Goal: Task Accomplishment & Management: Manage account settings

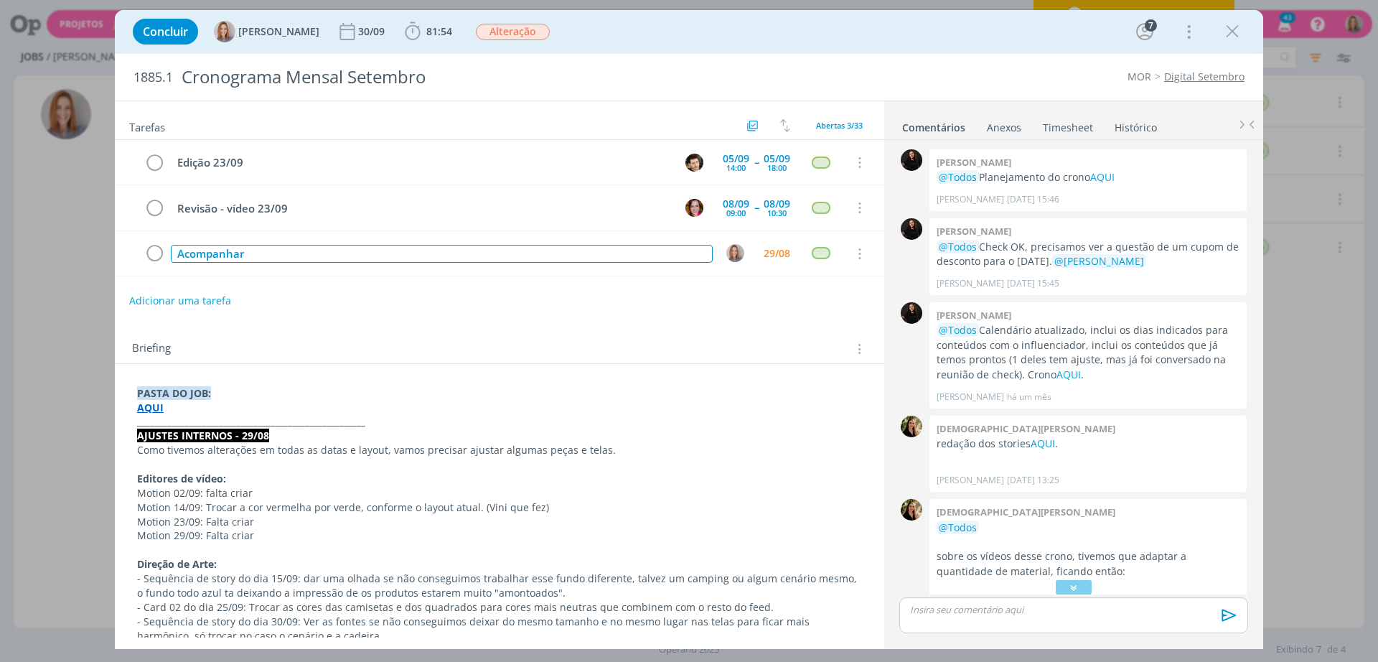
scroll to position [1263, 0]
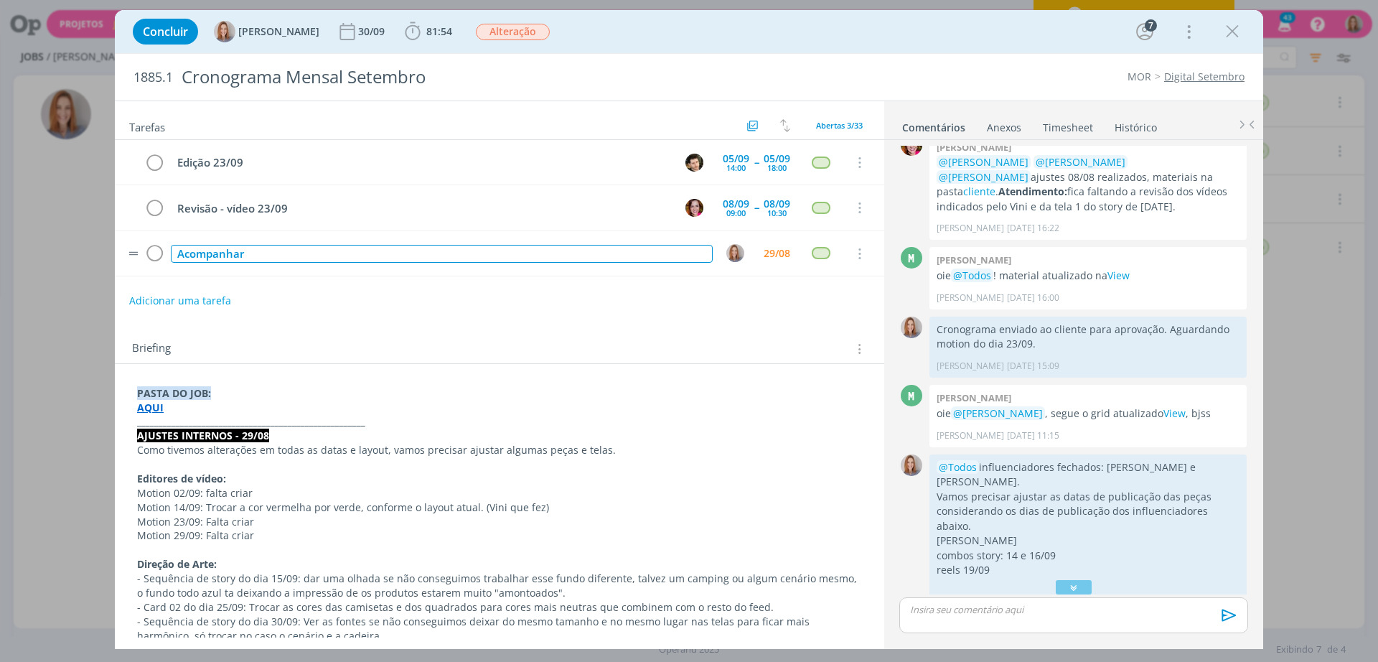
click at [284, 258] on div "Acompanhar" at bounding box center [442, 254] width 542 height 18
drag, startPoint x: 508, startPoint y: 243, endPoint x: 121, endPoint y: 301, distance: 391.0
click at [121, 301] on div "Tarefas Usar Job de template Criar template a partir deste job Visualizar Templ…" at bounding box center [499, 369] width 769 height 536
click at [243, 261] on div "Acompanhar" at bounding box center [442, 254] width 542 height 18
drag, startPoint x: 263, startPoint y: 253, endPoint x: 167, endPoint y: 258, distance: 95.6
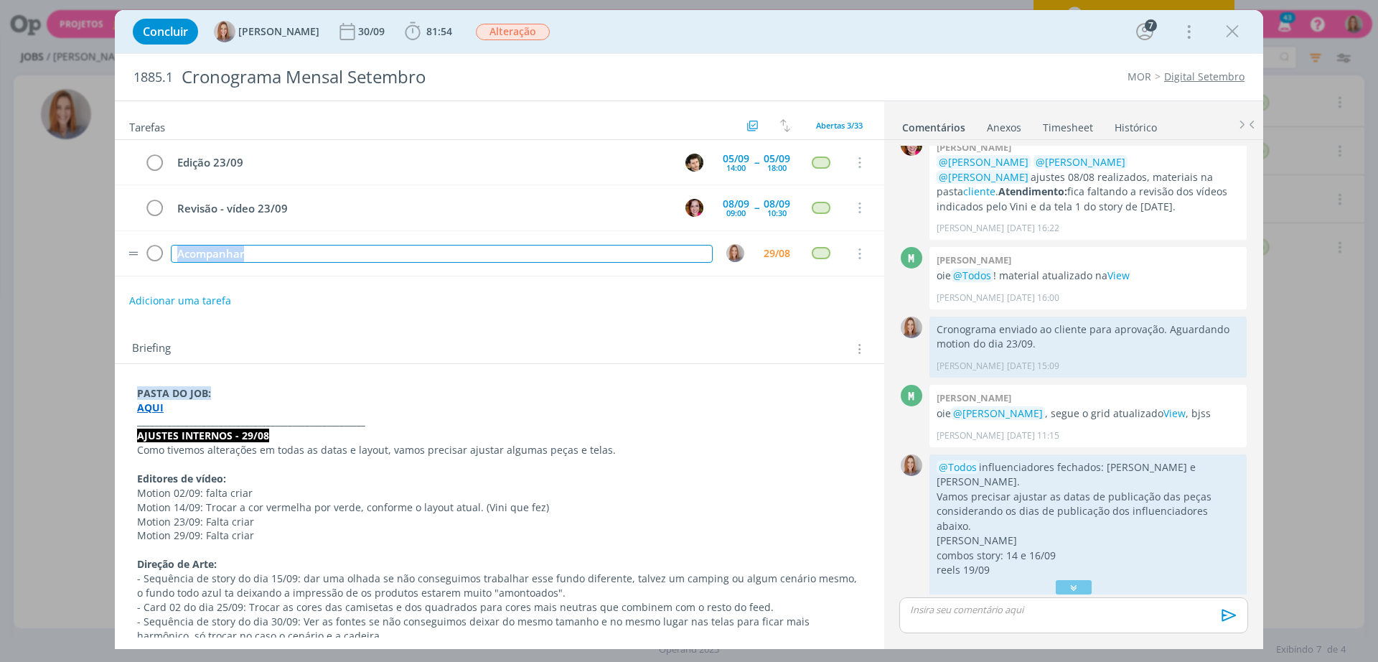
click at [167, 258] on tr "Acompanhar 29/08 Cancelar" at bounding box center [499, 253] width 769 height 45
click at [735, 251] on img "dialog" at bounding box center [735, 253] width 18 height 18
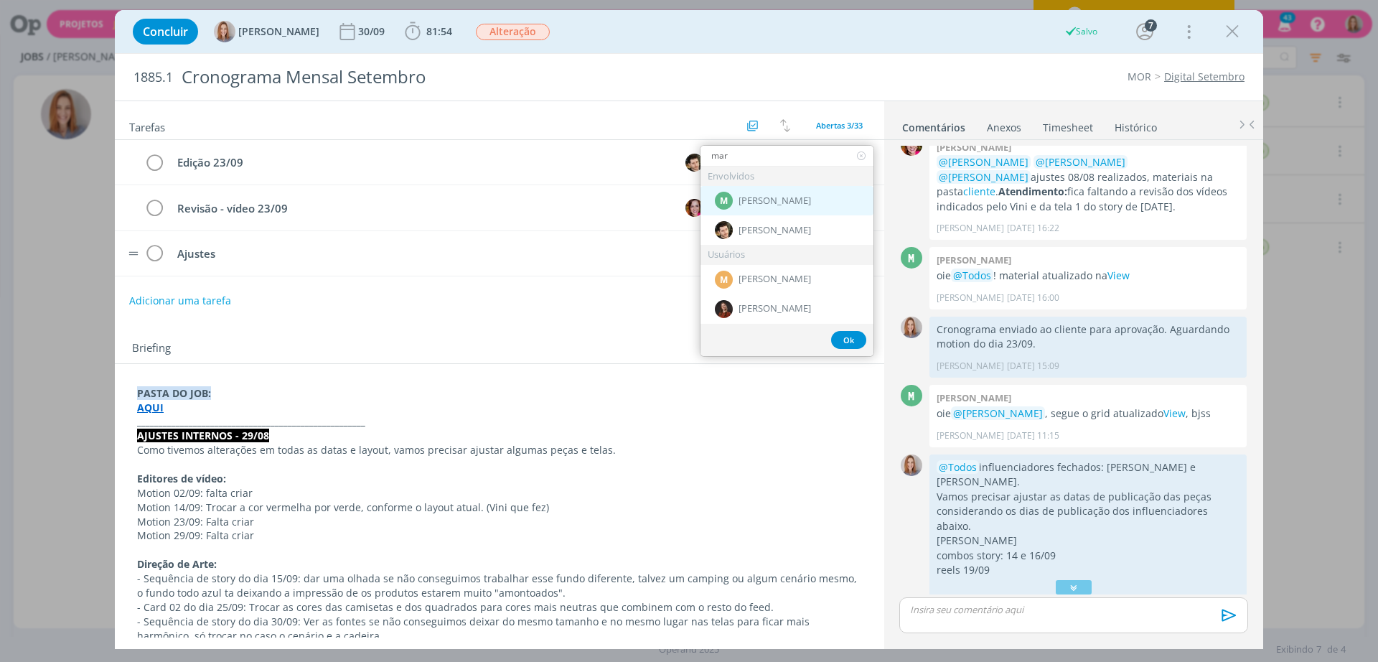
type input "mar"
click at [772, 202] on span "[PERSON_NAME]" at bounding box center [774, 200] width 72 height 11
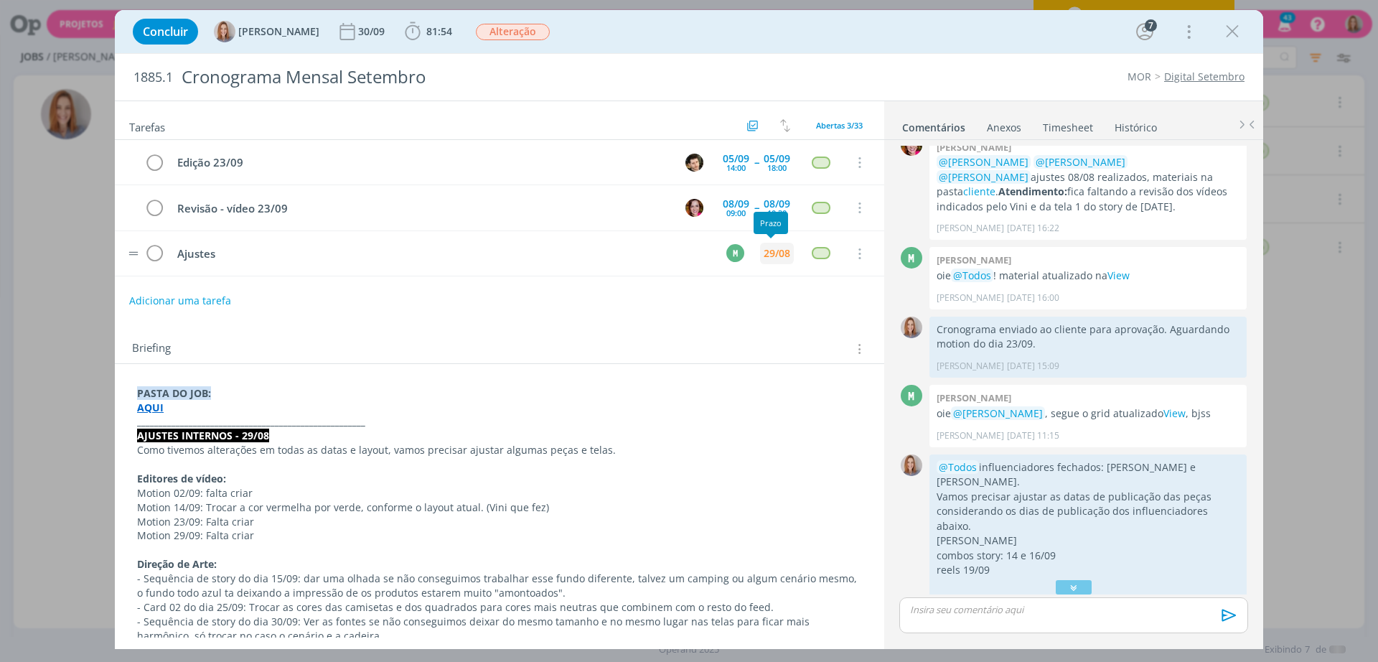
click at [763, 258] on div "29/08" at bounding box center [776, 253] width 27 height 10
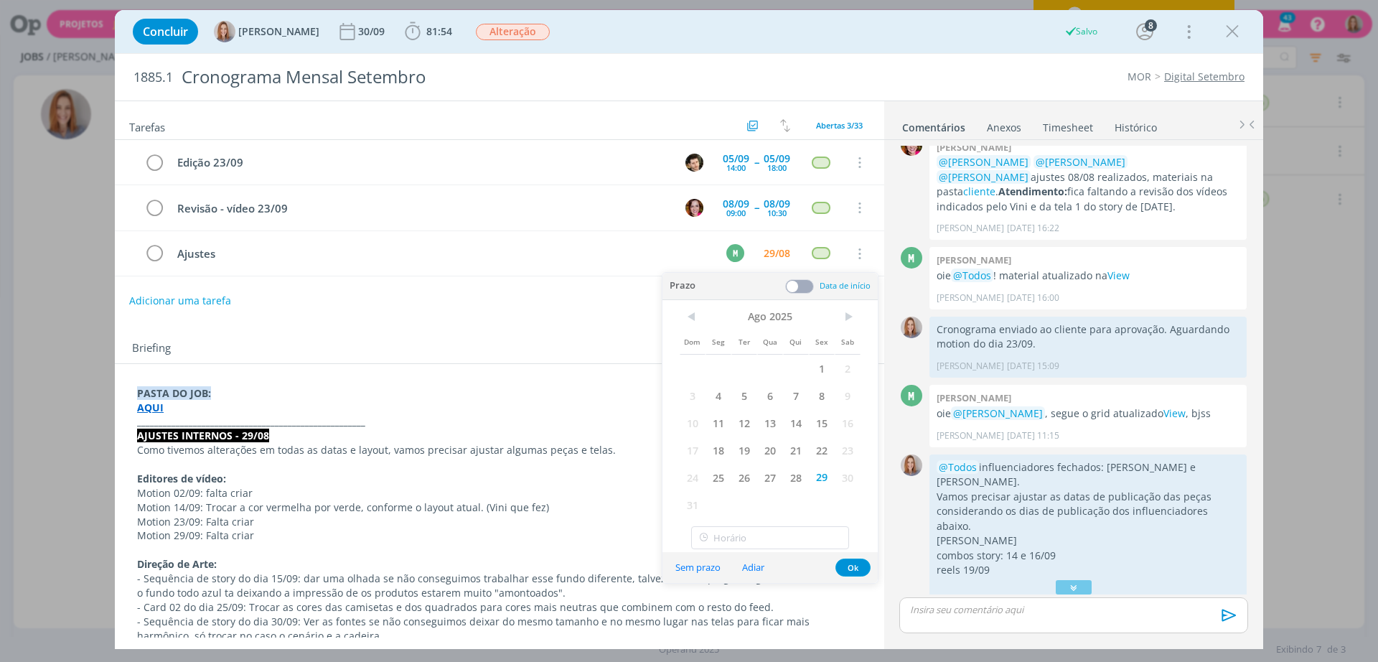
click at [803, 285] on span at bounding box center [799, 286] width 29 height 14
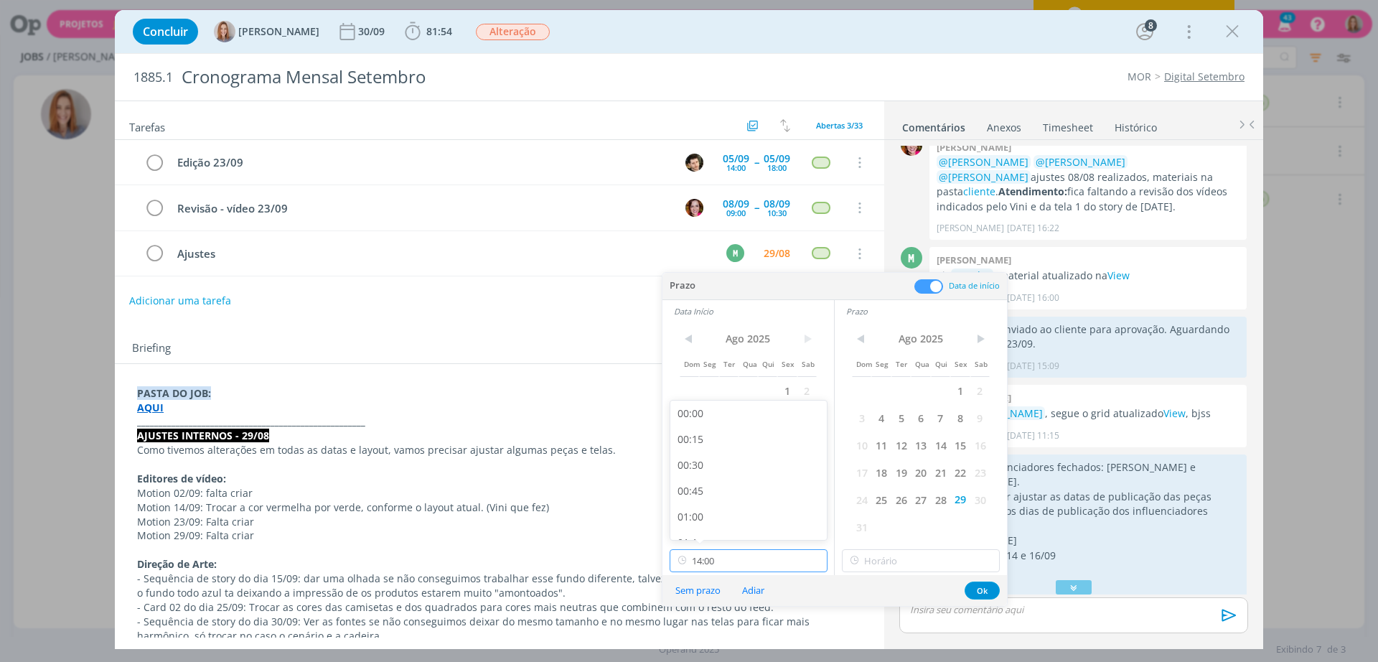
click at [756, 562] on input "14:00" at bounding box center [748, 560] width 158 height 23
click at [715, 468] on div "16:00" at bounding box center [750, 460] width 161 height 26
type input "16:00"
click at [865, 565] on input "16:00" at bounding box center [921, 560] width 158 height 23
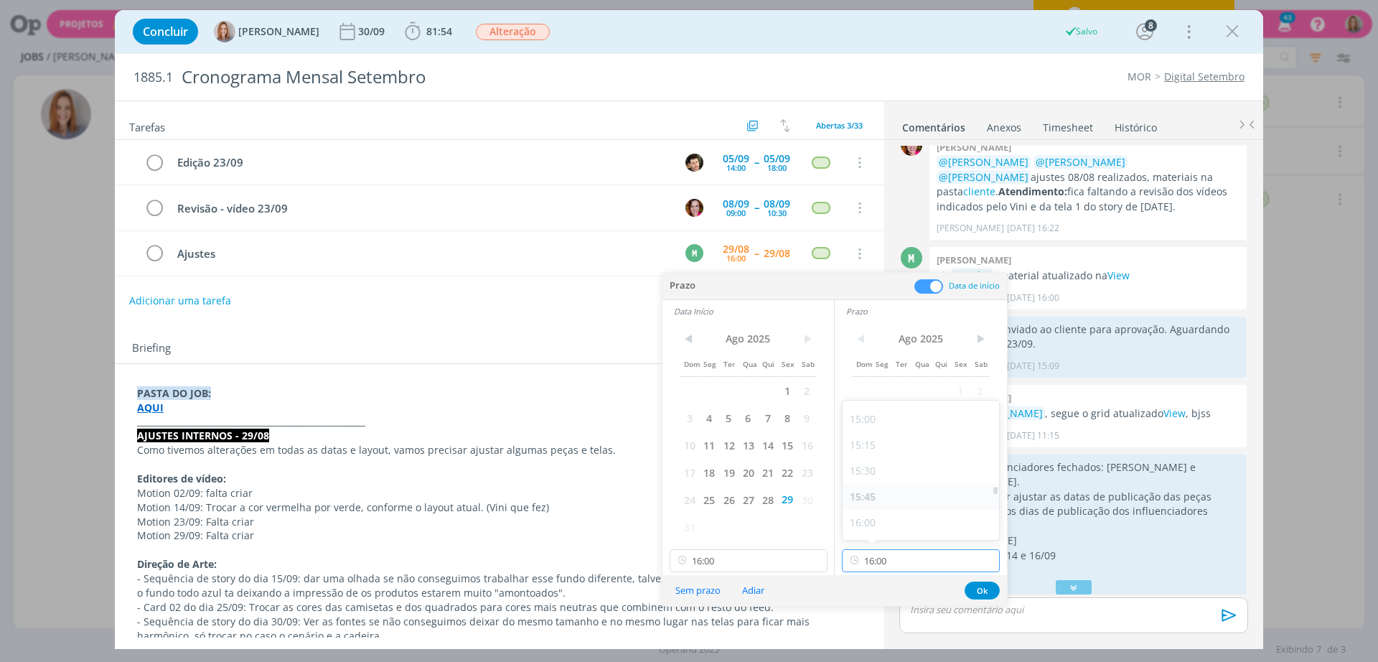
scroll to position [1813, 0]
click at [888, 461] on div "18:00" at bounding box center [922, 460] width 161 height 26
click at [888, 570] on input "18:00" at bounding box center [921, 560] width 158 height 23
click at [881, 469] on div "17:30" at bounding box center [922, 471] width 161 height 26
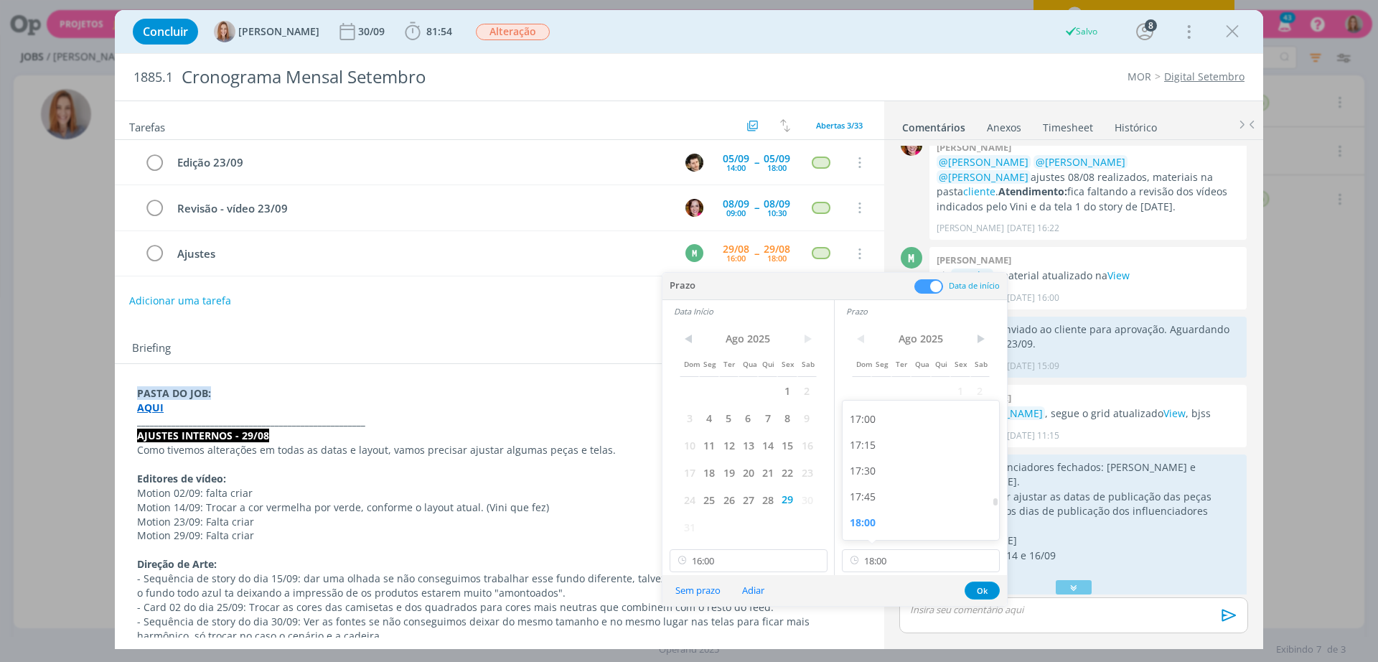
type input "17:30"
click at [985, 591] on button "Ok" at bounding box center [981, 590] width 35 height 18
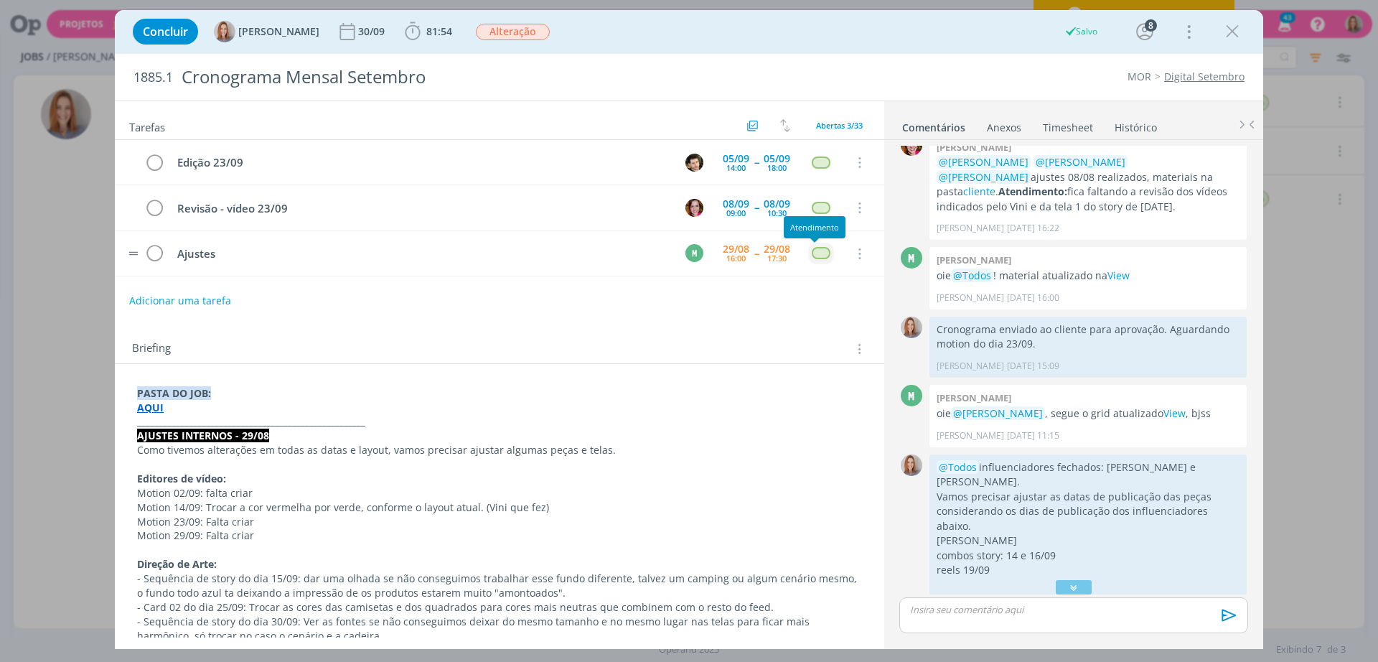
click at [812, 255] on div "dialog" at bounding box center [821, 253] width 18 height 12
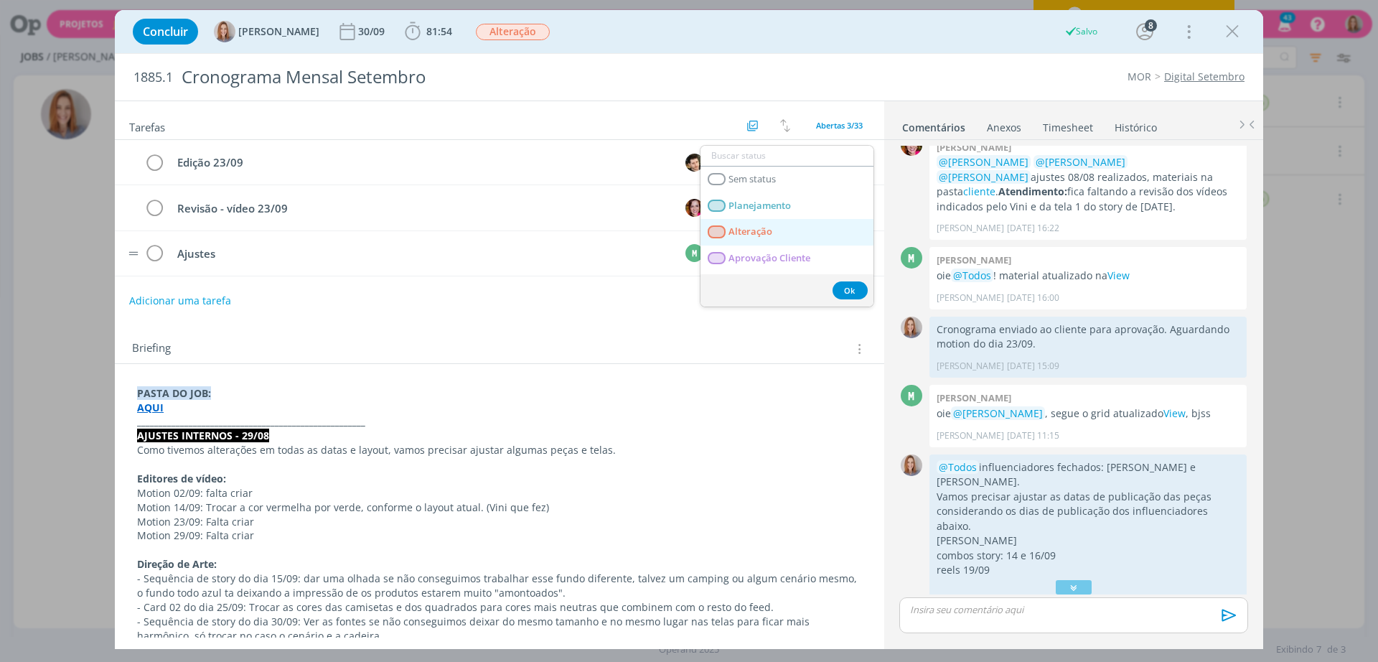
click at [766, 233] on span "Alteração" at bounding box center [750, 231] width 44 height 11
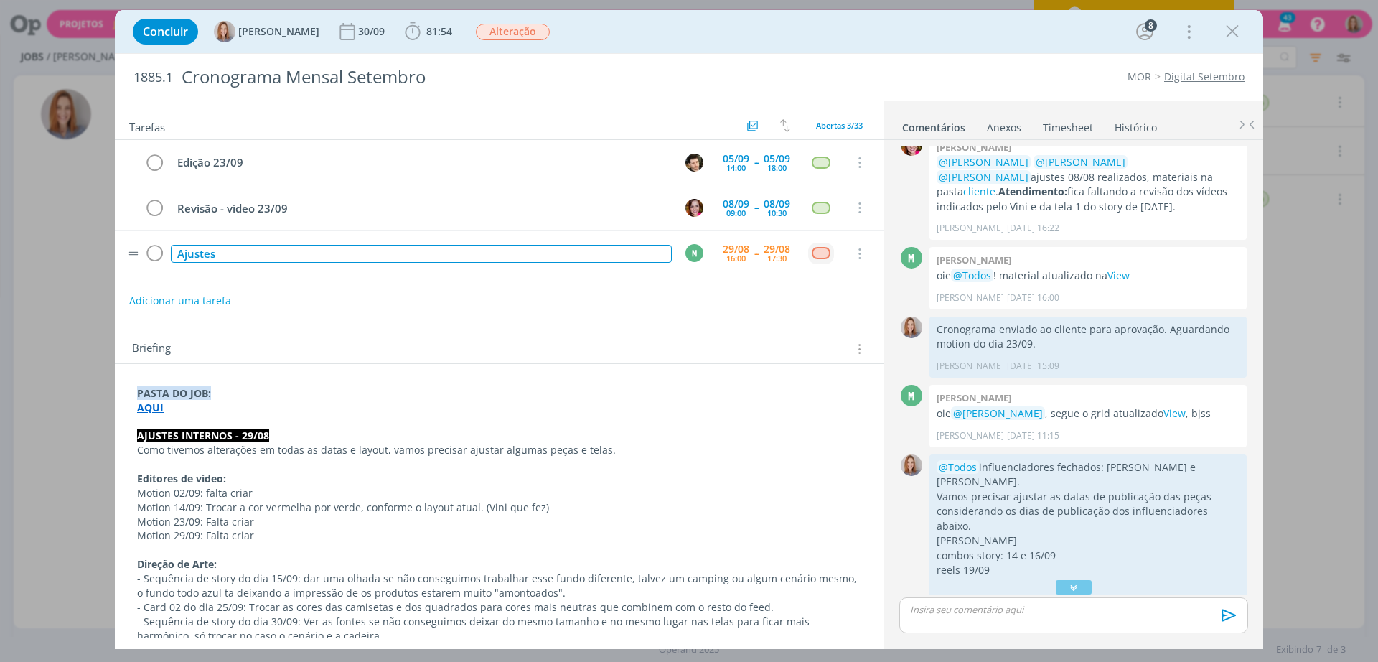
click at [381, 254] on div "Ajustes" at bounding box center [421, 254] width 501 height 18
click at [501, 311] on div "Adicionar uma tarefa" at bounding box center [499, 301] width 769 height 26
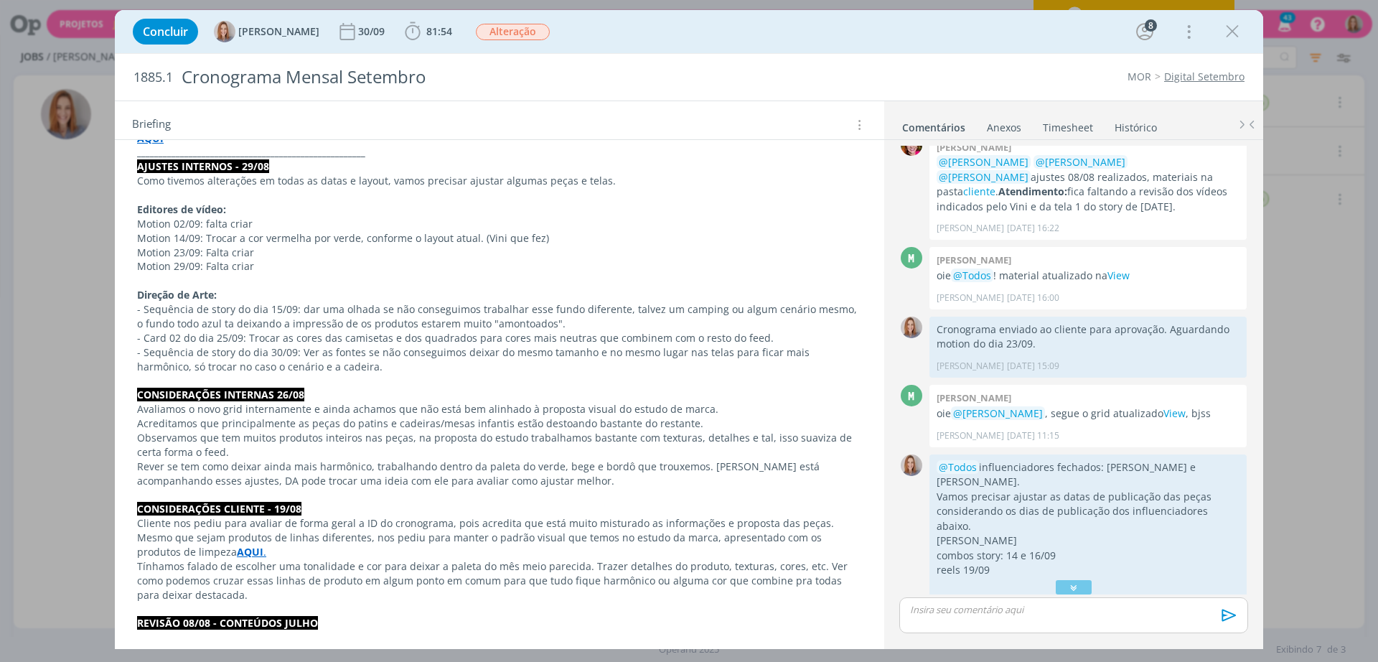
scroll to position [179, 0]
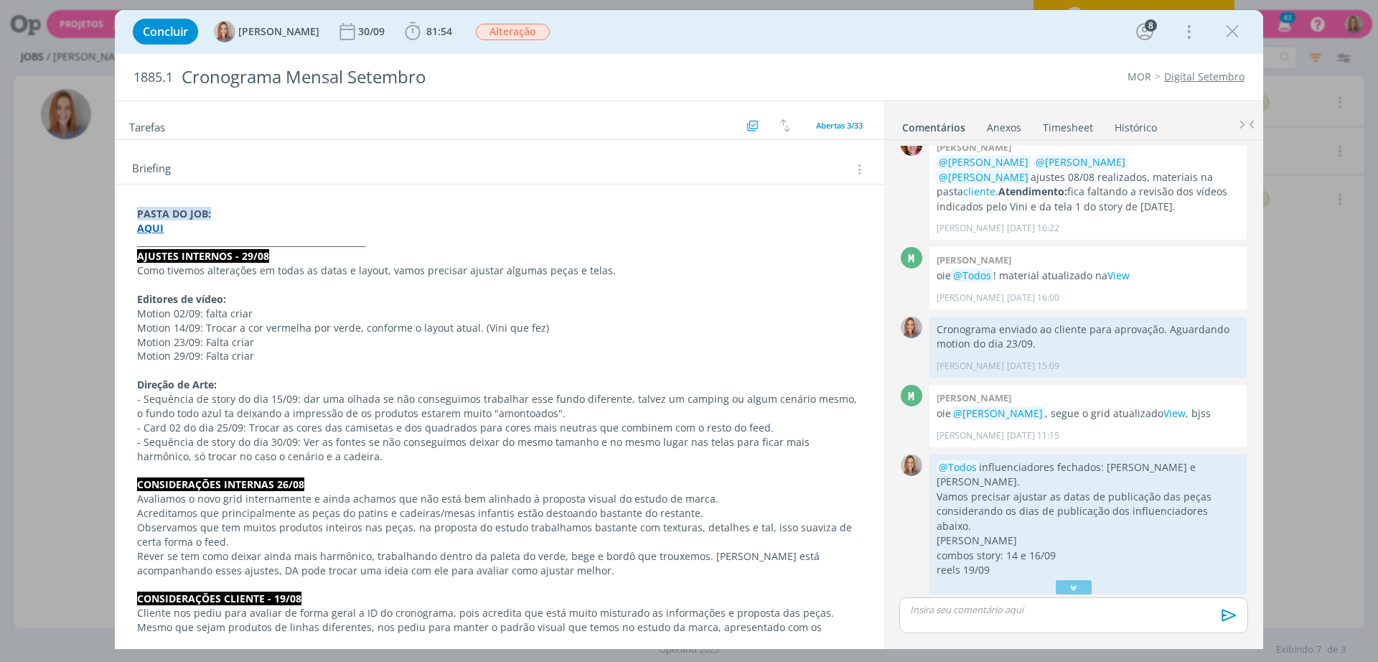
click at [371, 286] on p "dialog" at bounding box center [499, 285] width 725 height 14
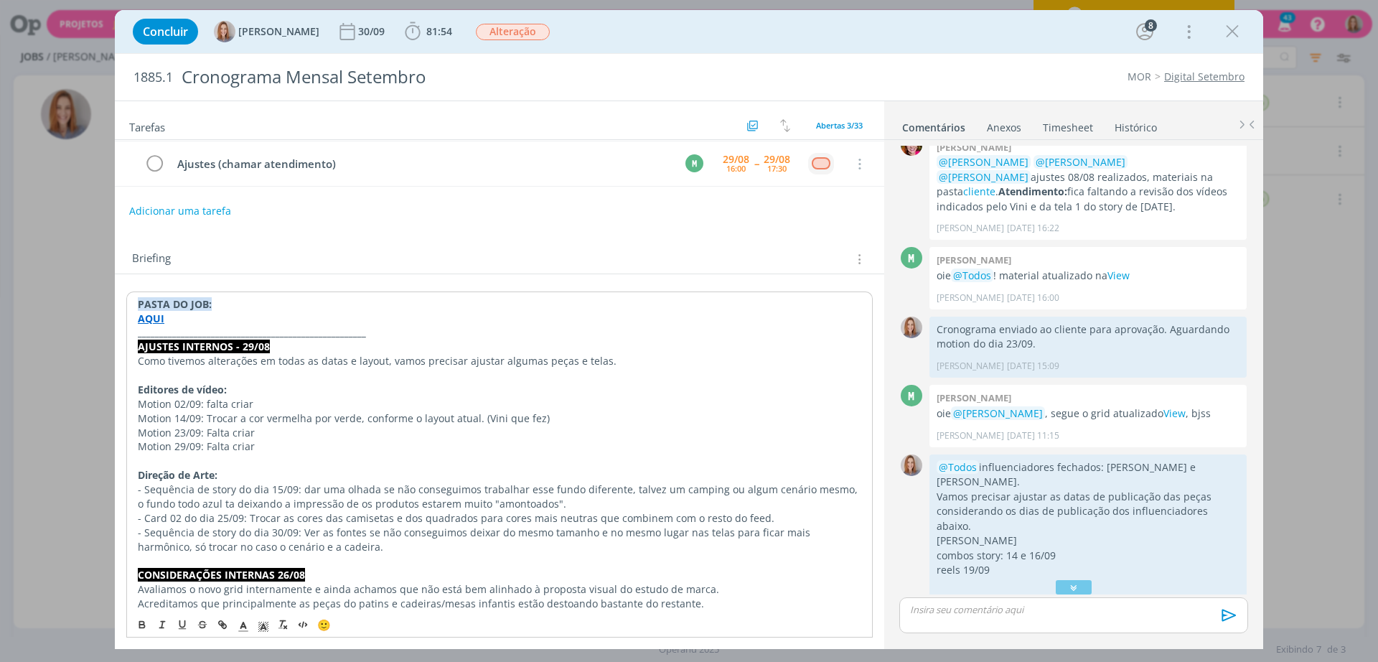
scroll to position [0, 0]
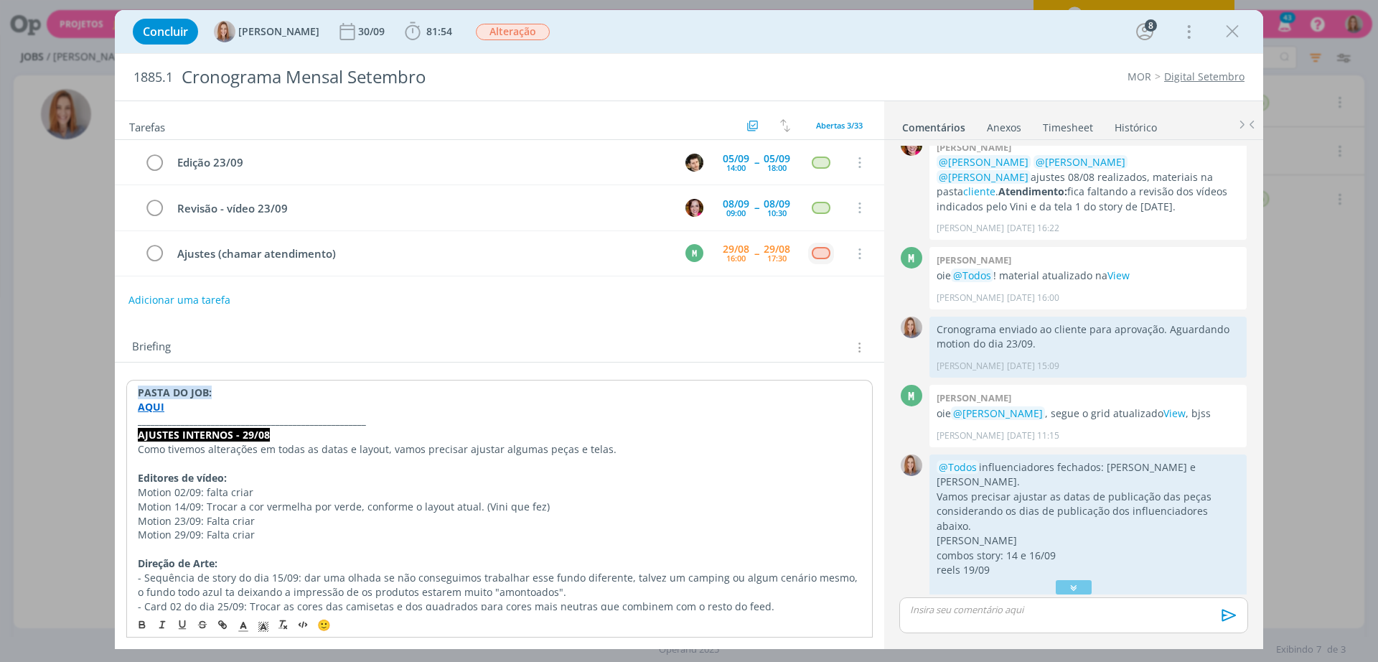
click at [196, 295] on button "Adicionar uma tarefa" at bounding box center [179, 300] width 102 height 24
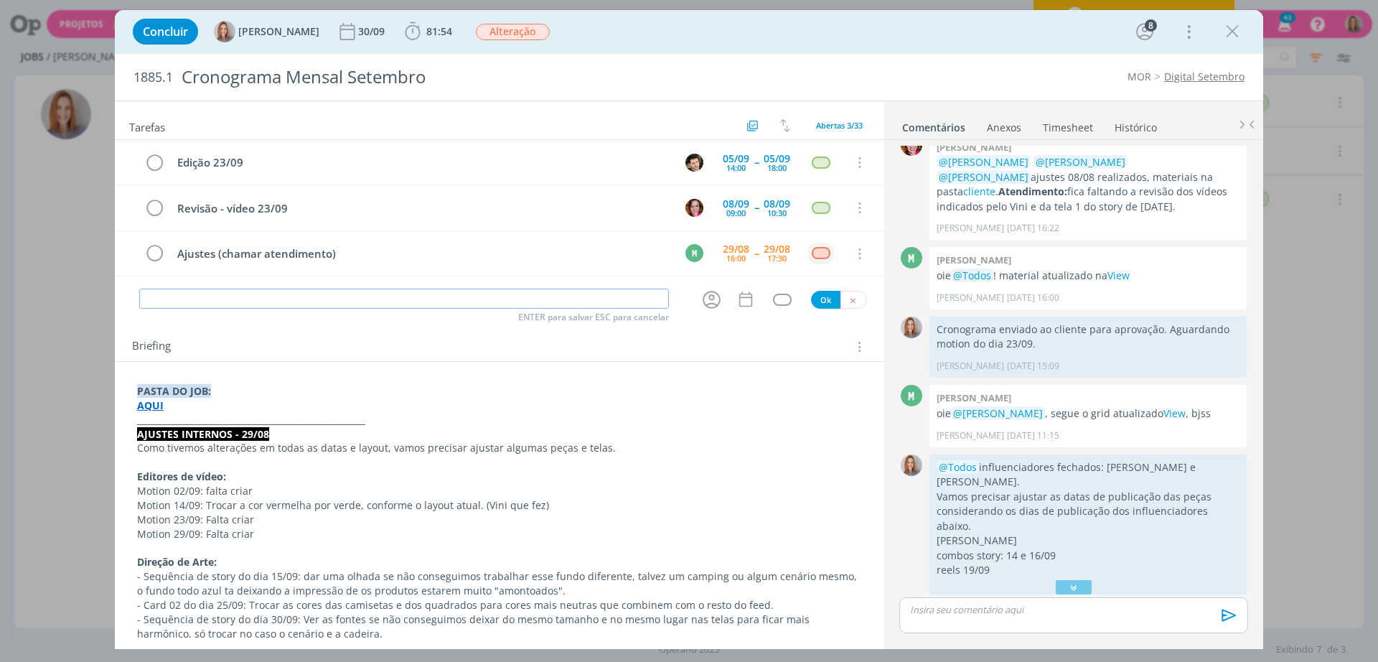
click at [228, 301] on input "dialog" at bounding box center [404, 298] width 530 height 20
click at [186, 293] on input "dialog" at bounding box center [404, 298] width 530 height 20
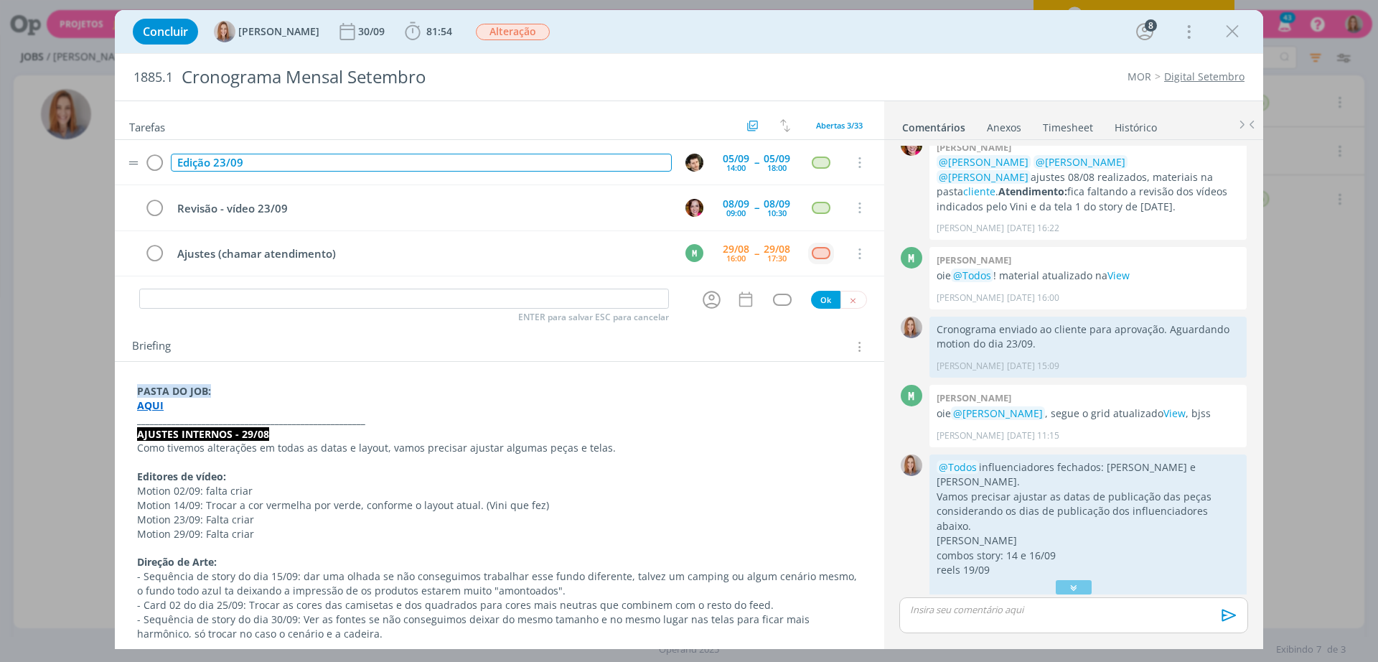
click at [255, 155] on div "Edição 23/09" at bounding box center [421, 163] width 501 height 18
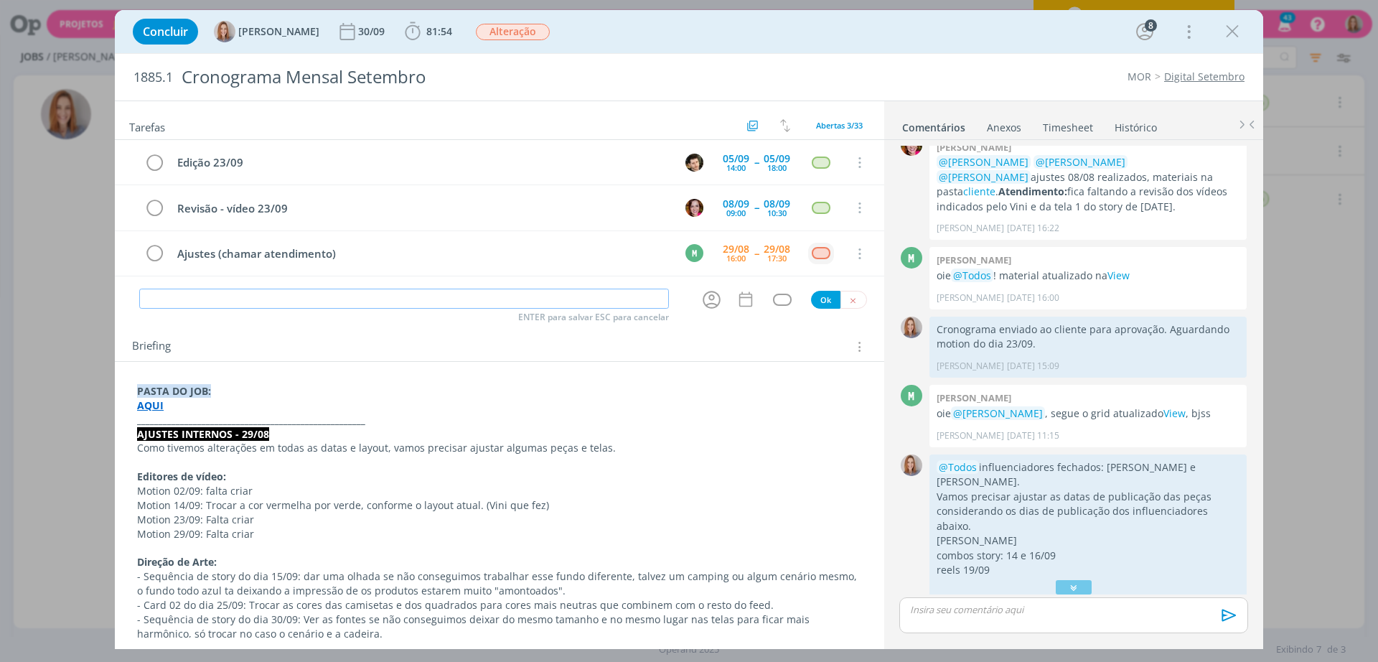
click at [221, 292] on input "dialog" at bounding box center [404, 298] width 530 height 20
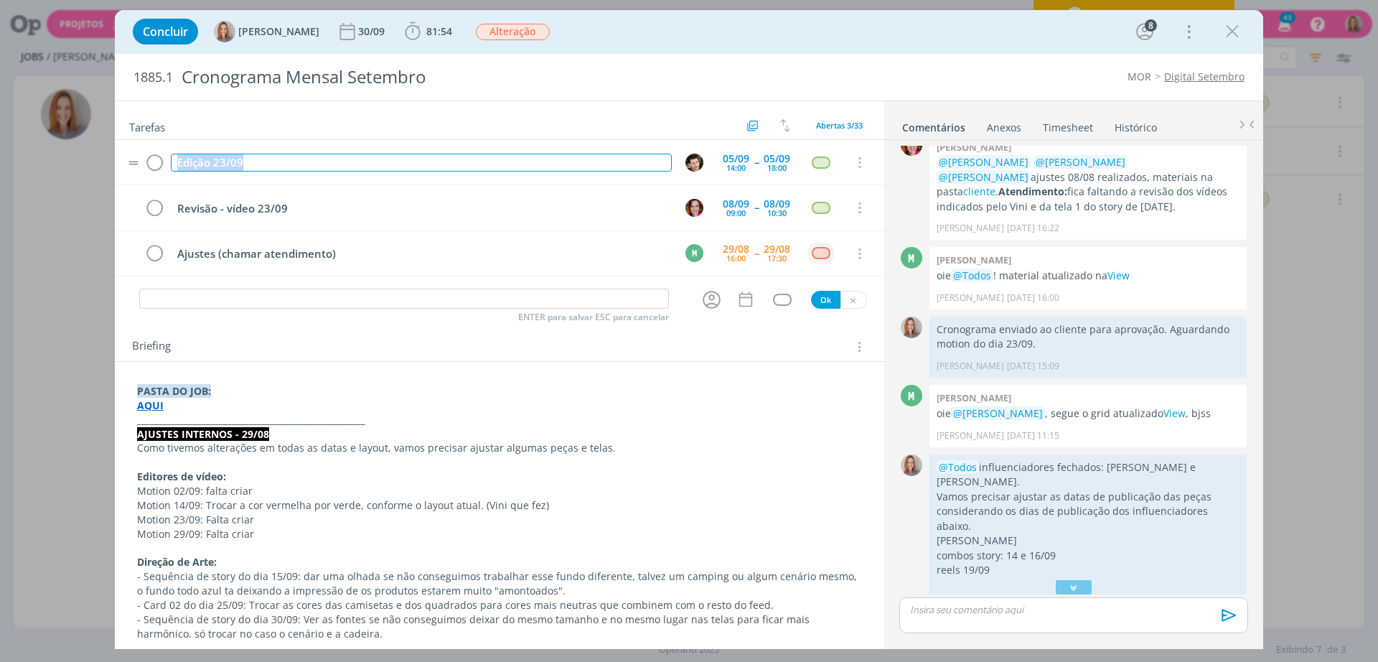
drag, startPoint x: 273, startPoint y: 159, endPoint x: 141, endPoint y: 161, distance: 132.0
click at [141, 161] on tr "Edição 23/09 [DATE] 14:00 -- [DATE] 18:00 Cancelar" at bounding box center [499, 162] width 769 height 45
copy div "Edição 23/09"
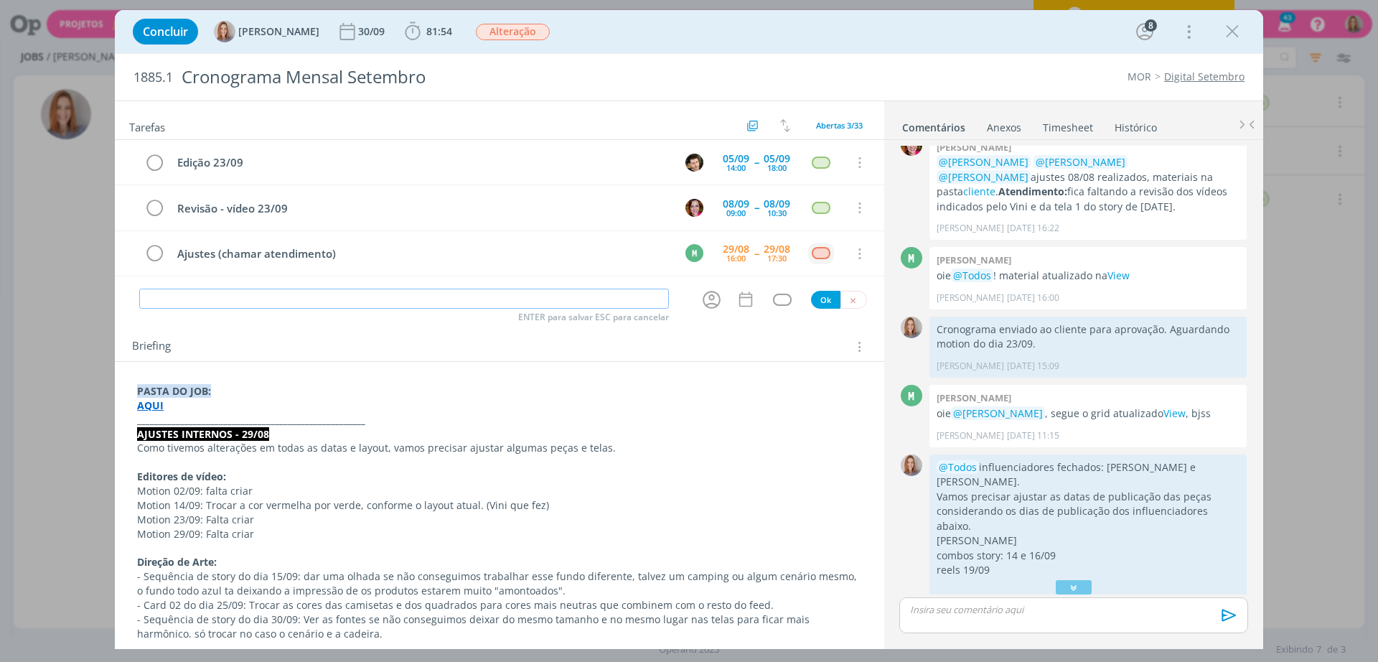
click at [248, 288] on input "dialog" at bounding box center [404, 298] width 530 height 20
paste input "Edição 23/09"
click at [183, 298] on input "Edição 23/09" at bounding box center [404, 298] width 530 height 20
click at [176, 299] on input "Edição 23/09" at bounding box center [404, 298] width 530 height 20
drag, startPoint x: 220, startPoint y: 297, endPoint x: 182, endPoint y: 294, distance: 38.9
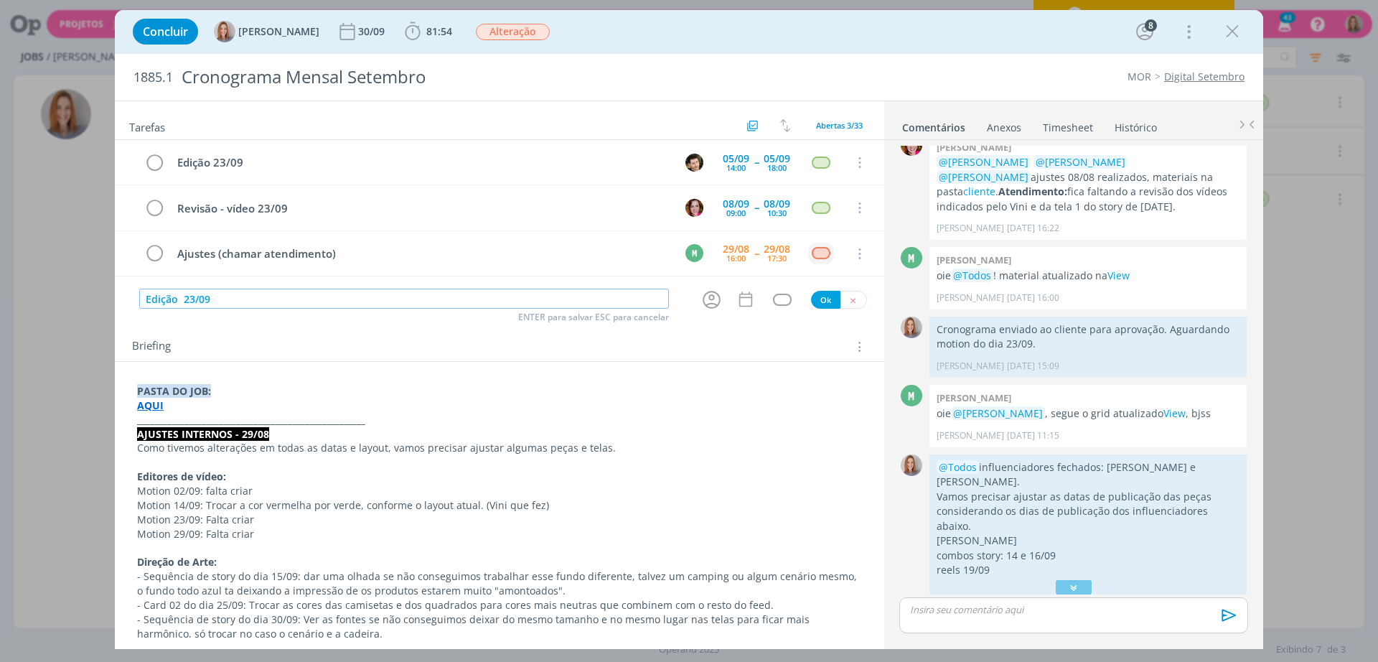
click at [182, 294] on input "Edição 23/09" at bounding box center [404, 298] width 530 height 20
click at [183, 297] on input "Edição 02/09" at bounding box center [404, 298] width 530 height 20
click at [227, 301] on input "Edição 02/09" at bounding box center [404, 298] width 530 height 20
click at [714, 295] on icon "dialog" at bounding box center [711, 299] width 22 height 22
type input "Edição 02/09 + ajuste 14/09"
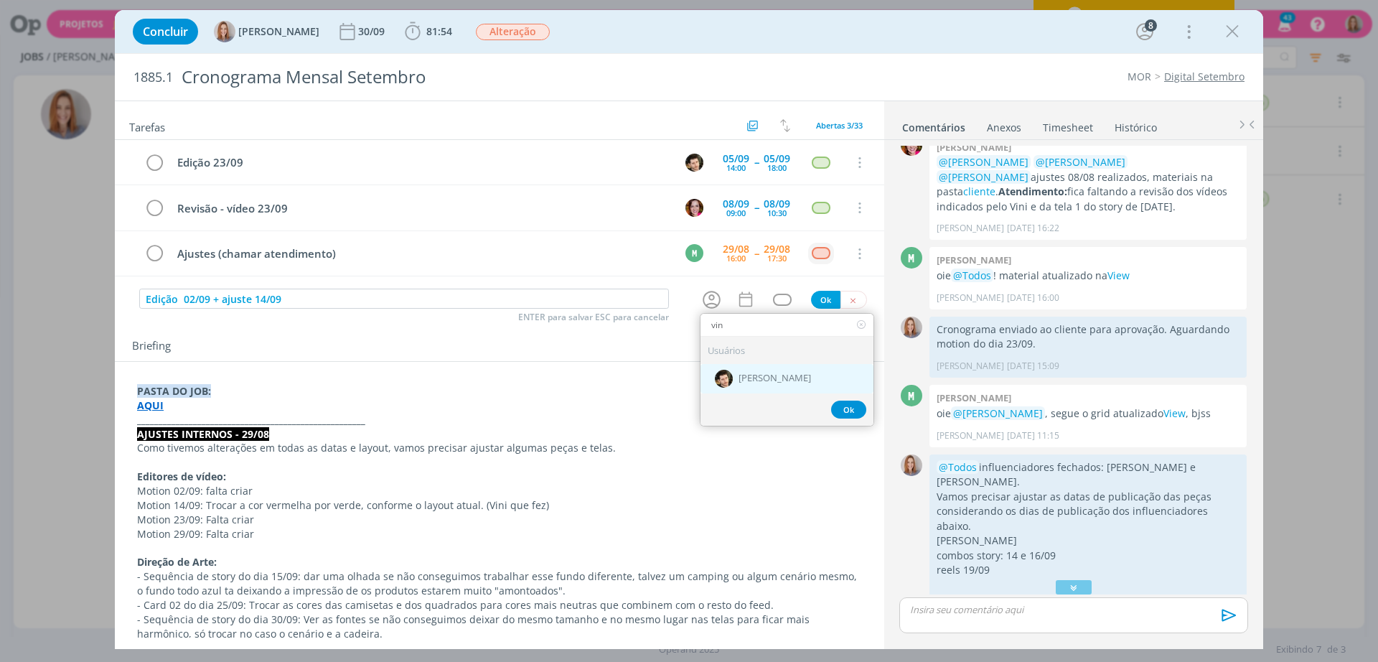
type input "vin"
click at [754, 377] on span "[PERSON_NAME]" at bounding box center [774, 377] width 72 height 11
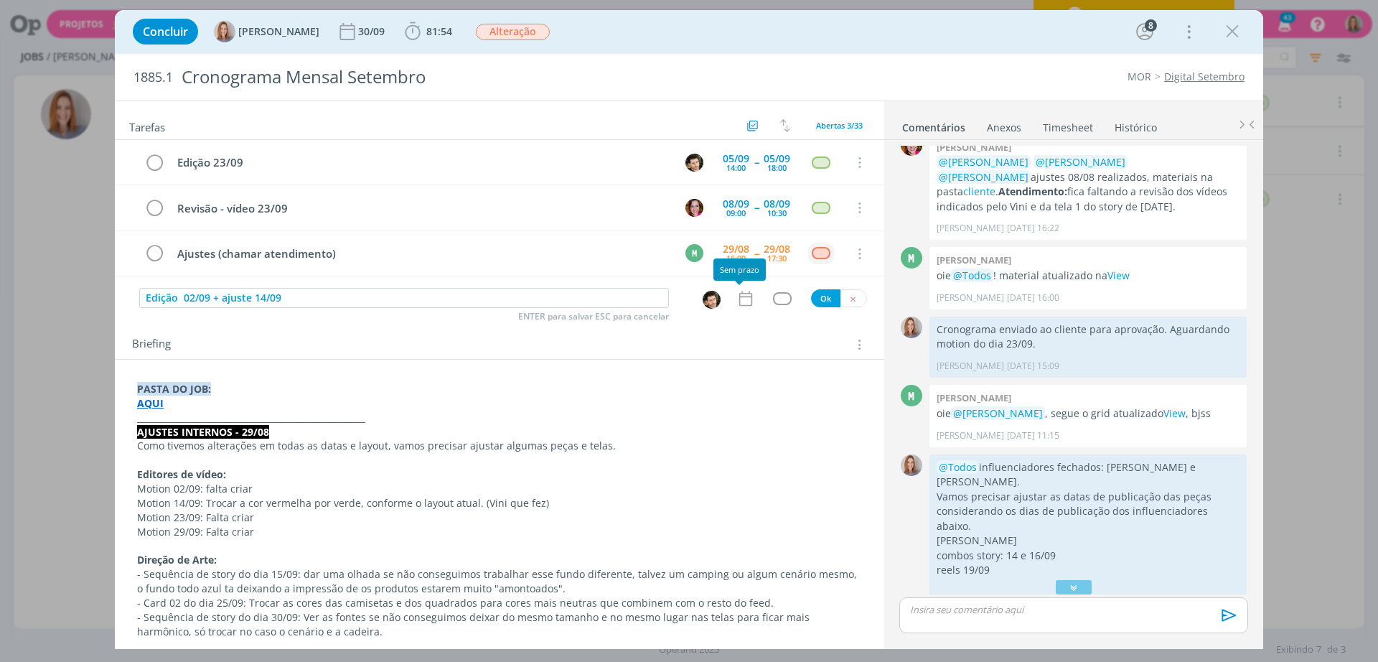
click at [741, 295] on icon "dialog" at bounding box center [745, 298] width 19 height 19
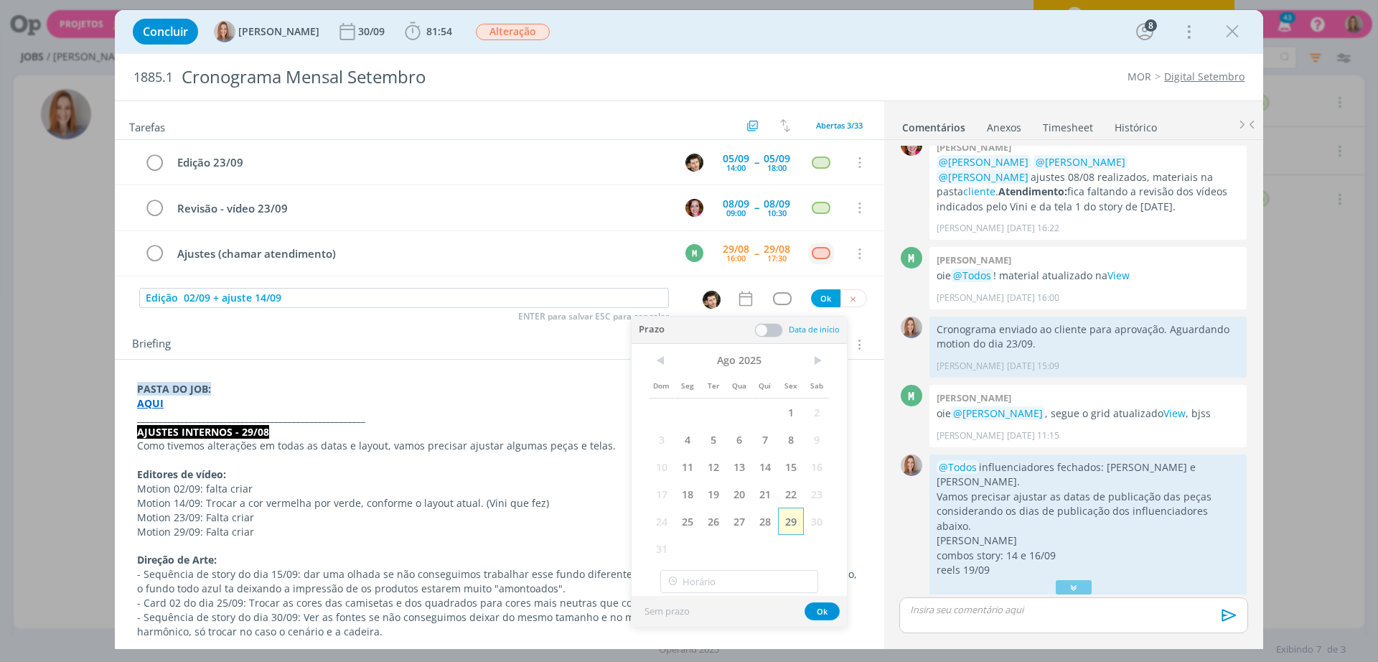
click at [793, 523] on span "29" at bounding box center [791, 520] width 26 height 27
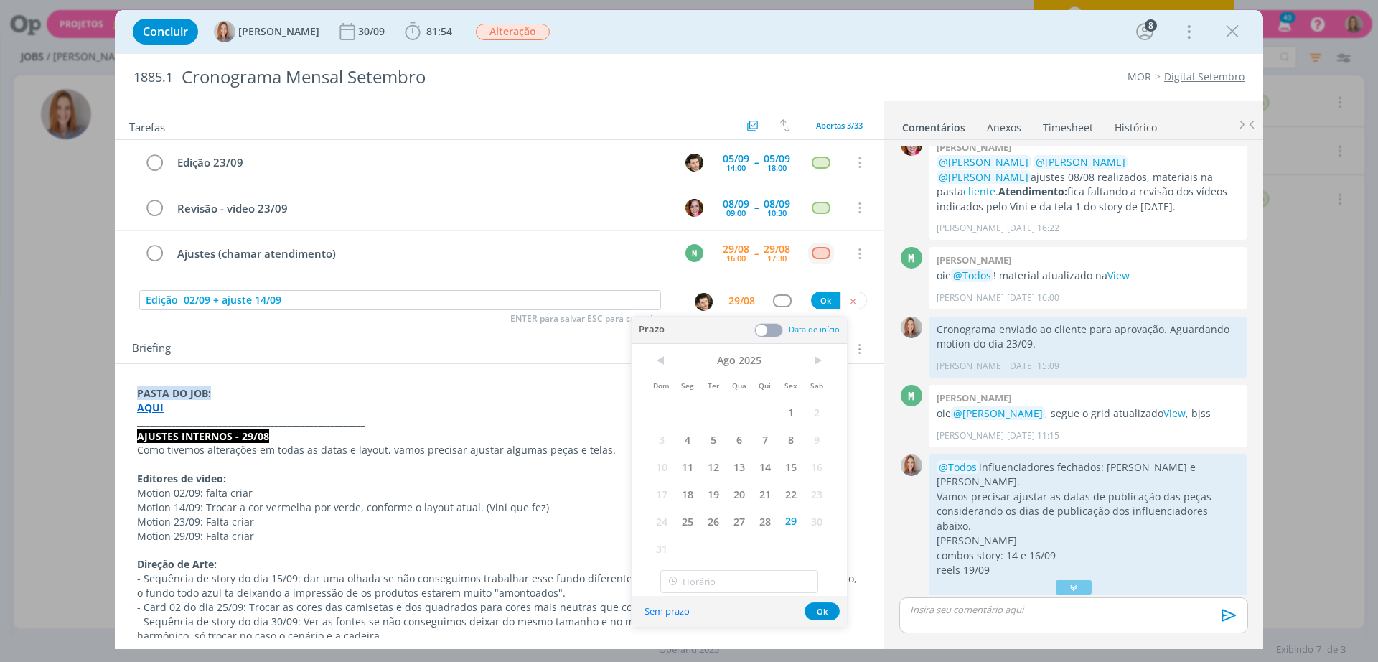
click at [763, 335] on span at bounding box center [768, 330] width 29 height 14
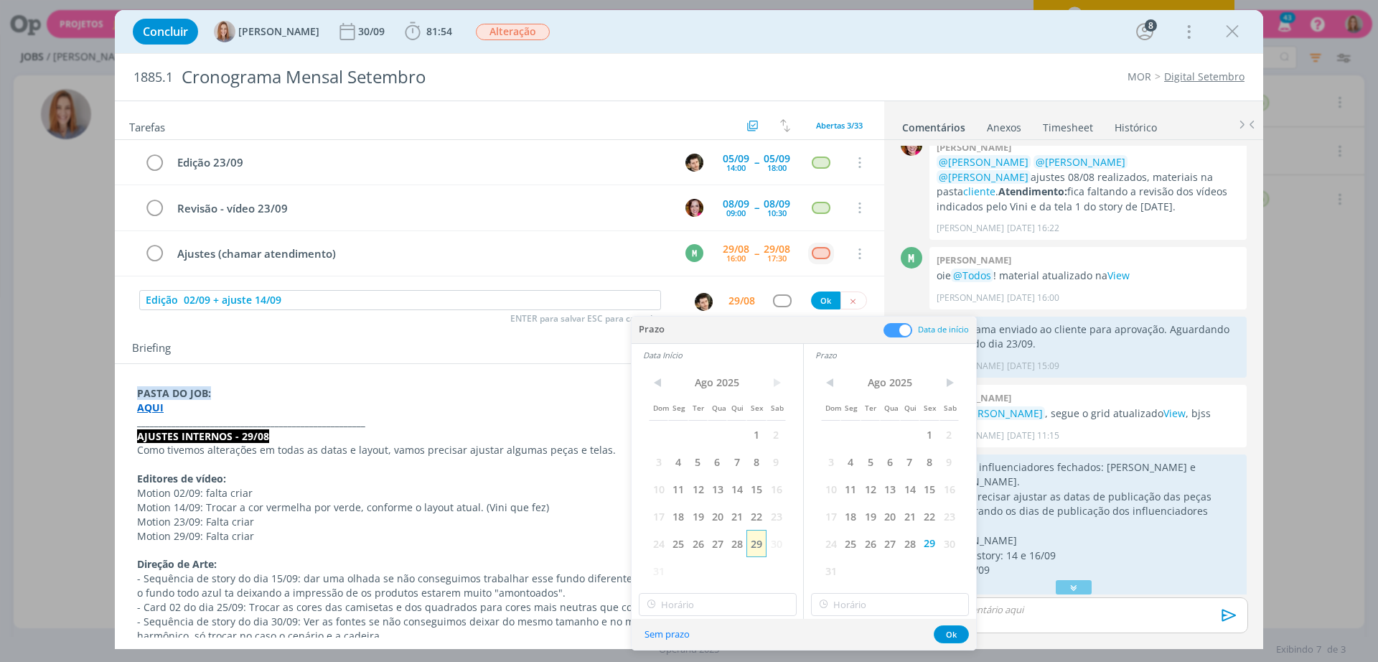
click at [757, 544] on span "29" at bounding box center [755, 543] width 19 height 27
click at [740, 598] on input "14:00" at bounding box center [718, 604] width 158 height 23
click at [670, 460] on div "13:00" at bounding box center [719, 463] width 161 height 26
type input "13:00"
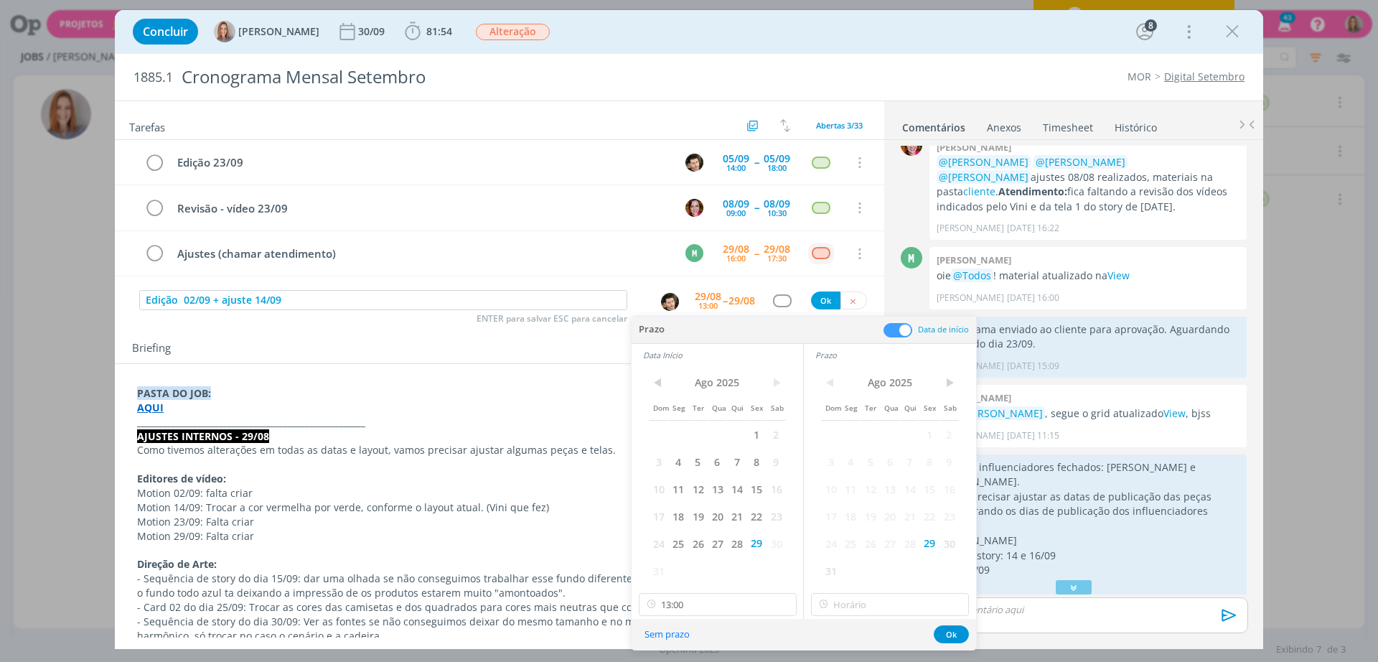
click at [859, 588] on div "< [DATE] > Dom Seg Ter Qua Qui Sex Sab 1 2 3 4 5 6 7 8 9 10 11 12 13 14 15 16 1…" at bounding box center [890, 492] width 172 height 253
drag, startPoint x: 861, startPoint y: 594, endPoint x: 862, endPoint y: 584, distance: 10.1
click at [862, 593] on input "14:00" at bounding box center [890, 604] width 158 height 23
click at [852, 525] on div "18:00" at bounding box center [892, 531] width 161 height 26
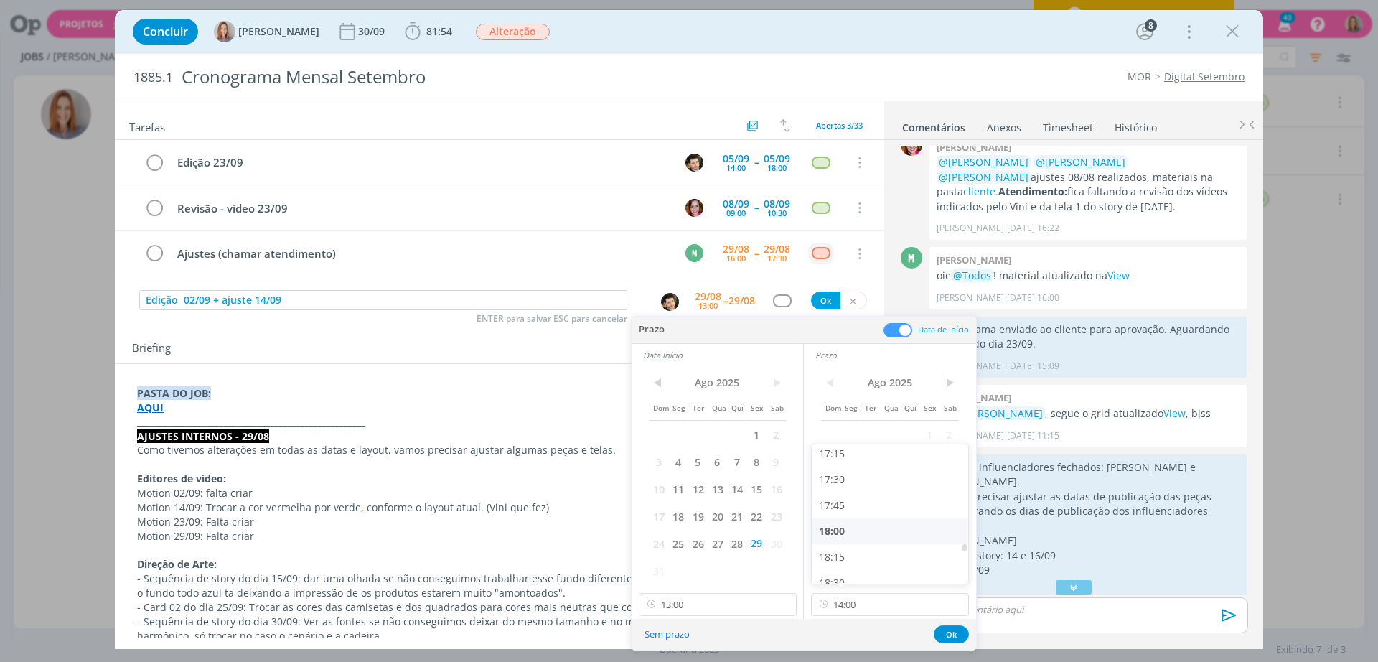
type input "18:00"
click at [944, 629] on button "Ok" at bounding box center [950, 634] width 35 height 18
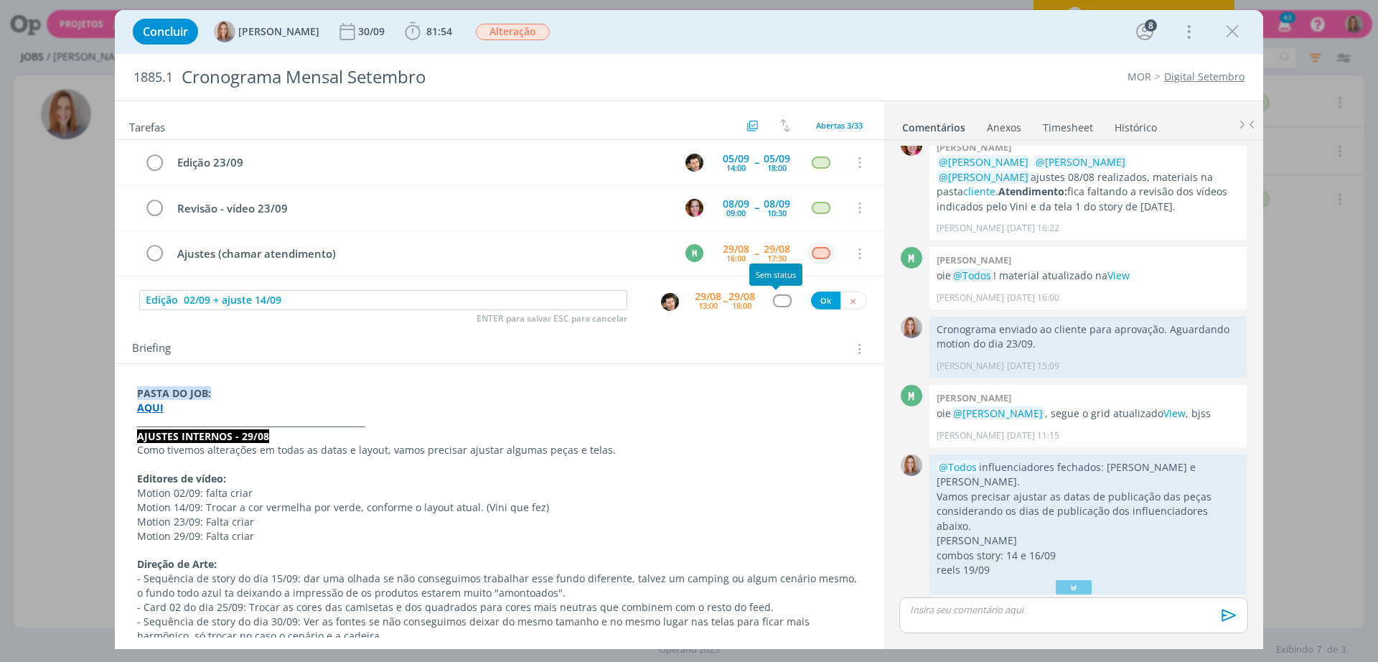
click at [777, 301] on div "dialog" at bounding box center [782, 300] width 18 height 12
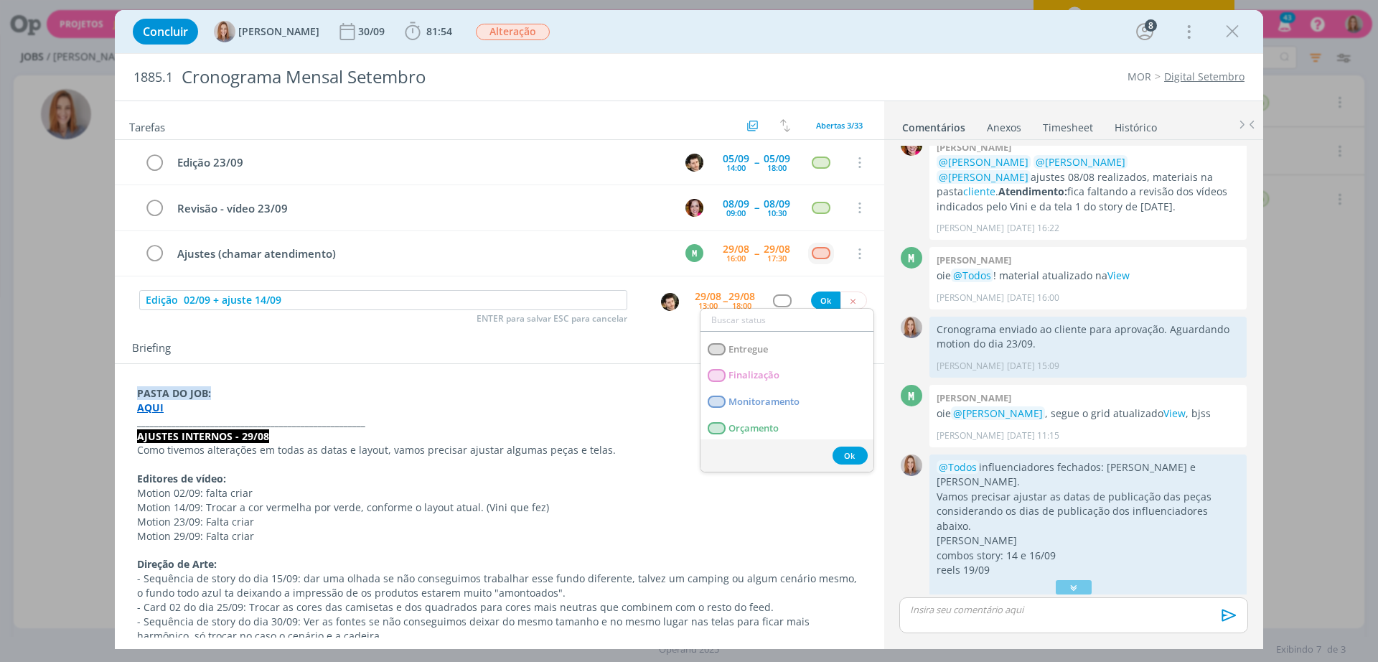
scroll to position [90, 0]
click at [773, 408] on link "Edição" at bounding box center [786, 413] width 173 height 27
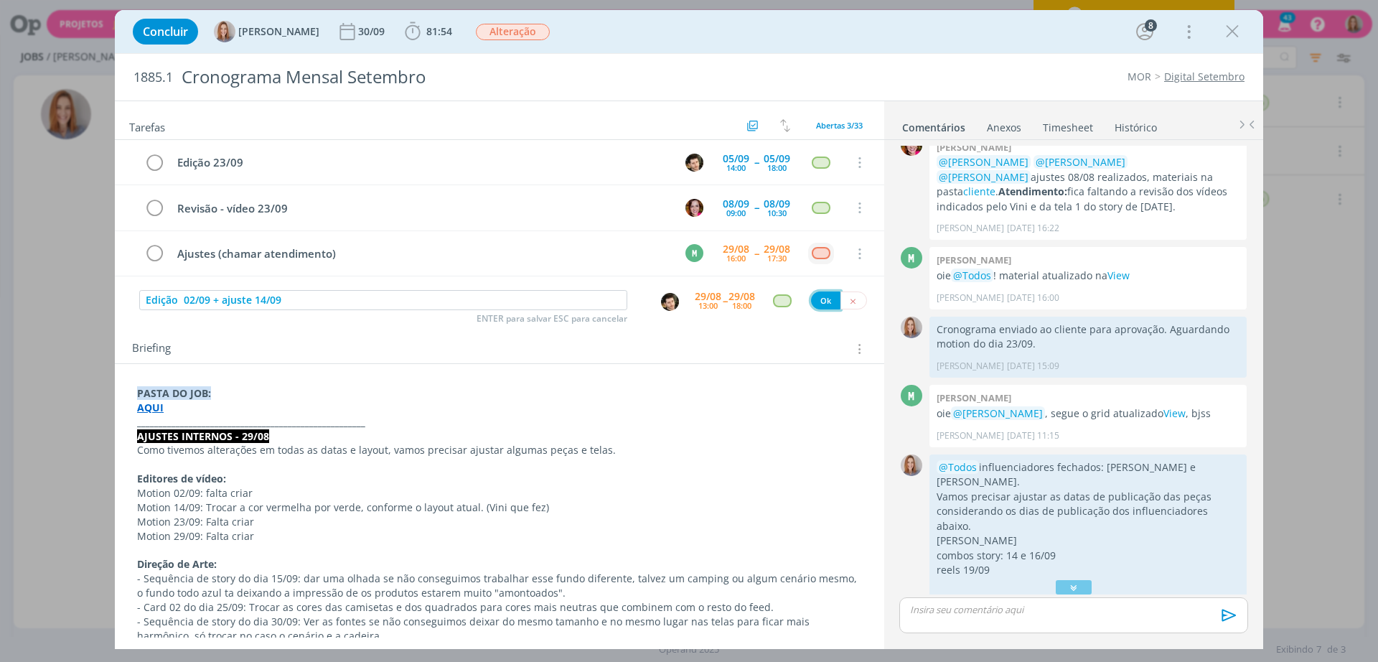
click at [811, 303] on button "Ok" at bounding box center [825, 300] width 29 height 18
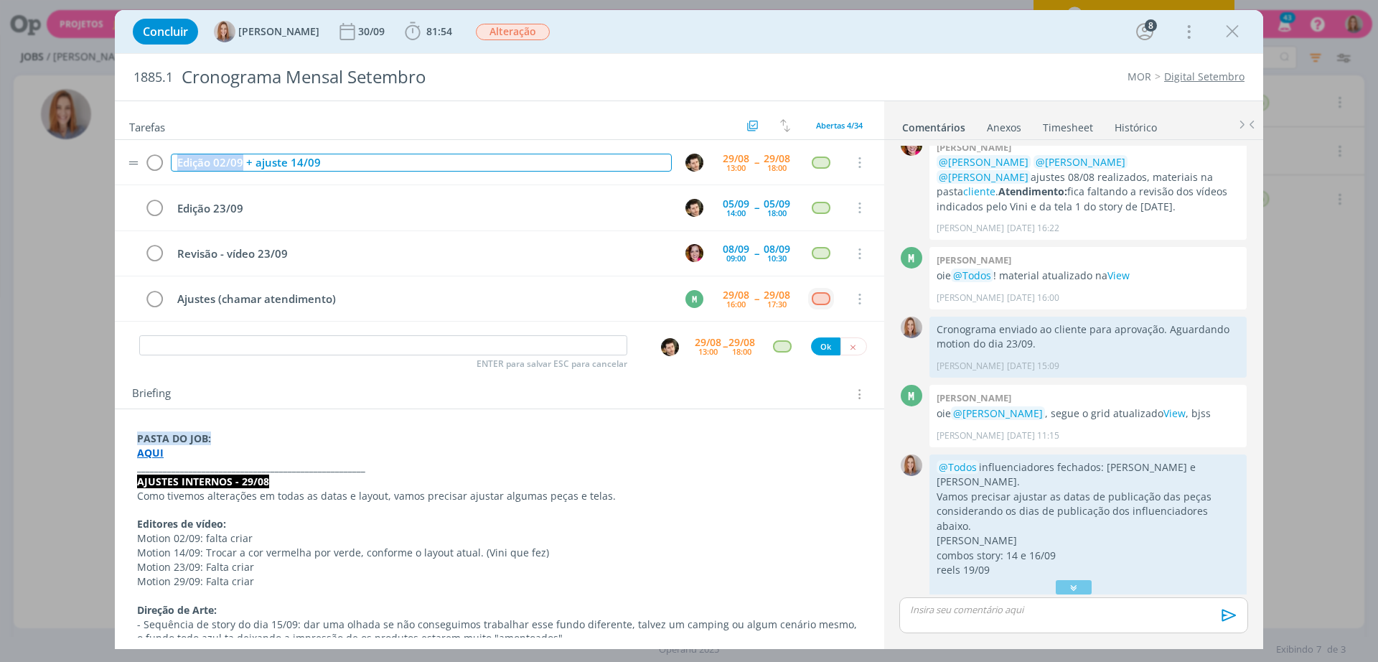
drag, startPoint x: 243, startPoint y: 162, endPoint x: 172, endPoint y: 166, distance: 70.4
click at [172, 166] on div "Edição 02/09 + ajuste 14/09" at bounding box center [421, 163] width 501 height 18
copy div "Edição 02/09"
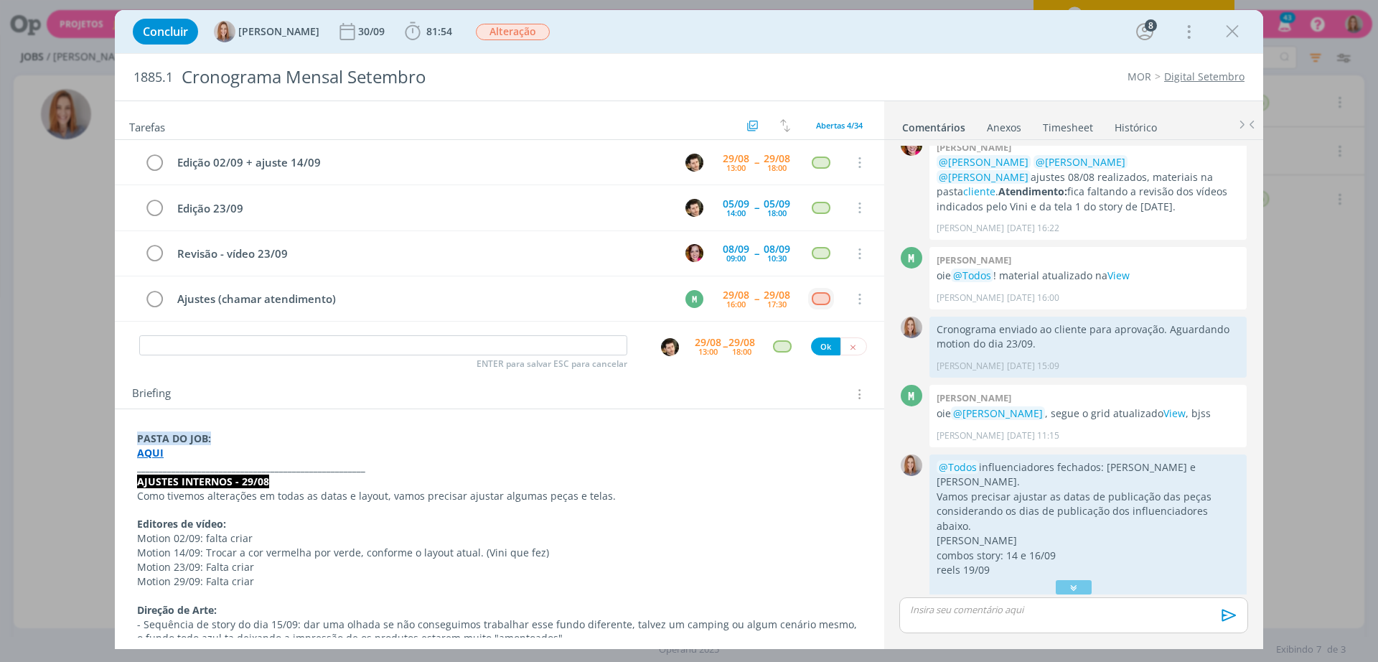
click at [249, 331] on div "Edição 02/09 + ajuste 14/09 [DATE] 13:00 -- [DATE] 18:00 Cancelar Edição 23/09 …" at bounding box center [499, 236] width 769 height 193
click at [240, 343] on input "dialog" at bounding box center [383, 345] width 488 height 20
paste input "Edição 02/09"
type input "Edição 02/09"
click at [709, 355] on div "13:00" at bounding box center [707, 351] width 19 height 8
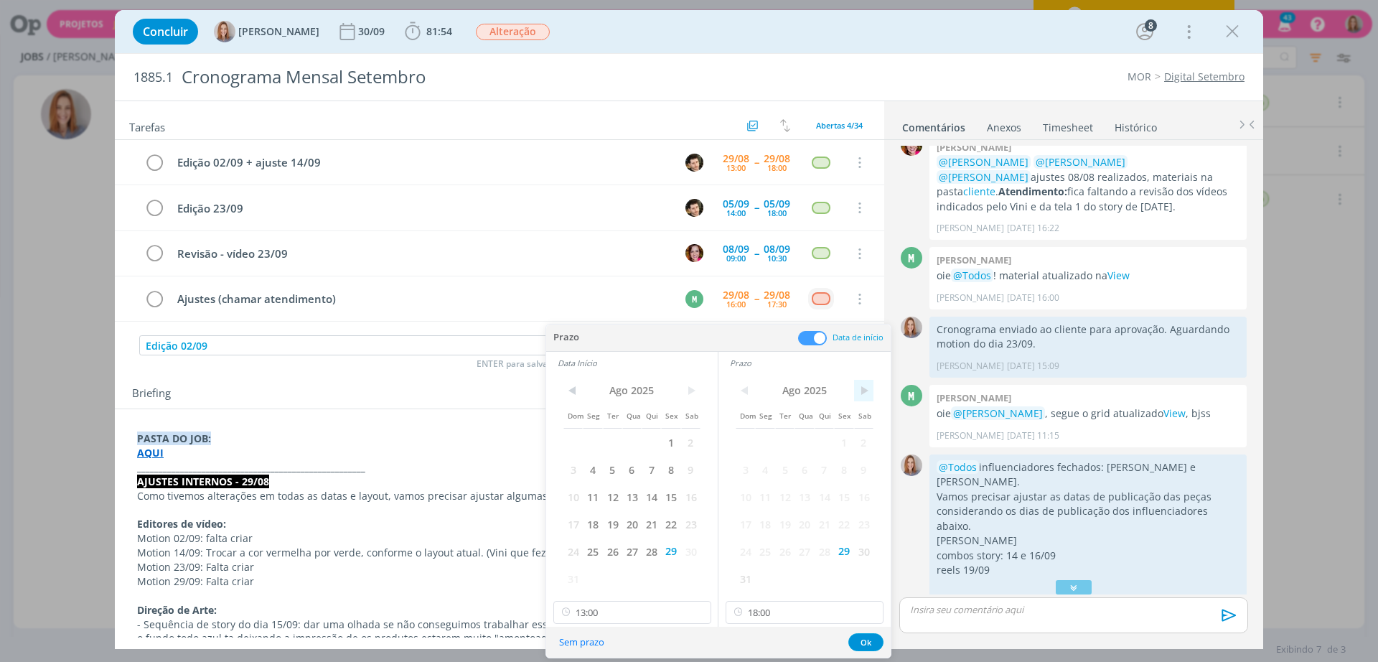
click at [857, 392] on span ">" at bounding box center [863, 391] width 19 height 22
click at [766, 433] on span "1" at bounding box center [764, 441] width 19 height 27
drag, startPoint x: 688, startPoint y: 383, endPoint x: 684, endPoint y: 391, distance: 9.0
click at [687, 383] on span ">" at bounding box center [690, 391] width 19 height 22
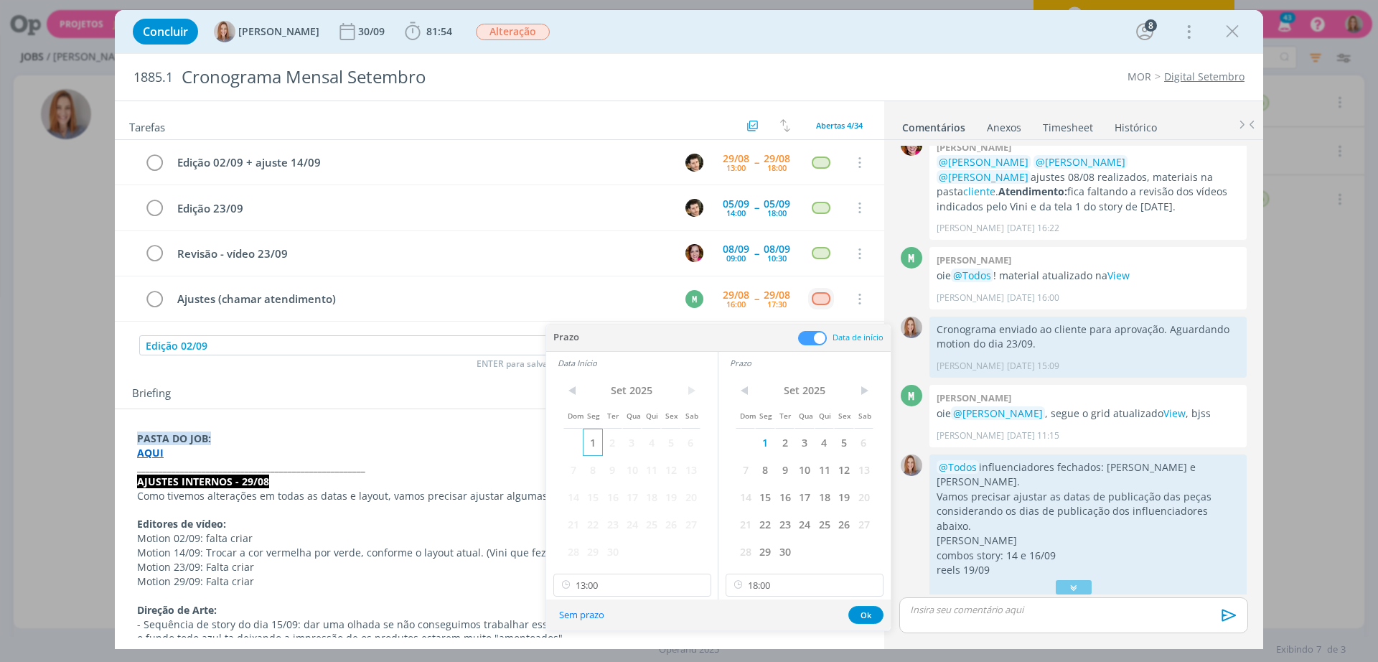
click at [591, 446] on span "1" at bounding box center [592, 441] width 19 height 27
drag, startPoint x: 639, startPoint y: 593, endPoint x: 636, endPoint y: 583, distance: 10.4
click at [639, 592] on input "13:00" at bounding box center [632, 584] width 158 height 23
click at [592, 490] on div "09:00" at bounding box center [634, 492] width 161 height 26
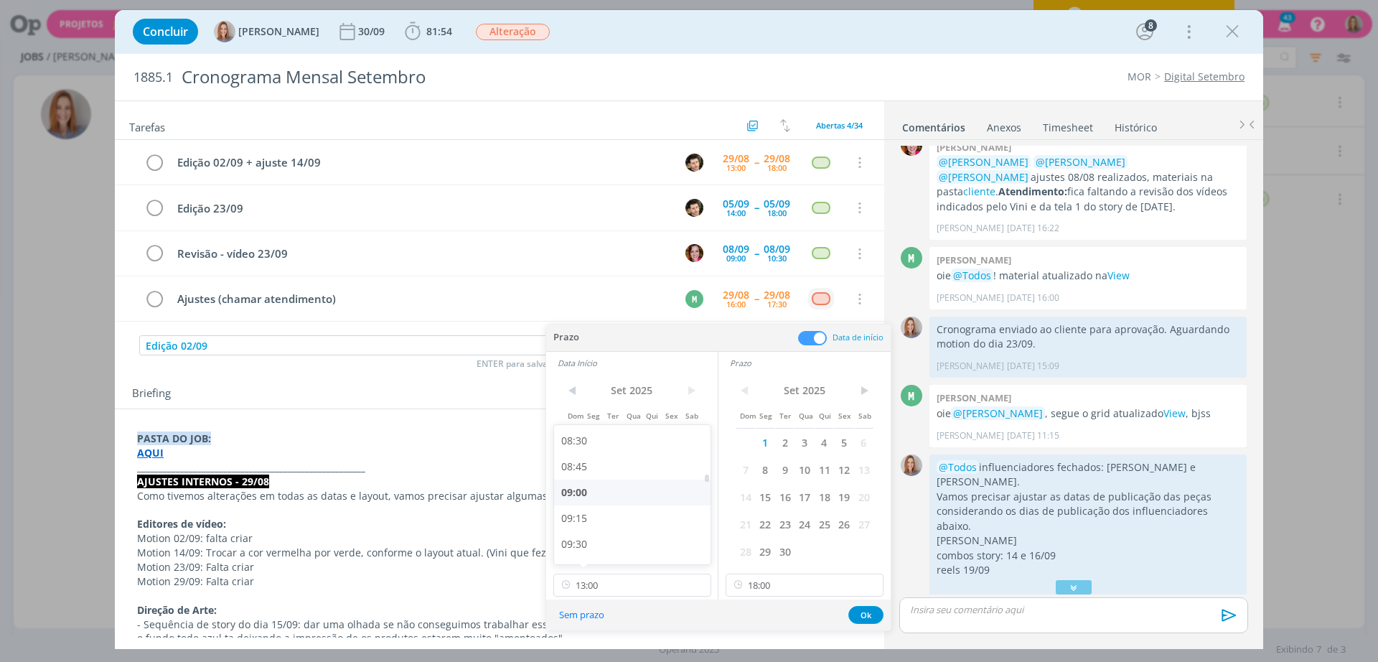
type input "09:00"
click at [862, 607] on button "Ok" at bounding box center [865, 615] width 35 height 18
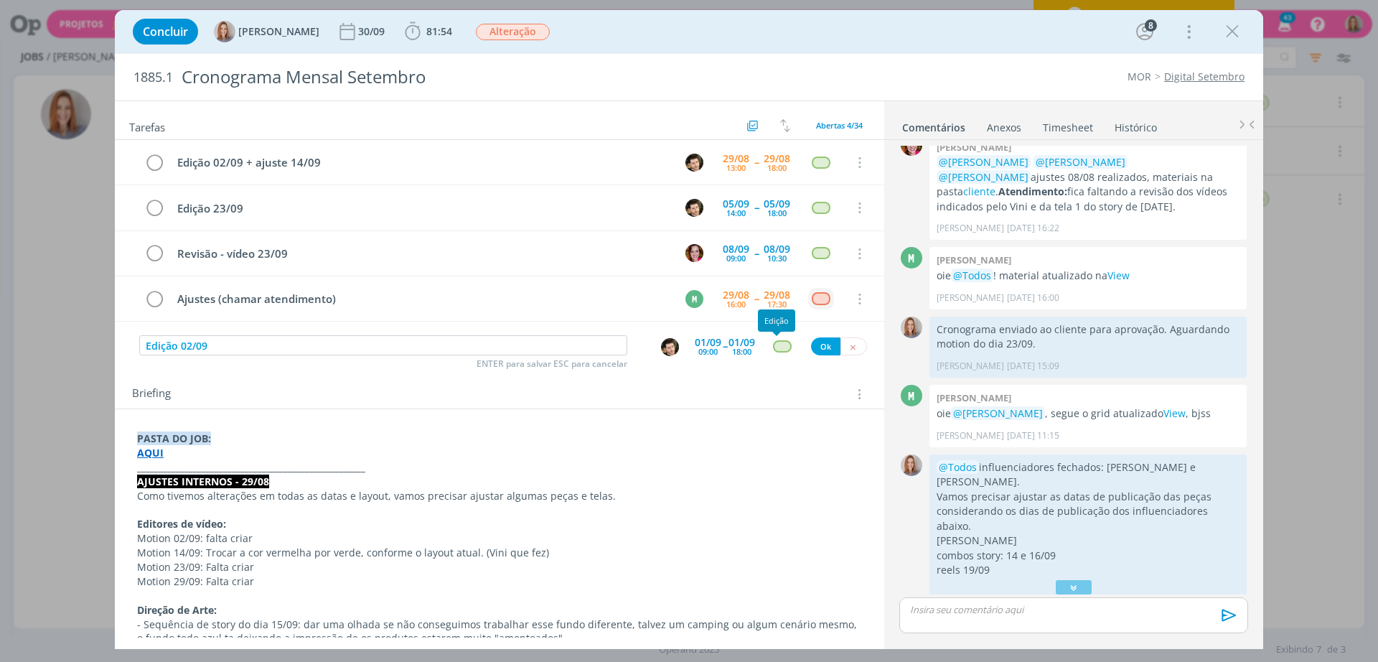
click at [781, 343] on div "dialog" at bounding box center [782, 346] width 18 height 12
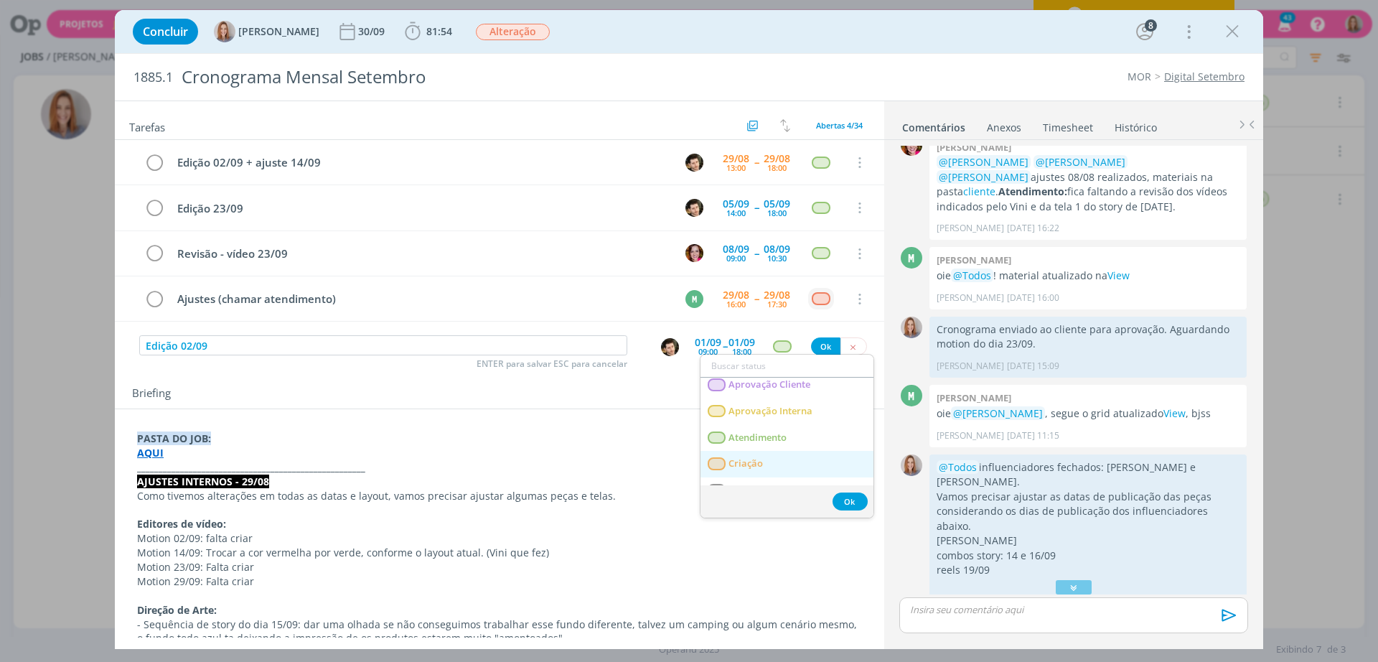
scroll to position [90, 0]
drag, startPoint x: 647, startPoint y: 397, endPoint x: 735, endPoint y: 372, distance: 91.6
click at [649, 396] on div "Briefing Briefings Predefinidos Versões do Briefing Ver Briefing do Projeto" at bounding box center [501, 394] width 738 height 19
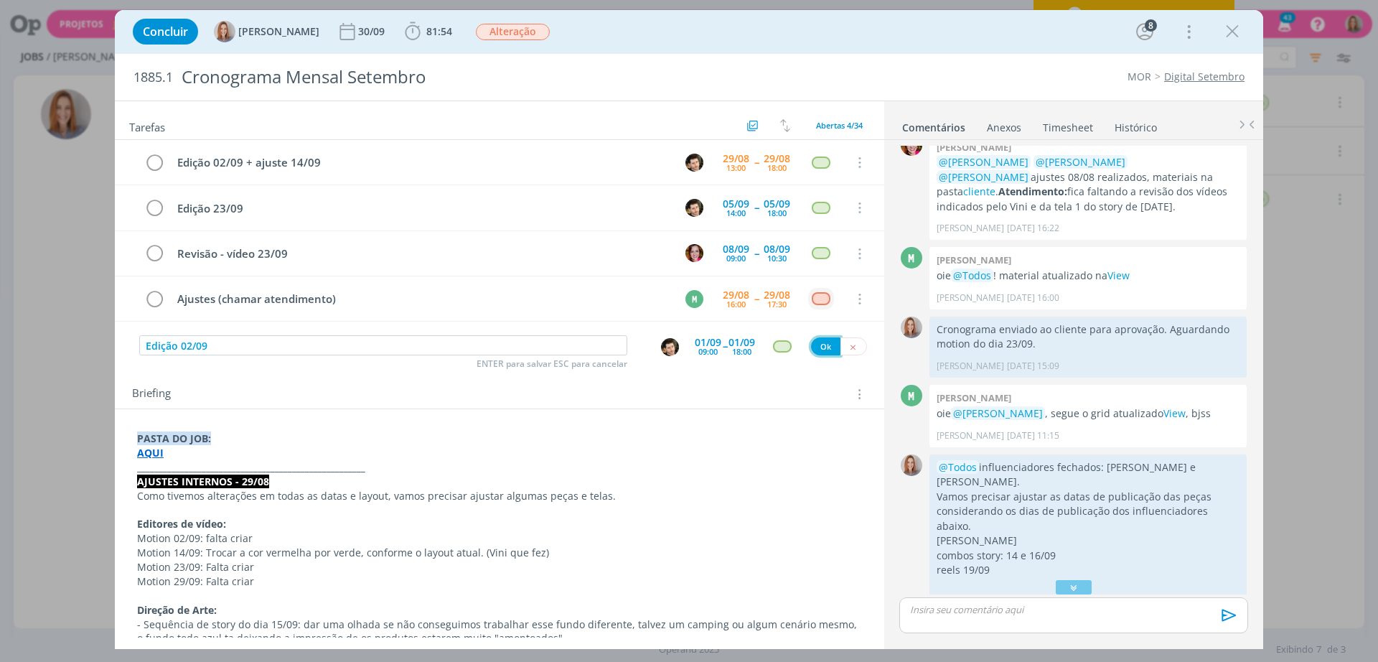
click at [815, 348] on button "Ok" at bounding box center [825, 346] width 29 height 18
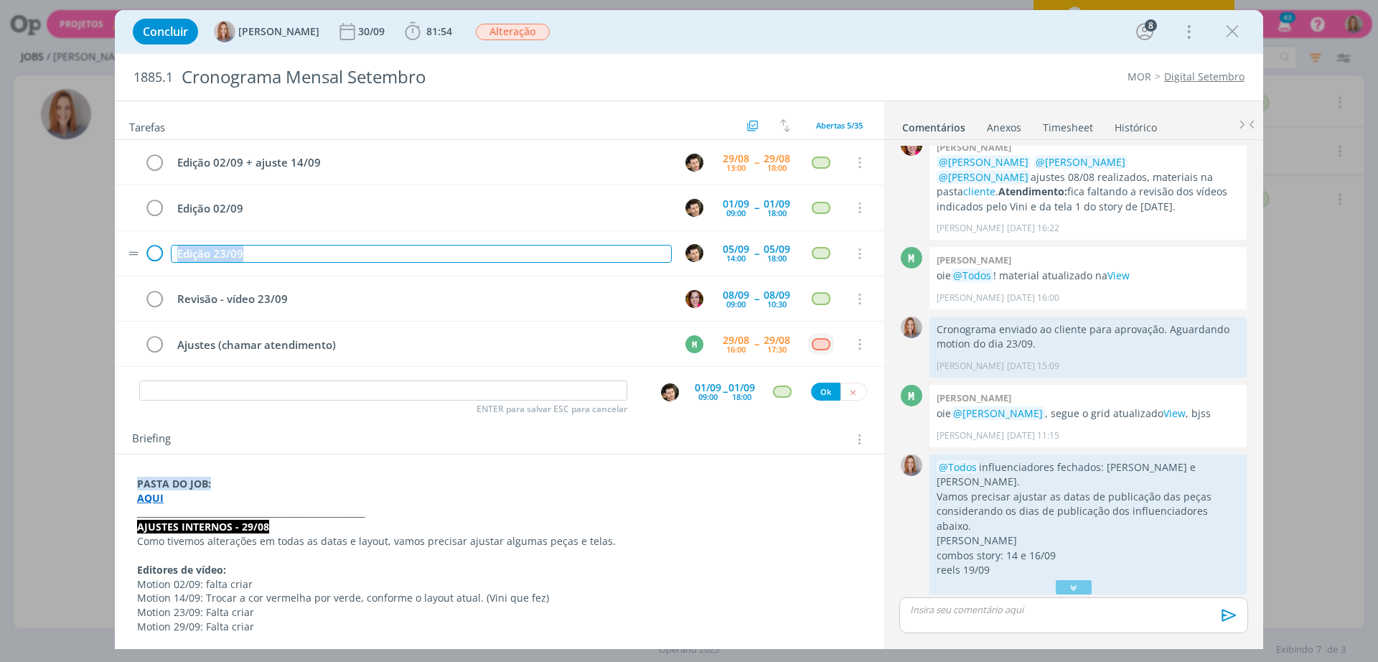
drag, startPoint x: 252, startPoint y: 257, endPoint x: 151, endPoint y: 258, distance: 101.2
click at [151, 258] on tr "Edição 23/09 [DATE] 14:00 -- [DATE] 18:00 Cancelar" at bounding box center [499, 253] width 769 height 45
copy div "Edição 23/09"
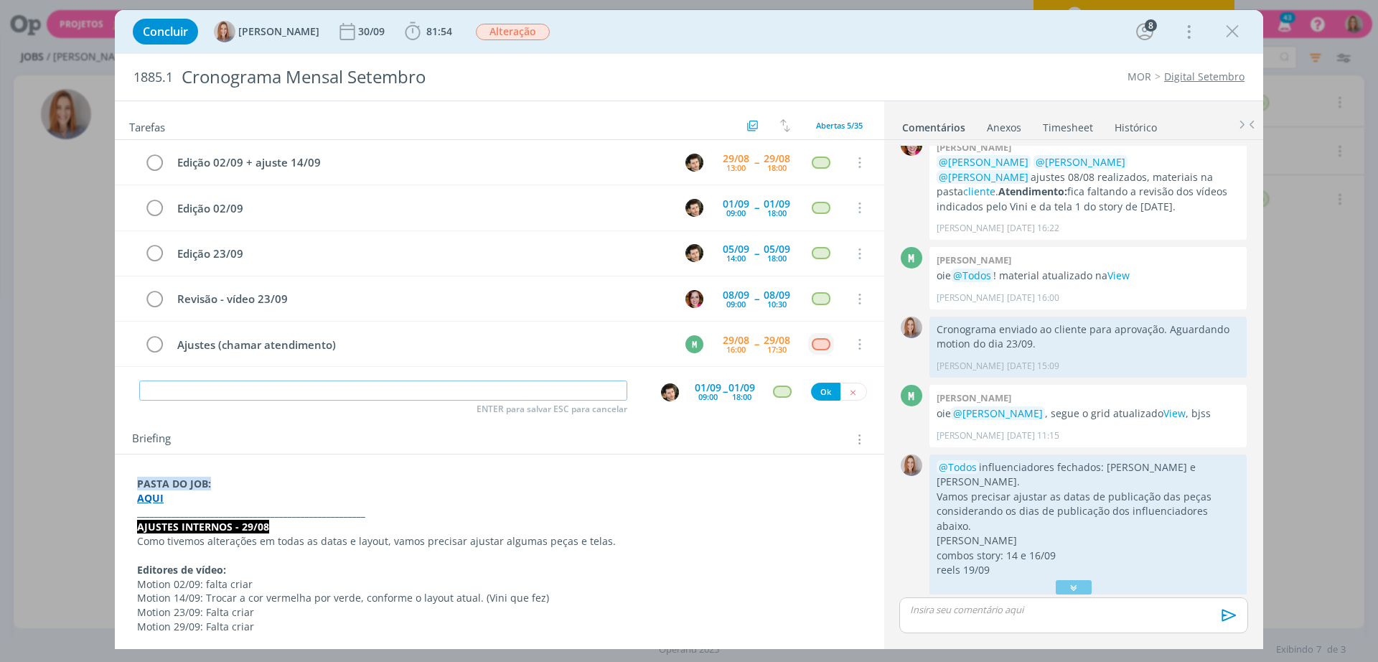
click at [313, 392] on input "dialog" at bounding box center [383, 390] width 488 height 20
paste input "Edição 23/09"
click at [187, 390] on input "Edição 23/09" at bounding box center [383, 390] width 488 height 20
type input "Edição 29/09"
click at [723, 387] on span "--" at bounding box center [725, 391] width 4 height 14
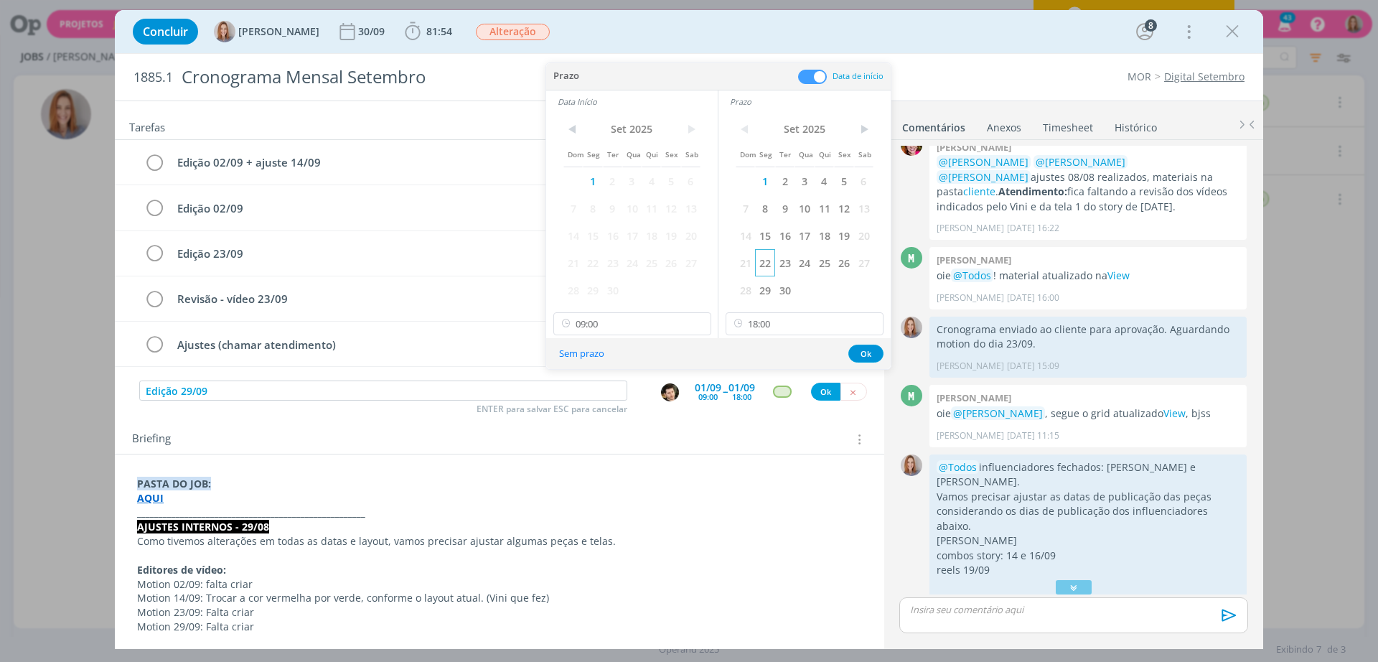
click at [768, 259] on span "22" at bounding box center [764, 262] width 19 height 27
click at [588, 263] on span "22" at bounding box center [592, 262] width 19 height 27
click at [869, 352] on button "Ok" at bounding box center [865, 353] width 35 height 18
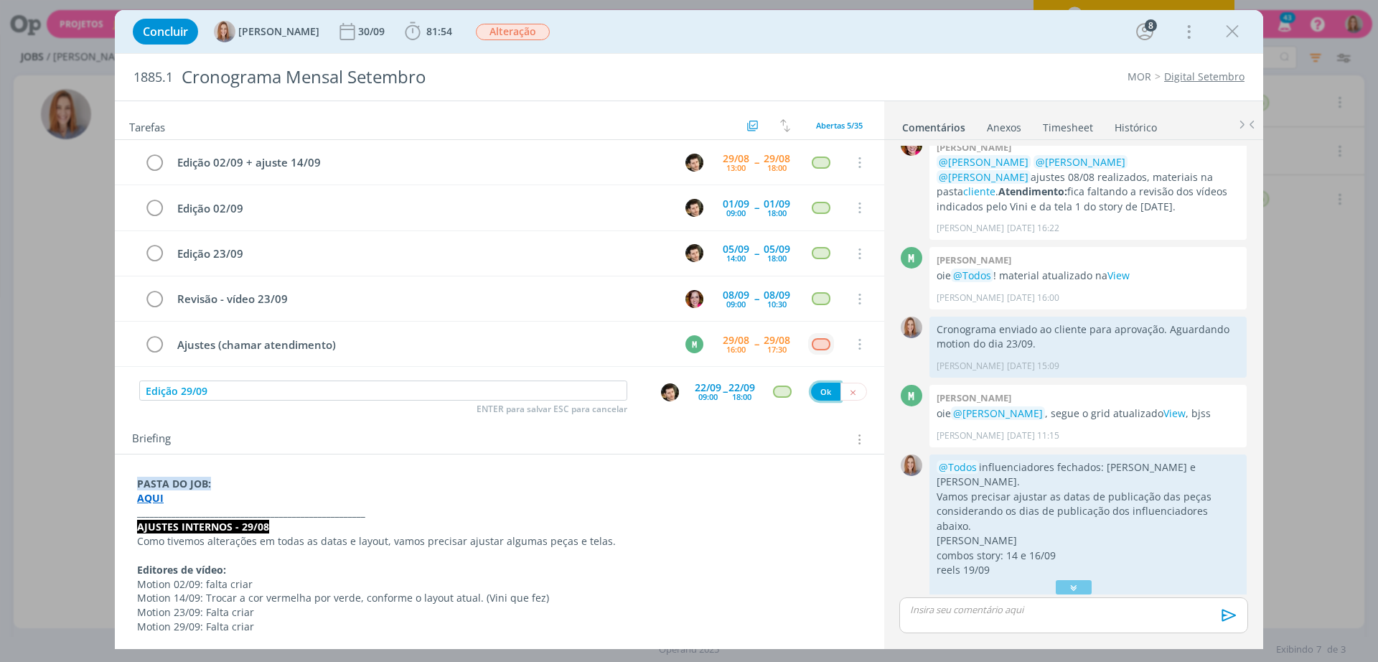
click at [813, 395] on button "Ok" at bounding box center [825, 391] width 29 height 18
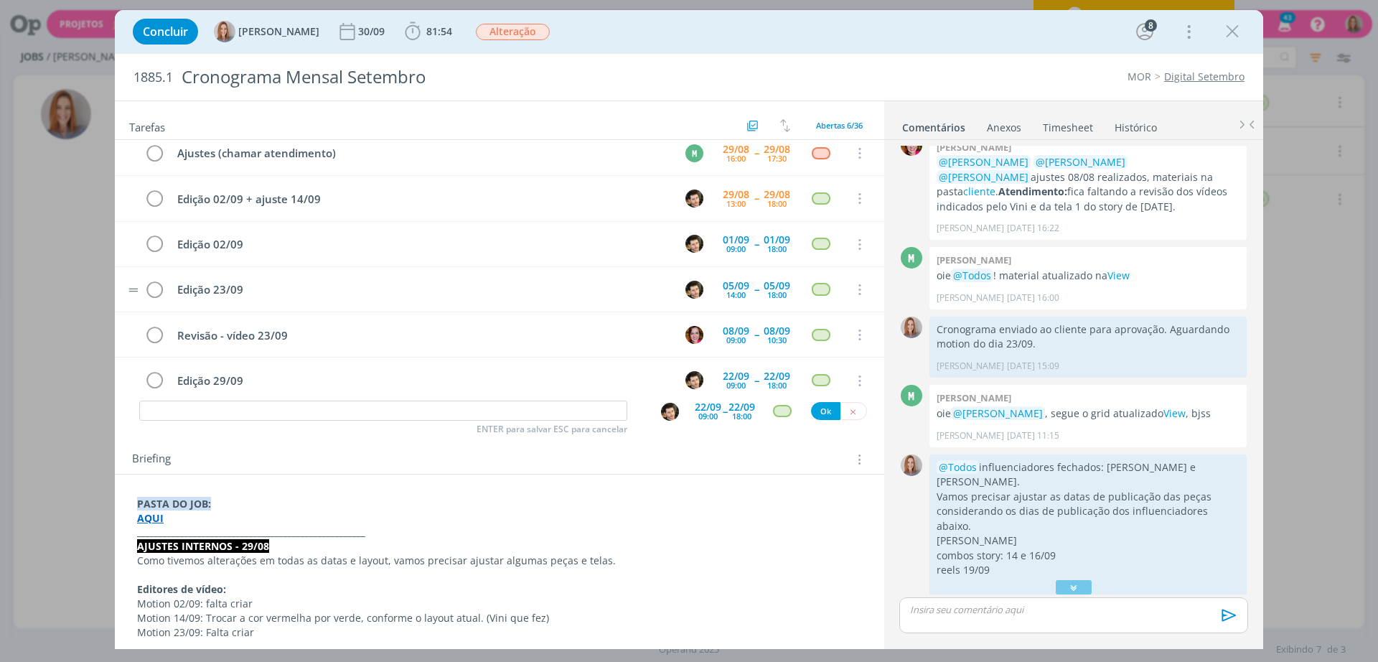
scroll to position [0, 0]
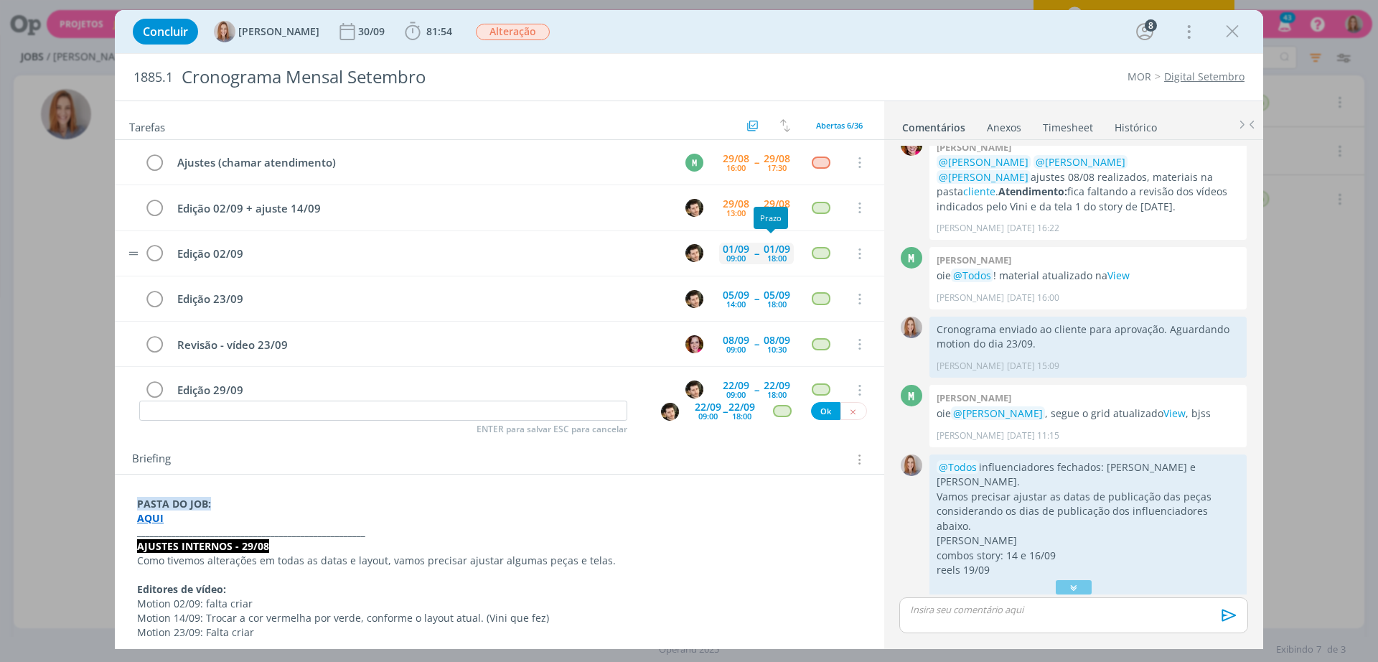
click at [760, 257] on div "[DATE] 18:00" at bounding box center [777, 253] width 34 height 31
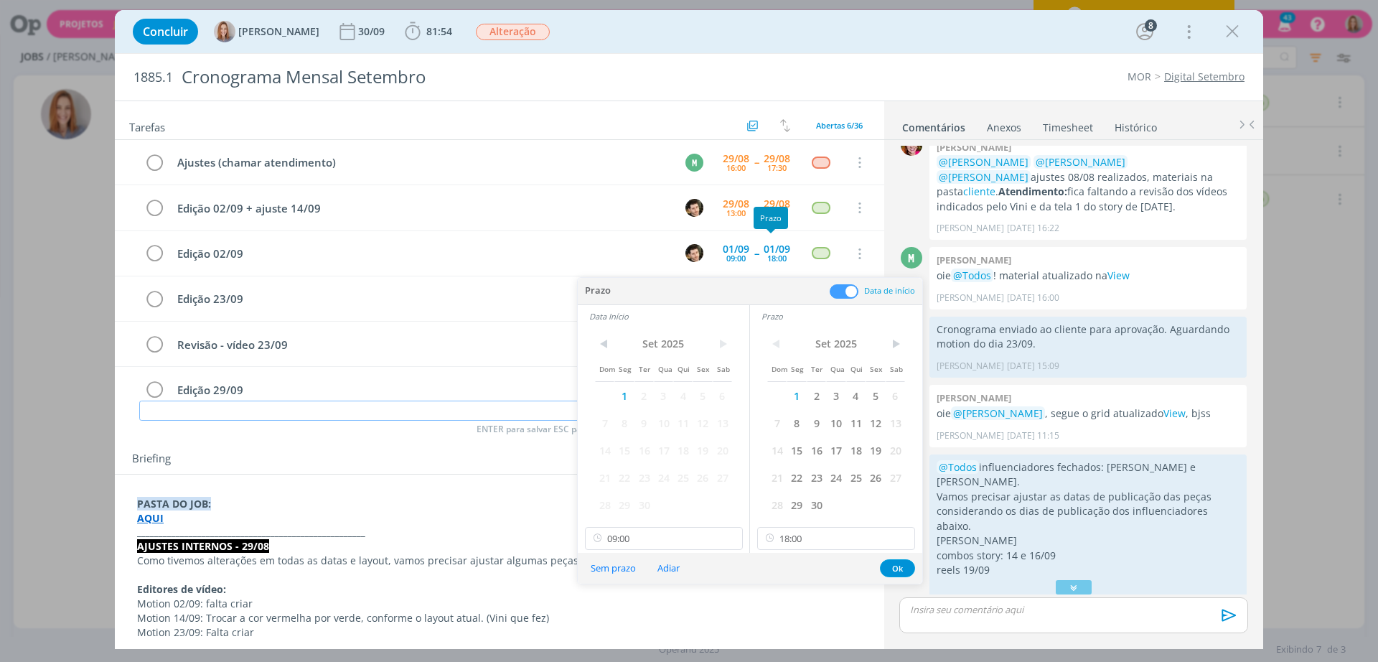
click at [373, 420] on input "dialog" at bounding box center [383, 410] width 488 height 20
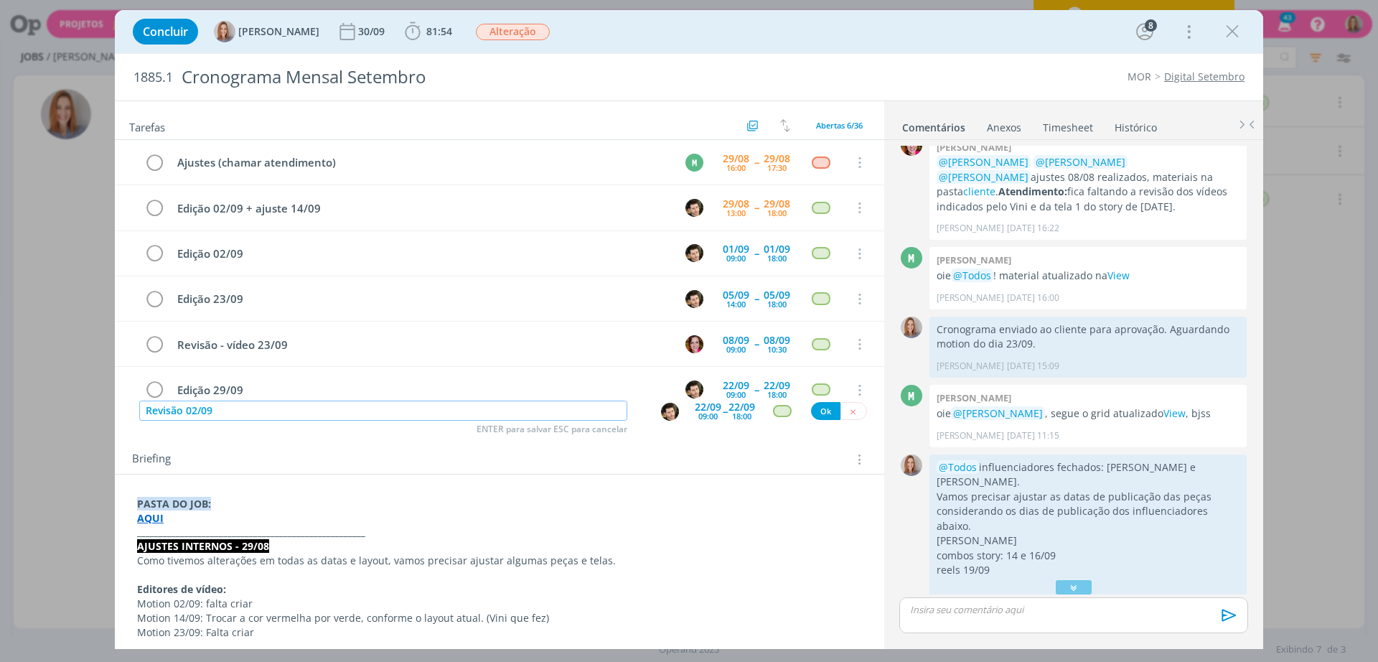
click at [183, 410] on input "Revisão 02/09" at bounding box center [383, 410] width 488 height 20
type input "Revisão - vídeo 02/09"
click at [728, 418] on div "[DATE] 18:00" at bounding box center [741, 411] width 27 height 26
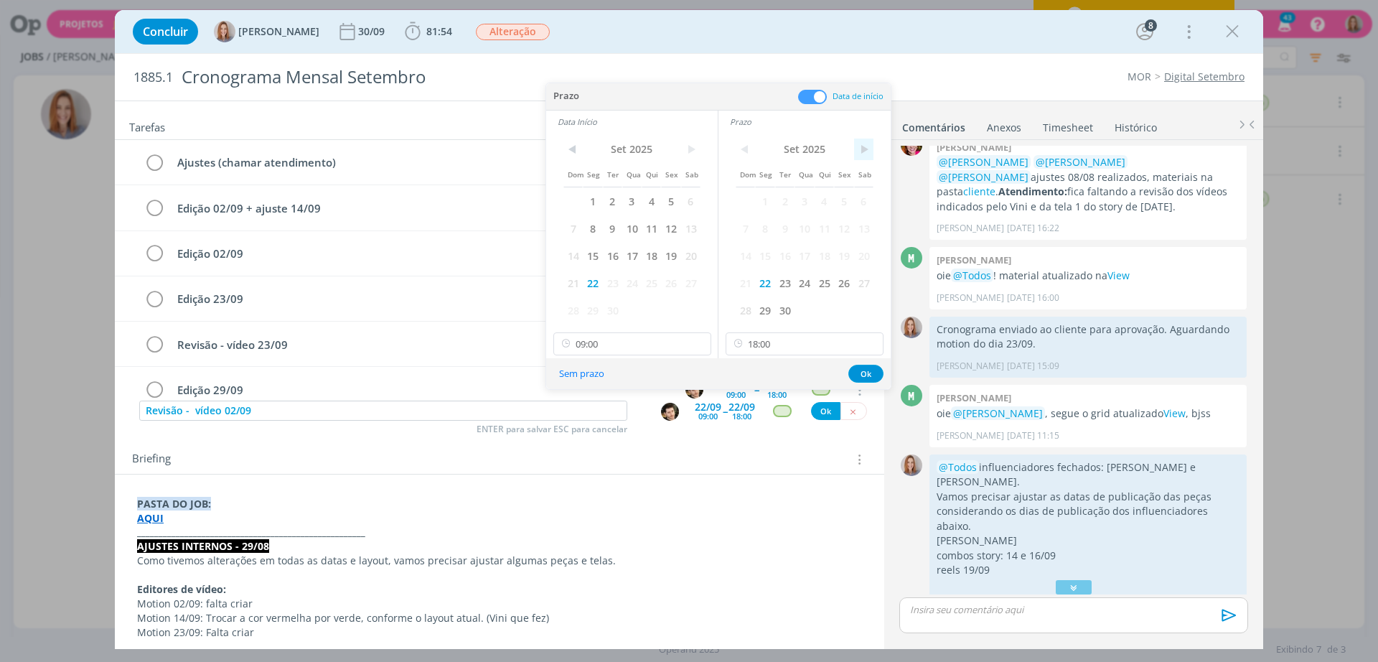
click at [862, 149] on span ">" at bounding box center [863, 149] width 19 height 22
click at [741, 154] on span "<" at bounding box center [744, 149] width 19 height 22
click at [593, 194] on span "1" at bounding box center [592, 200] width 19 height 27
click at [763, 194] on span "1" at bounding box center [764, 200] width 19 height 27
drag, startPoint x: 657, startPoint y: 344, endPoint x: 647, endPoint y: 346, distance: 10.3
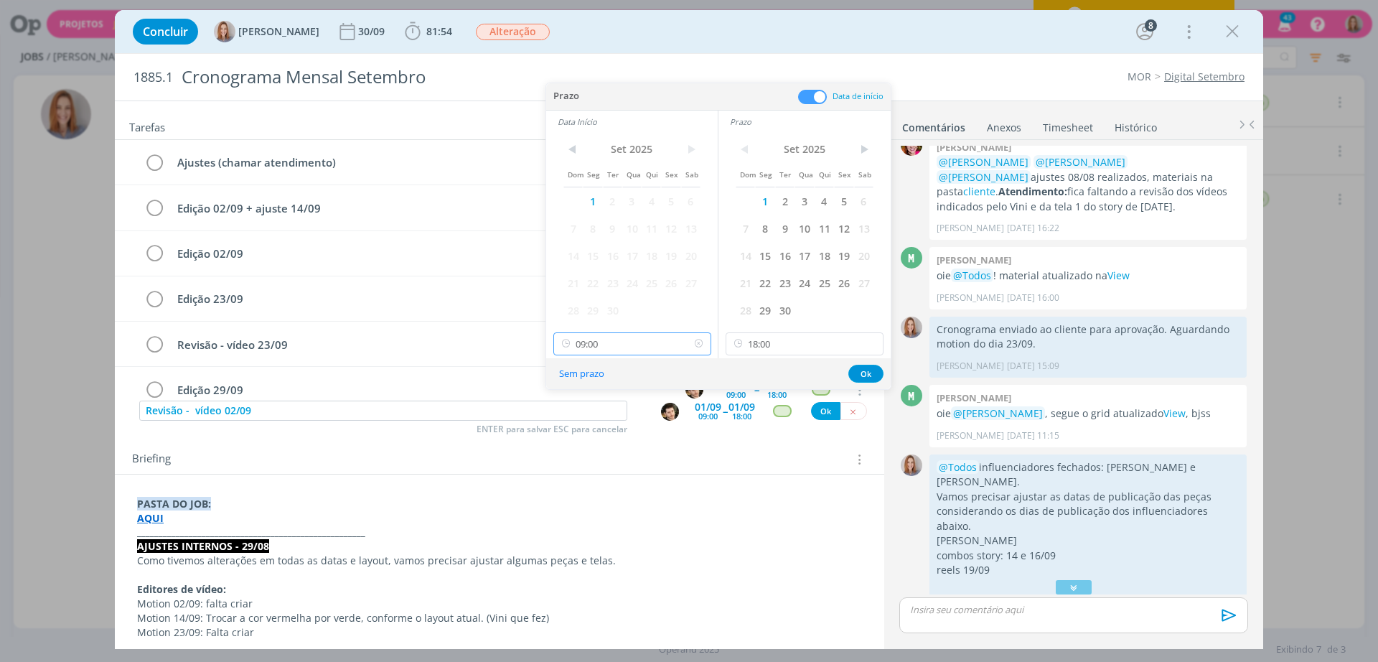
click at [654, 342] on input "09:00" at bounding box center [632, 343] width 158 height 23
click at [596, 447] on div "16:30" at bounding box center [634, 454] width 161 height 26
type input "16:30"
click at [784, 344] on input "18:00" at bounding box center [804, 343] width 158 height 23
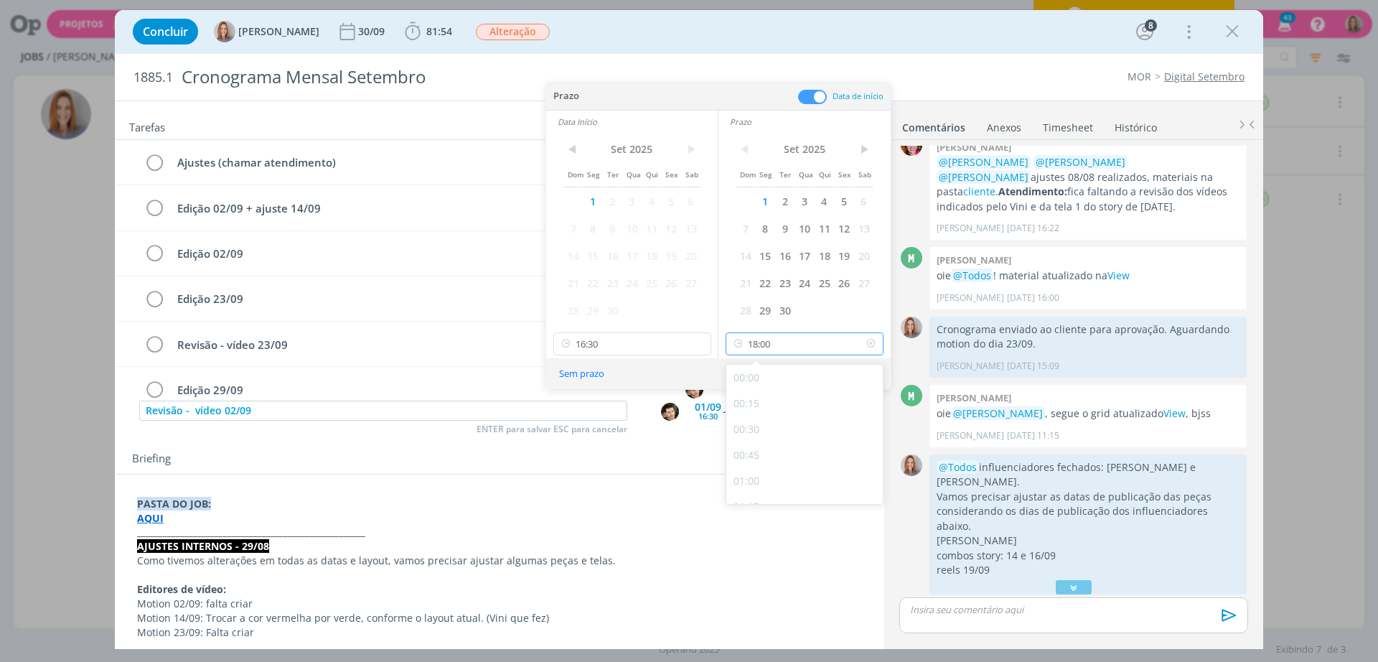
scroll to position [1751, 0]
click at [767, 378] on div "17:00" at bounding box center [806, 383] width 161 height 26
type input "17:00"
click at [860, 370] on button "Ok" at bounding box center [865, 374] width 35 height 18
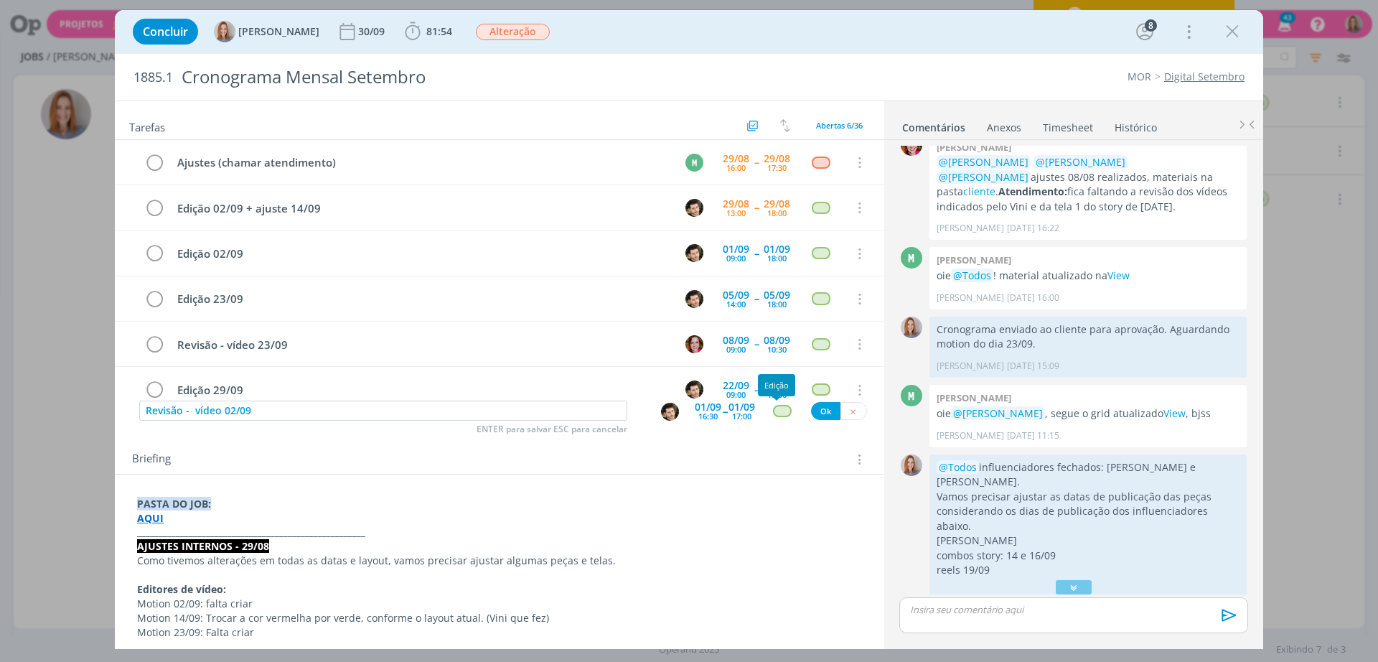
click at [774, 411] on div "dialog" at bounding box center [782, 411] width 18 height 12
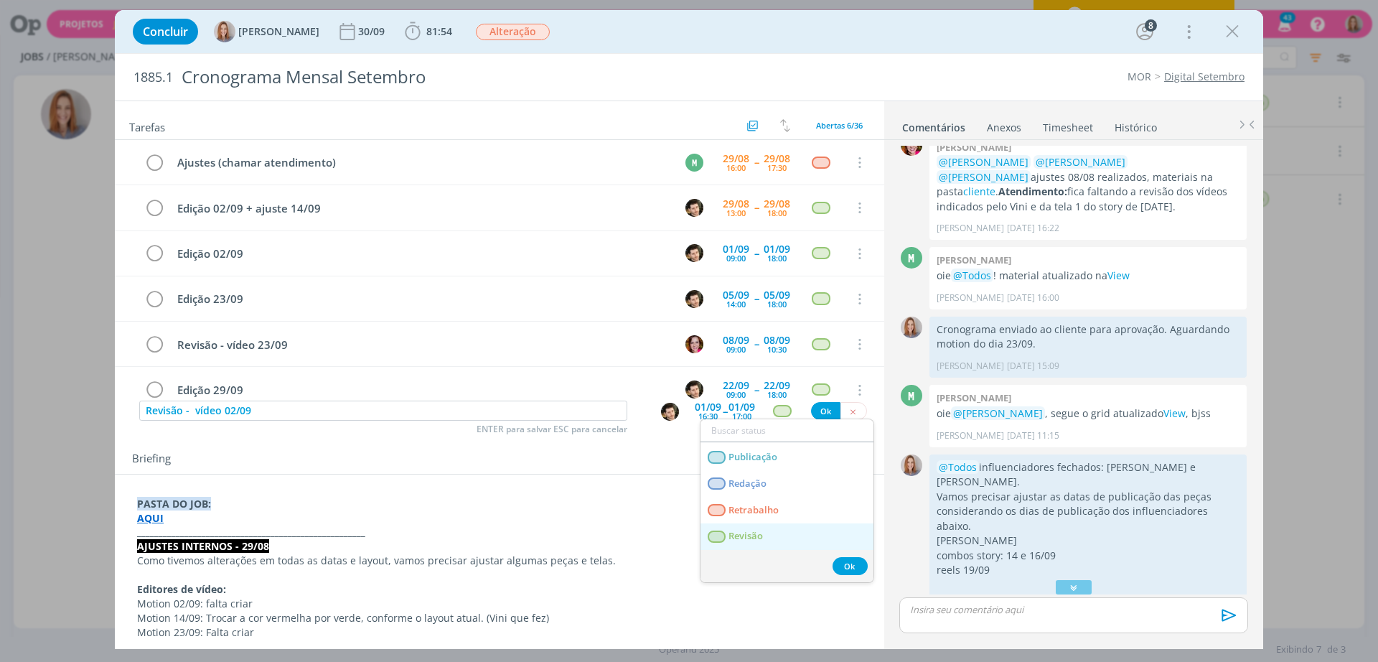
click at [755, 543] on link "Revisão" at bounding box center [786, 536] width 173 height 27
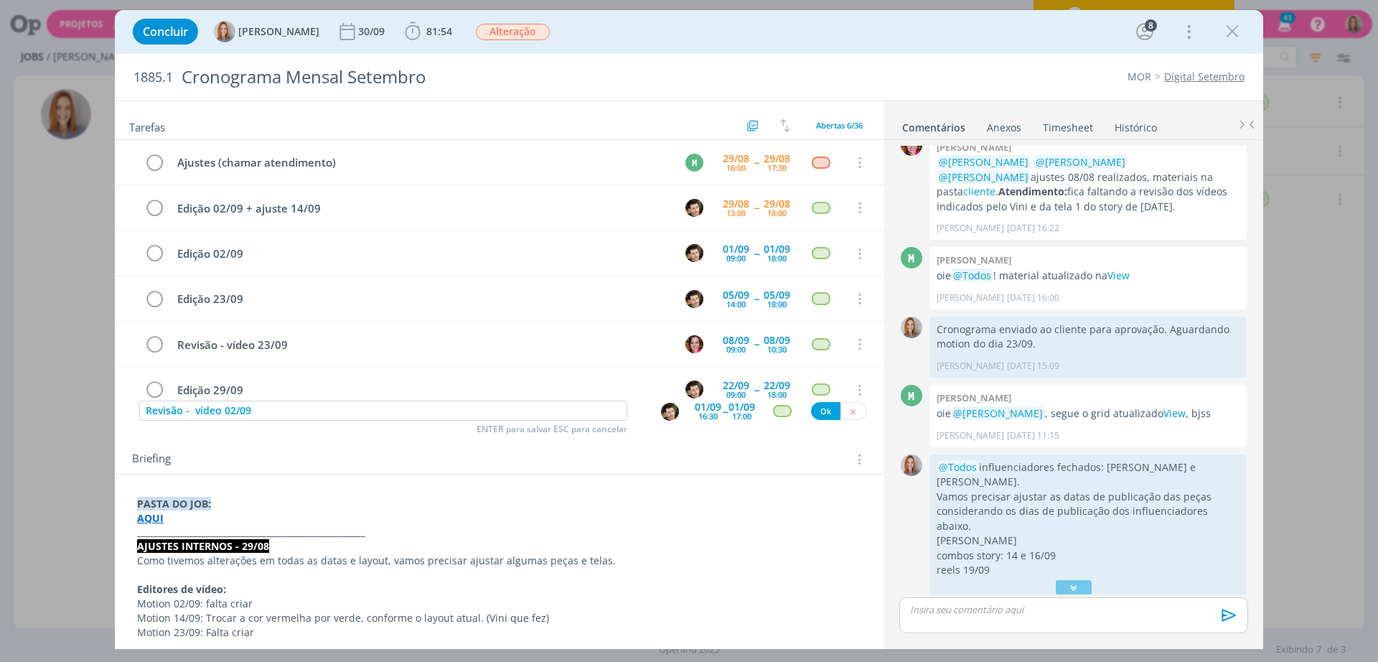
click at [661, 406] on img "dialog" at bounding box center [670, 412] width 18 height 18
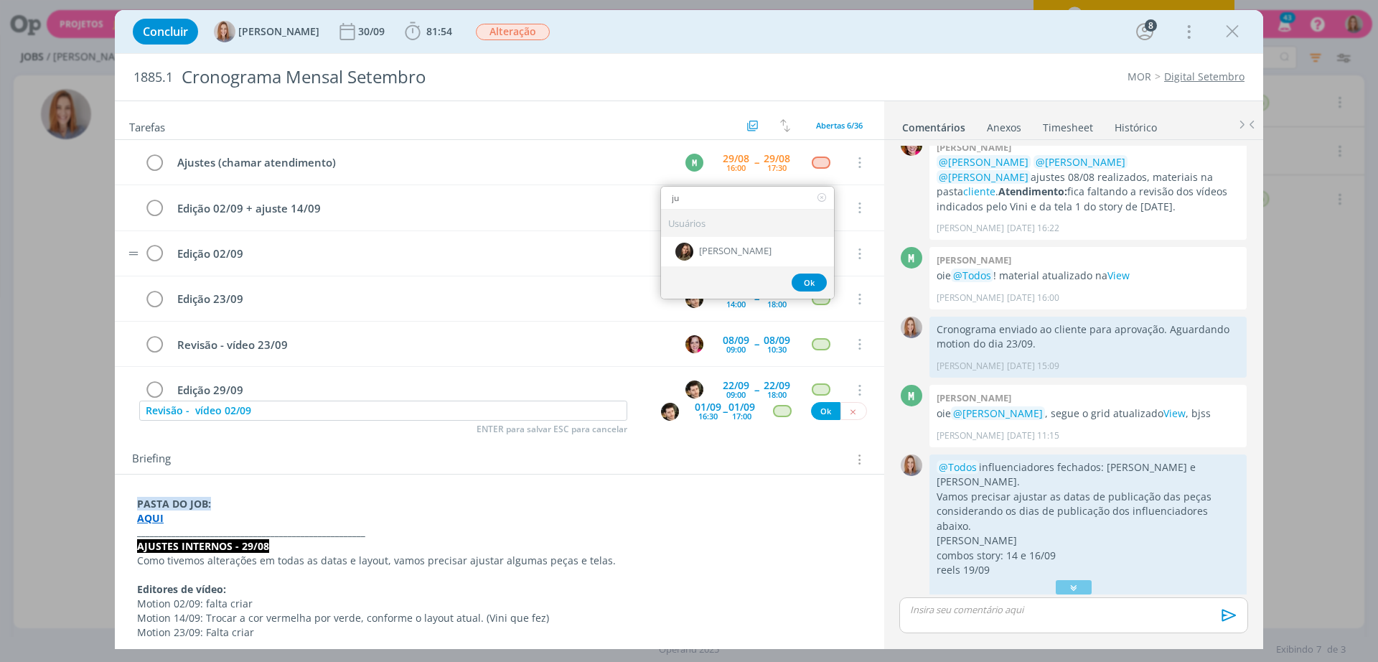
type input "ju"
click at [767, 242] on div "[PERSON_NAME]" at bounding box center [747, 251] width 173 height 29
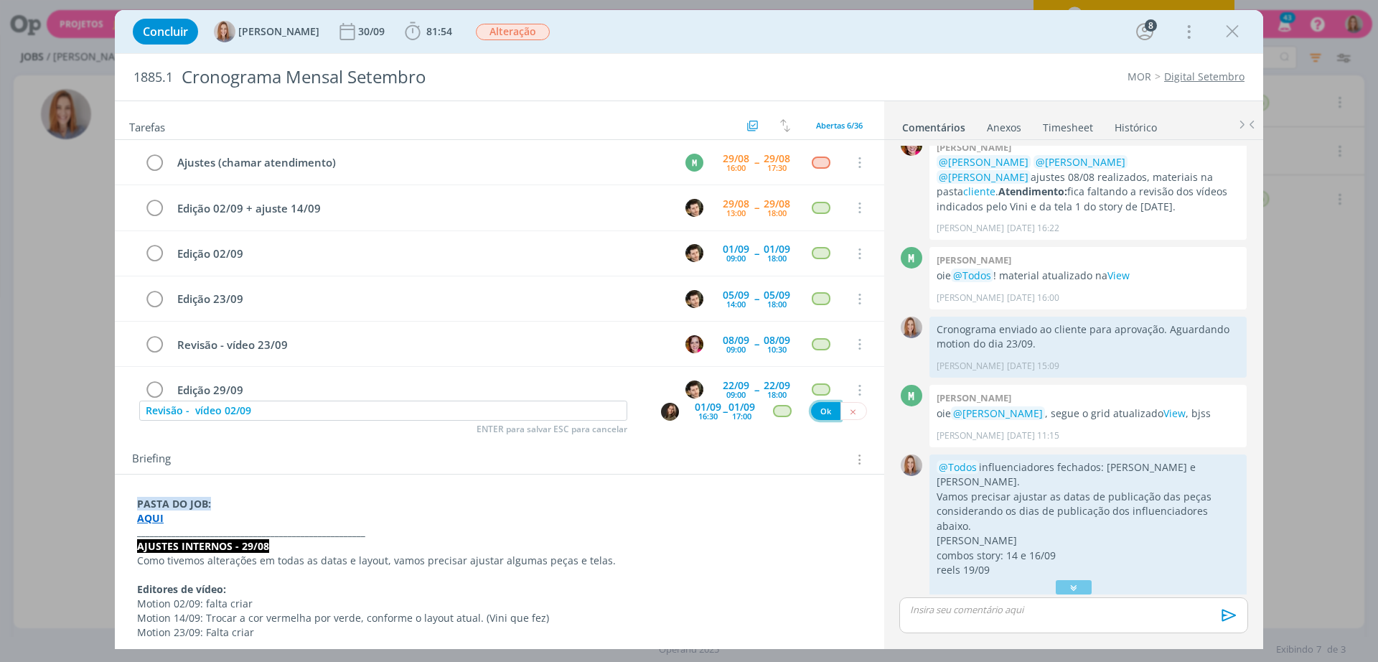
click at [824, 412] on button "Ok" at bounding box center [825, 411] width 29 height 18
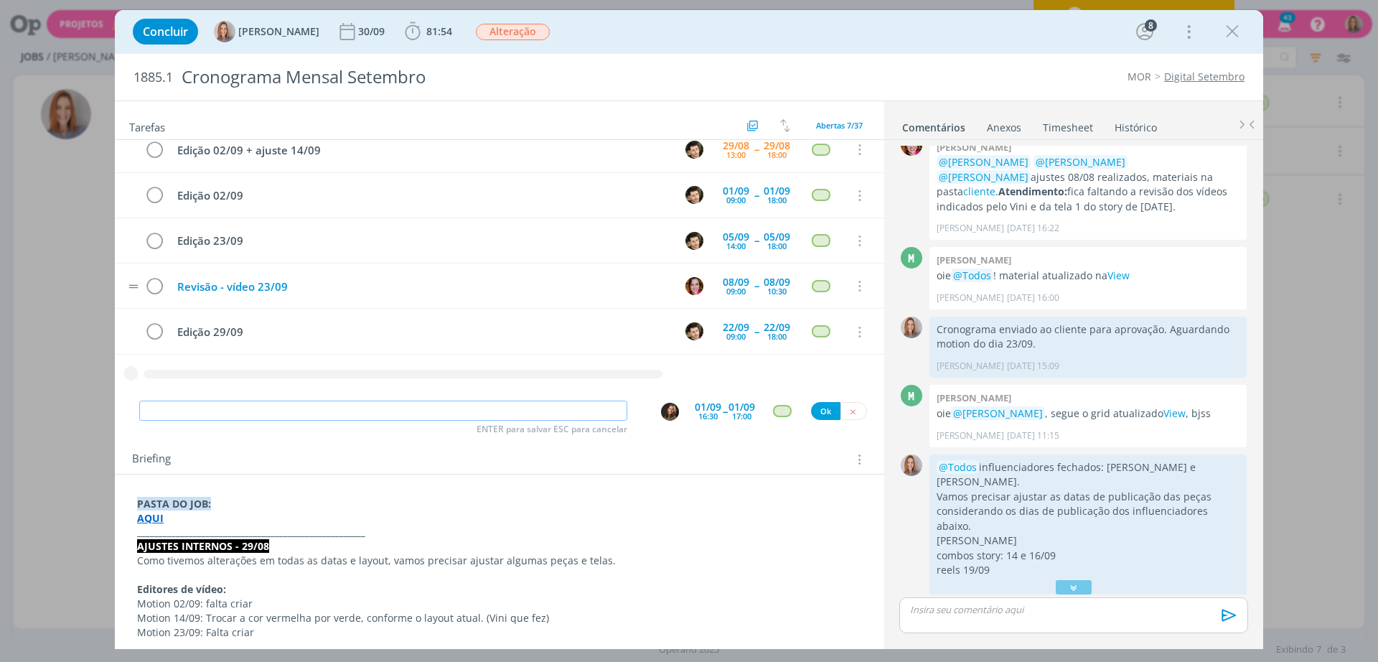
scroll to position [0, 0]
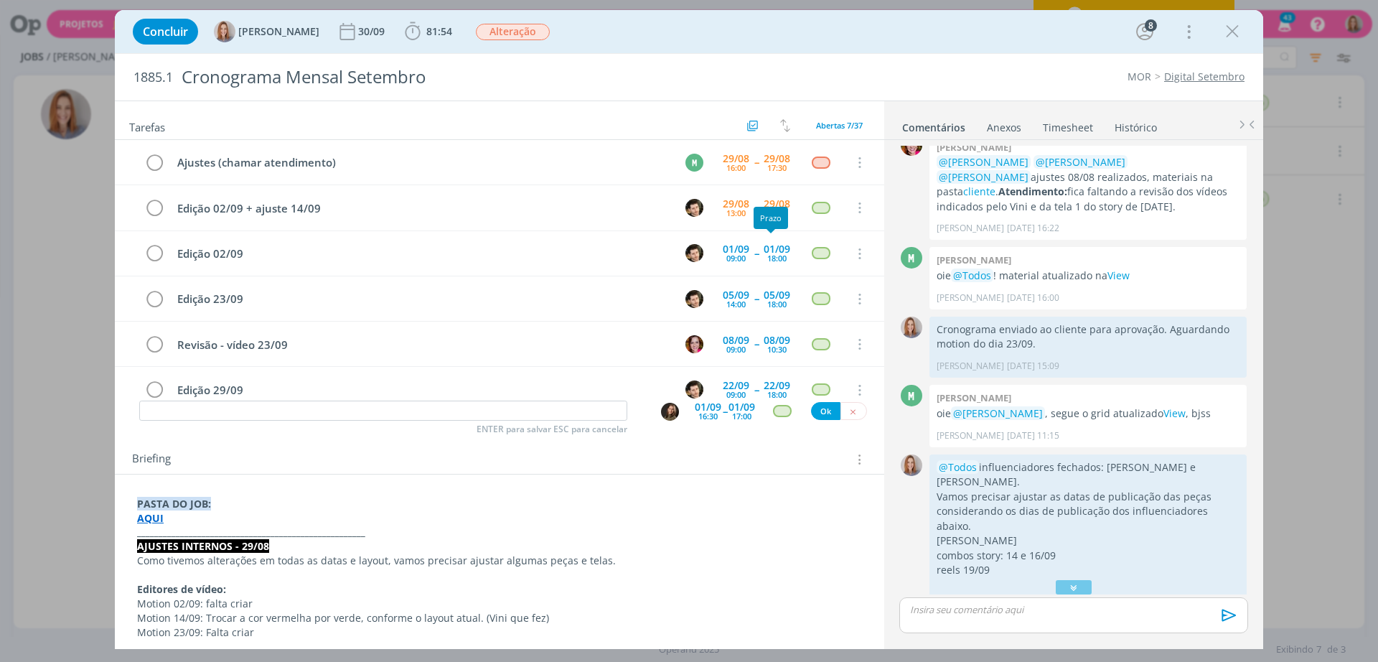
click at [773, 207] on div "Prazo" at bounding box center [770, 218] width 34 height 22
click at [723, 203] on div "29/08" at bounding box center [736, 204] width 27 height 10
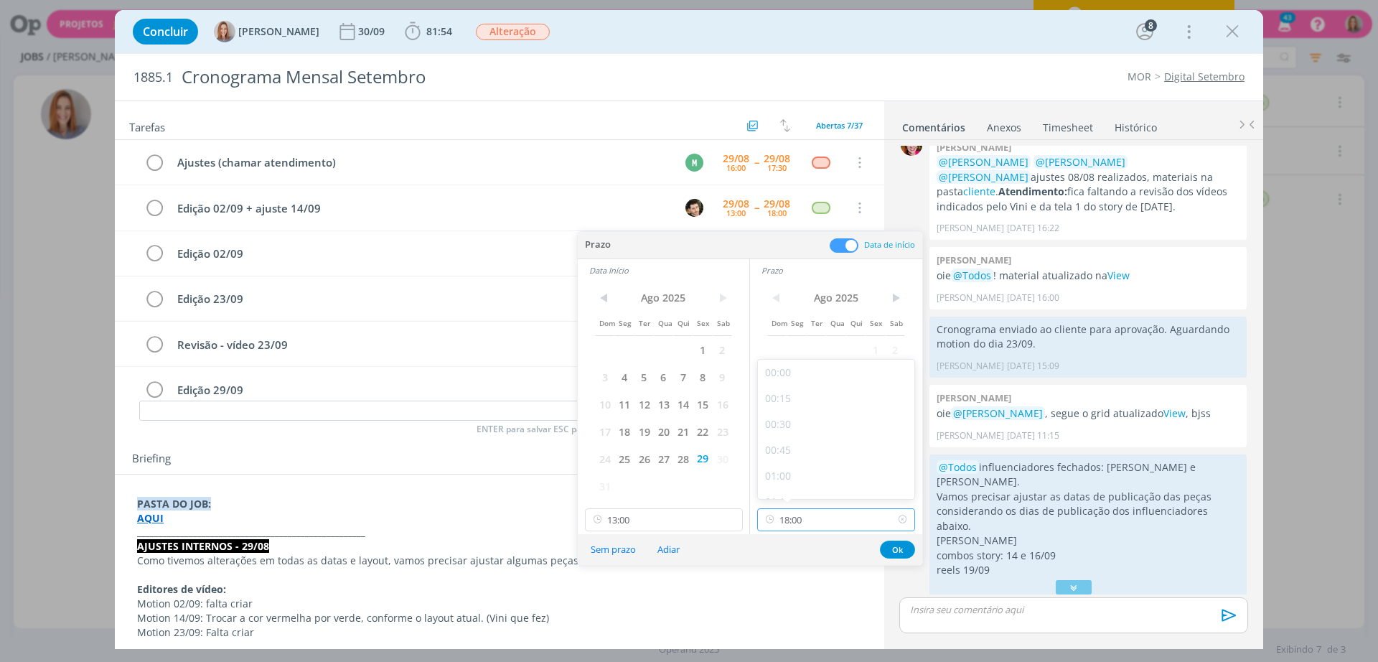
click at [819, 525] on input "18:00" at bounding box center [836, 519] width 158 height 23
click at [805, 415] on div "16:30" at bounding box center [838, 416] width 161 height 26
type input "16:30"
click at [884, 550] on button "Ok" at bounding box center [897, 549] width 35 height 18
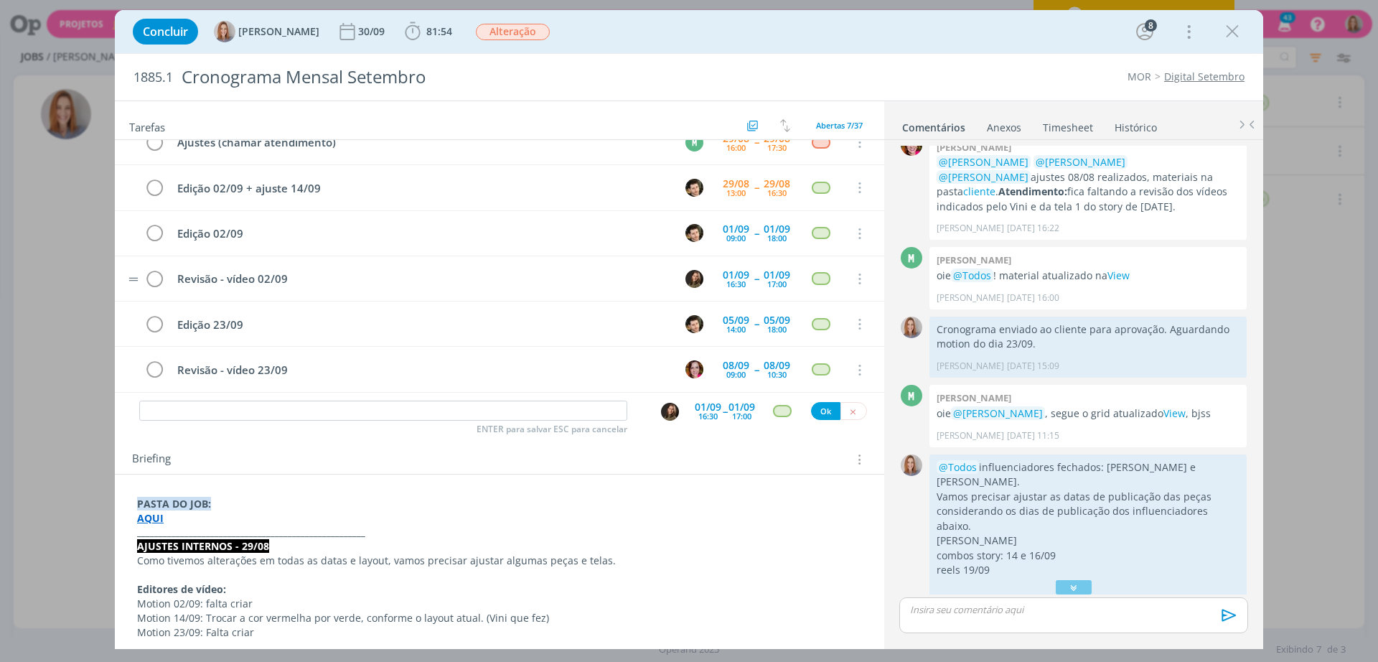
scroll to position [0, 0]
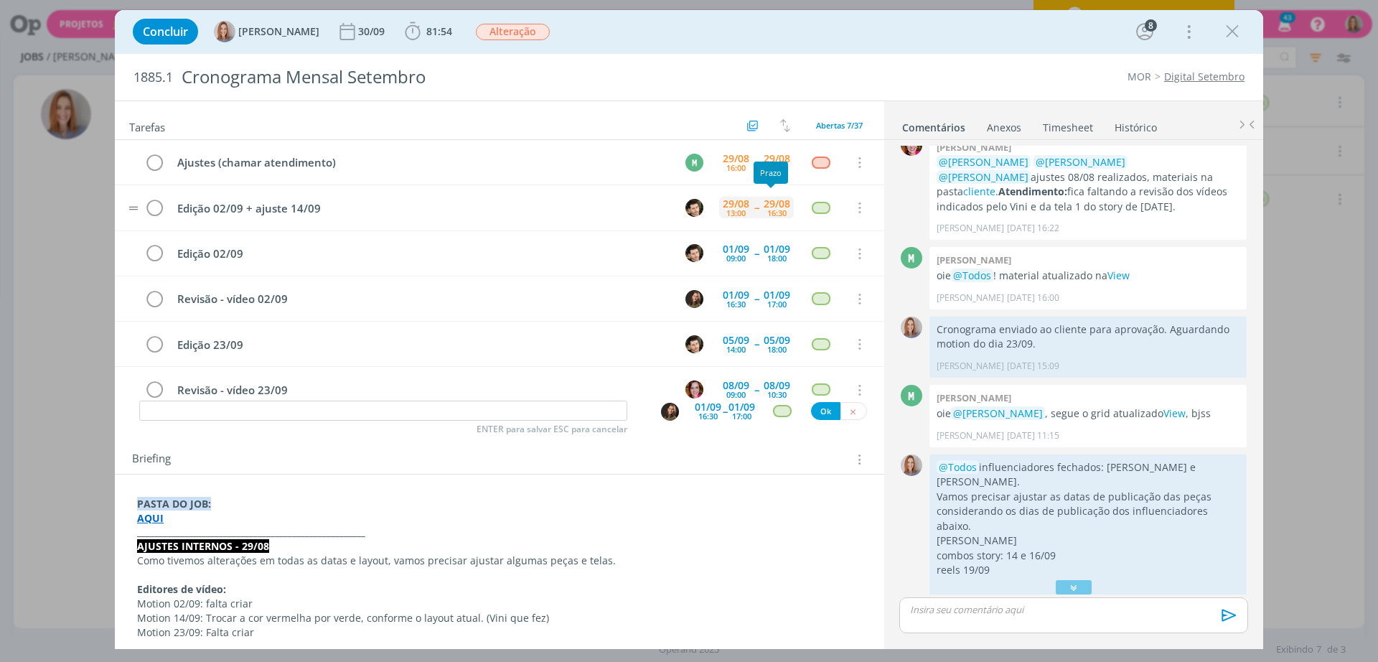
click at [773, 202] on div "29/08" at bounding box center [776, 204] width 27 height 10
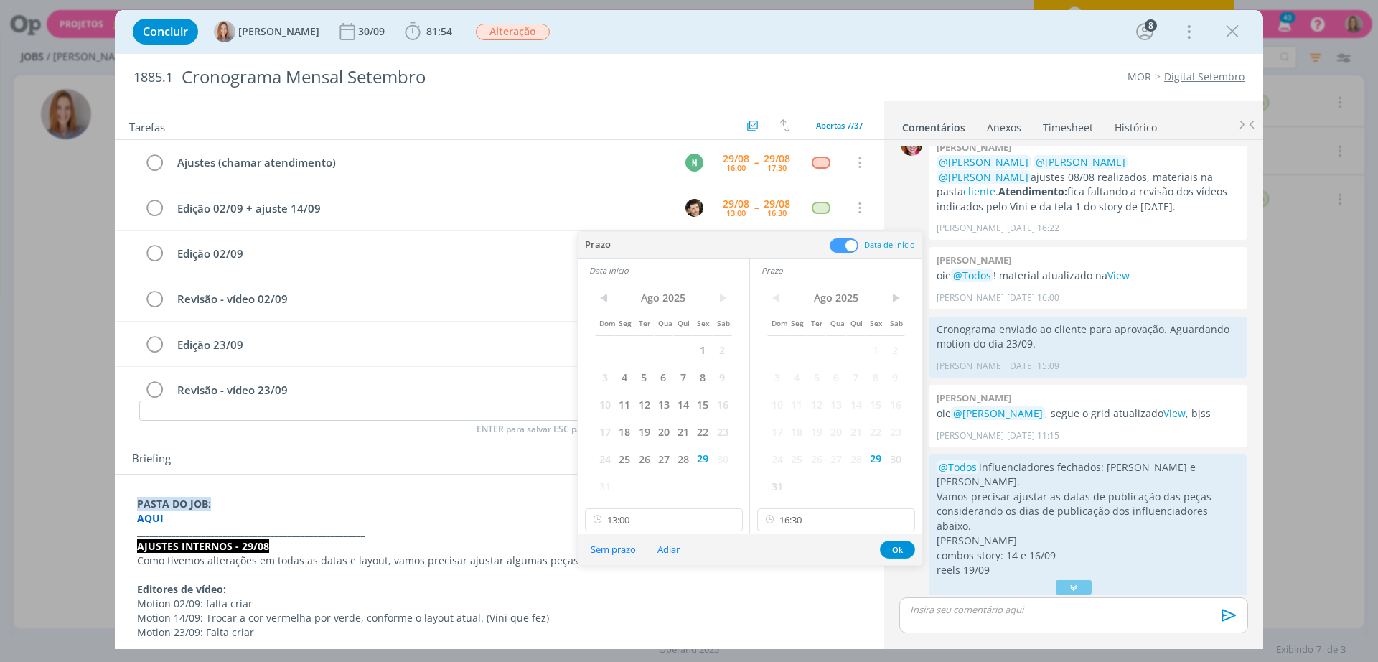
click at [822, 506] on div "< [DATE] > Dom Seg Ter Qua Qui Sex Sab 1 2 3 4 5 6 7 8 9 10 11 12 13 14 15 16 1…" at bounding box center [836, 407] width 172 height 253
click at [827, 522] on input "16:30" at bounding box center [836, 519] width 158 height 23
click at [796, 458] on div "18:00" at bounding box center [838, 457] width 161 height 26
type input "18:00"
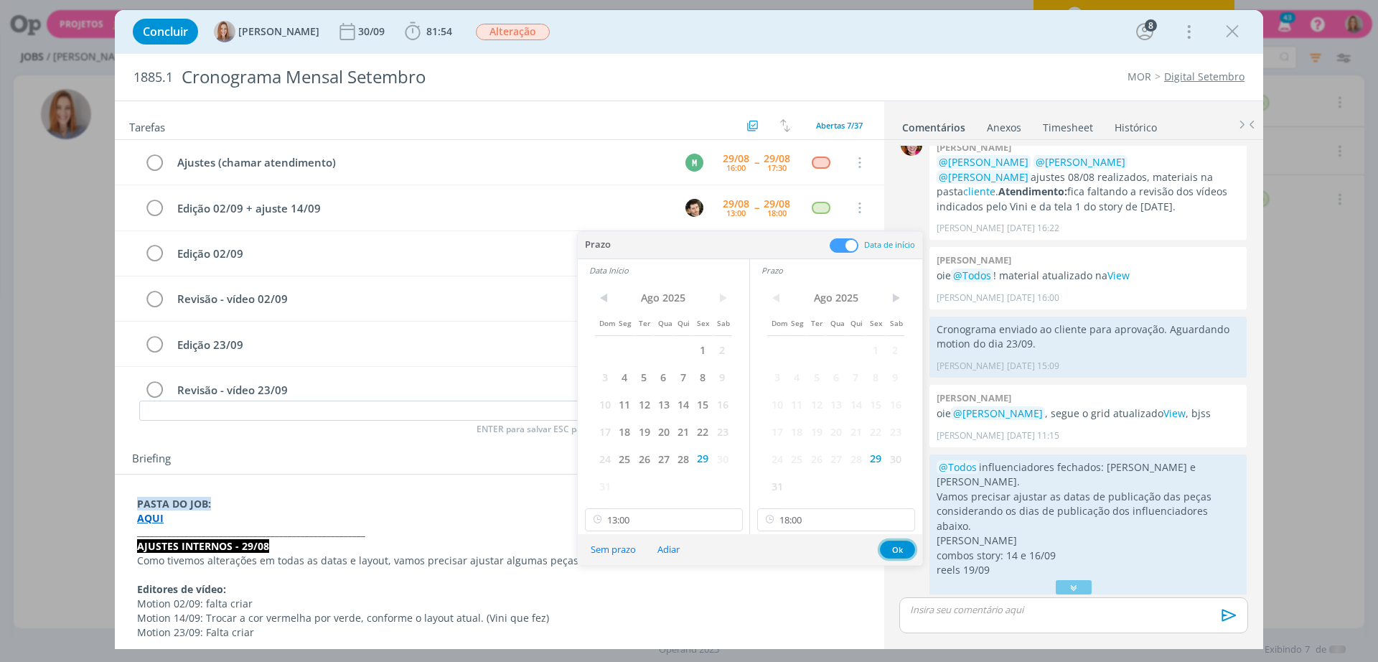
click at [897, 547] on button "Ok" at bounding box center [897, 549] width 35 height 18
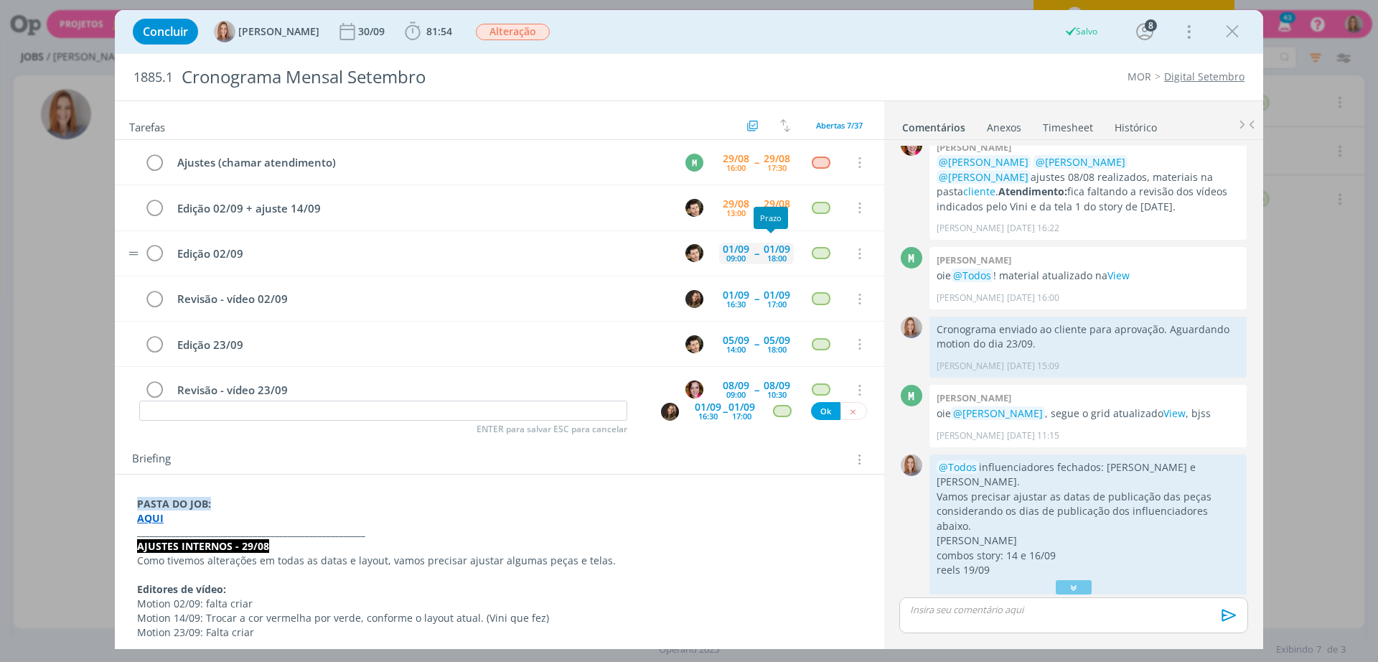
click at [774, 260] on div "18:00" at bounding box center [776, 258] width 19 height 8
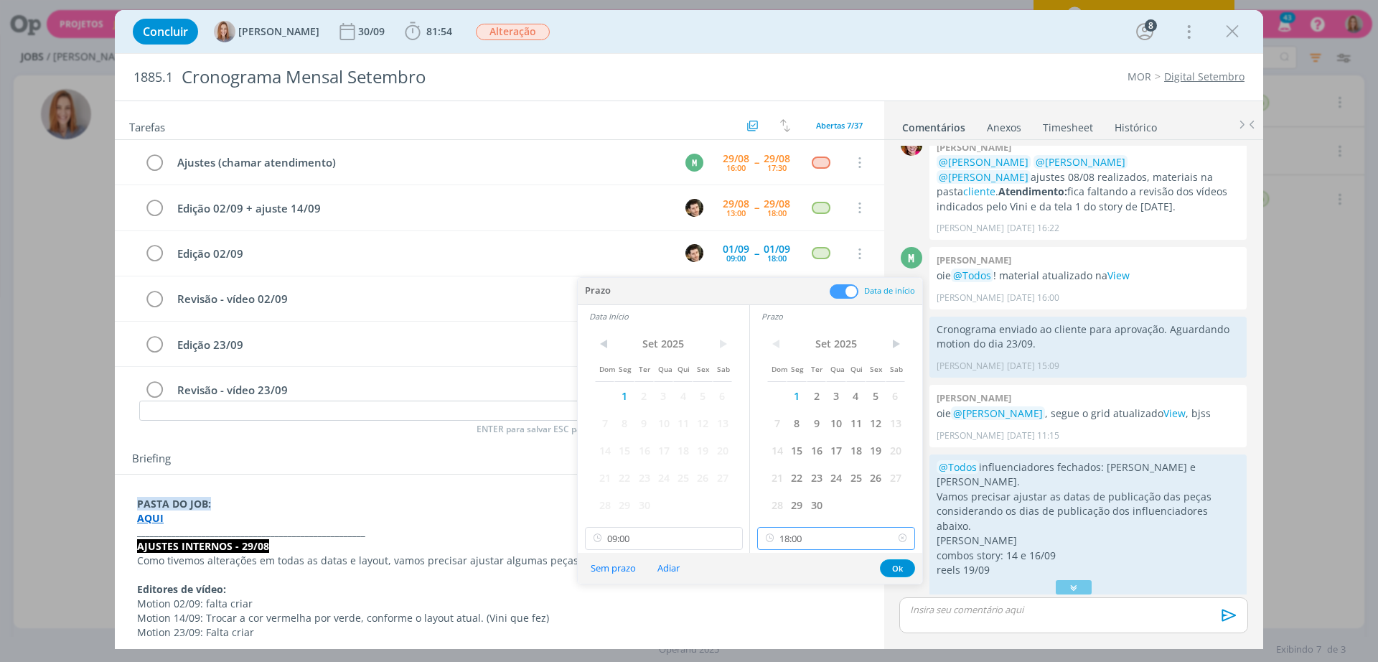
click at [801, 542] on input "18:00" at bounding box center [836, 538] width 158 height 23
click at [800, 429] on div "16:30" at bounding box center [838, 435] width 161 height 26
type input "16:30"
click at [895, 568] on button "Ok" at bounding box center [897, 568] width 35 height 18
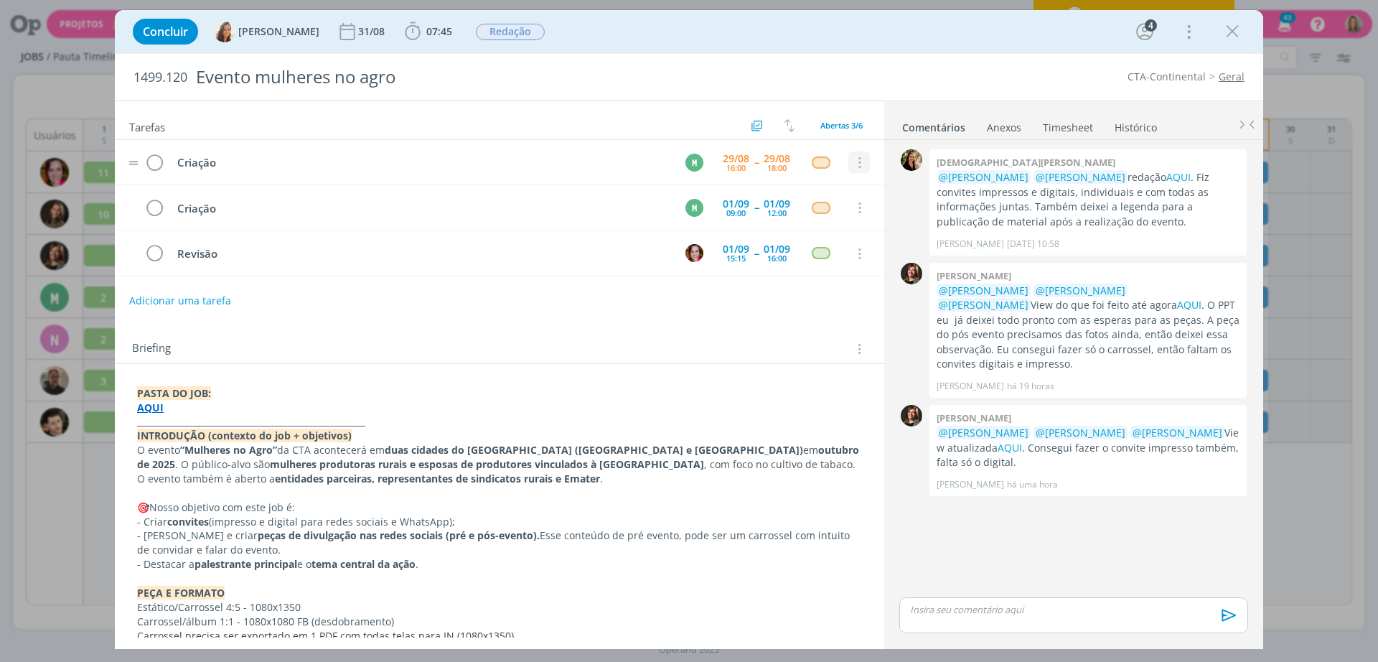
click at [852, 171] on button "dialog" at bounding box center [859, 163] width 22 height 22
click at [842, 188] on link "Cancelar" at bounding box center [812, 187] width 113 height 23
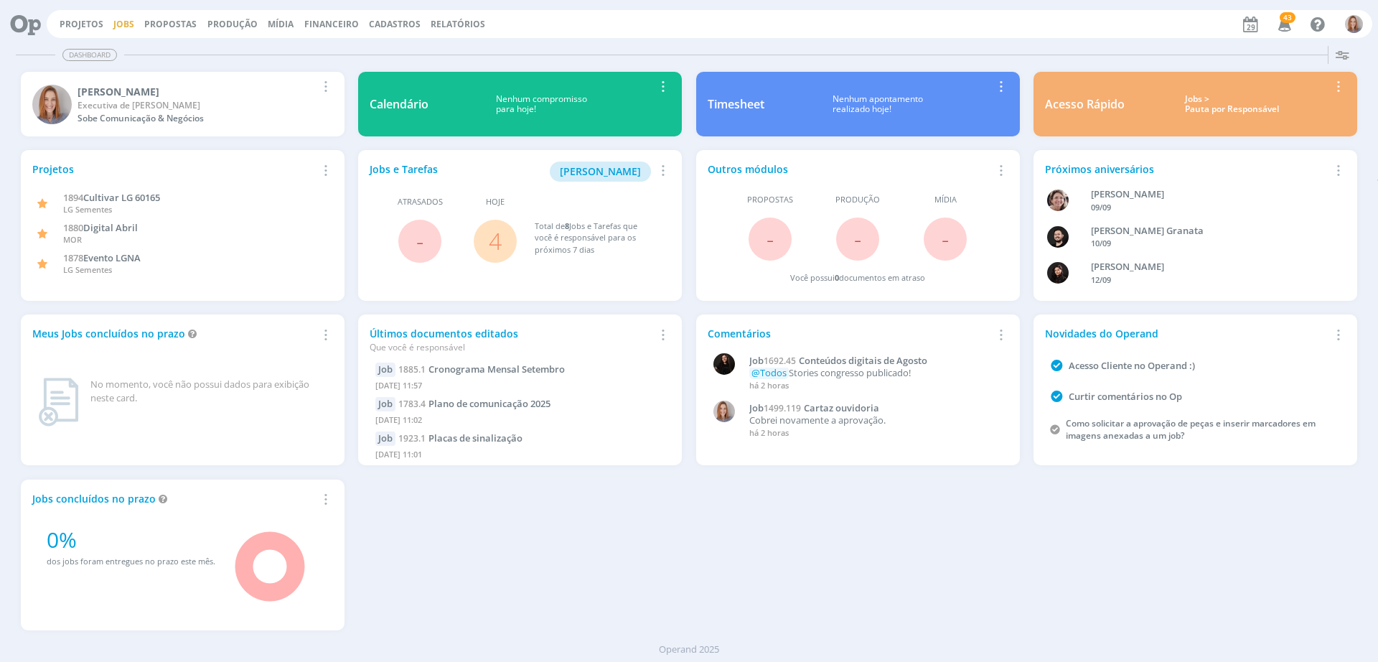
click at [127, 31] on div "Projetos Jobs Propostas Produção Mídia Financeiro Cadastros Relatórios 43 Notif…" at bounding box center [709, 24] width 1325 height 28
click at [128, 25] on link "Jobs" at bounding box center [123, 24] width 21 height 12
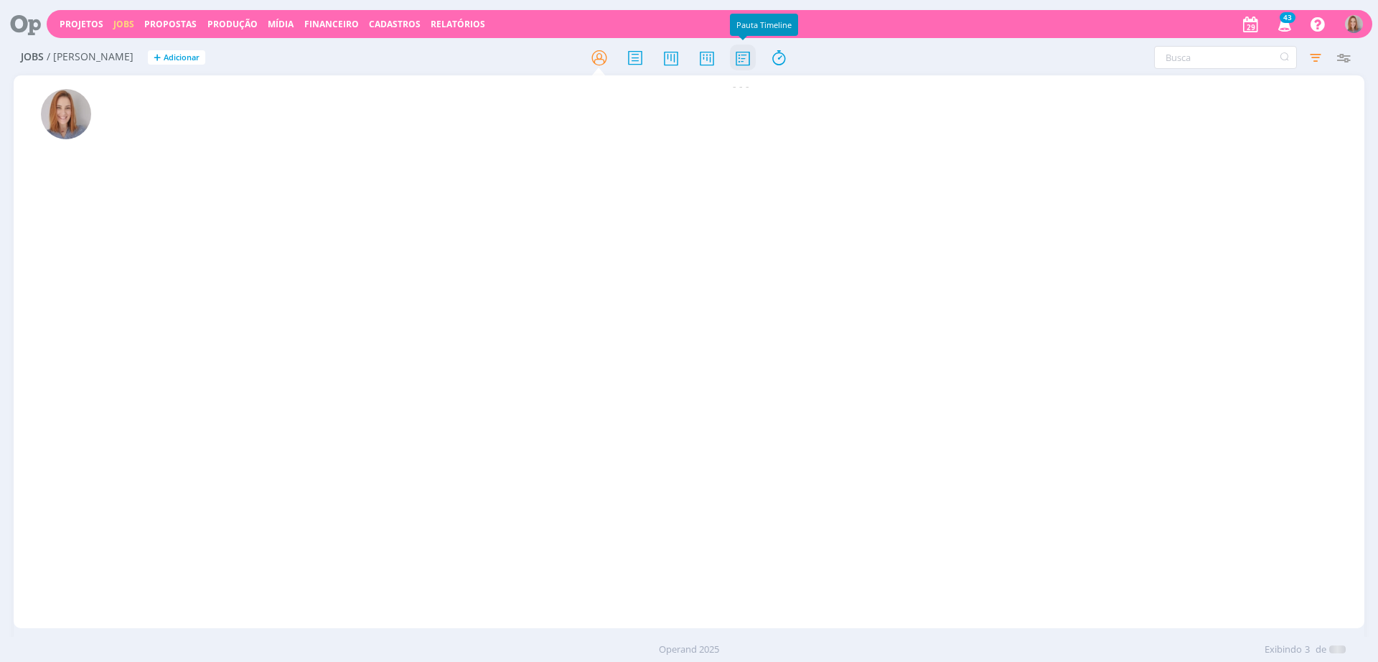
click at [743, 57] on icon at bounding box center [743, 58] width 26 height 28
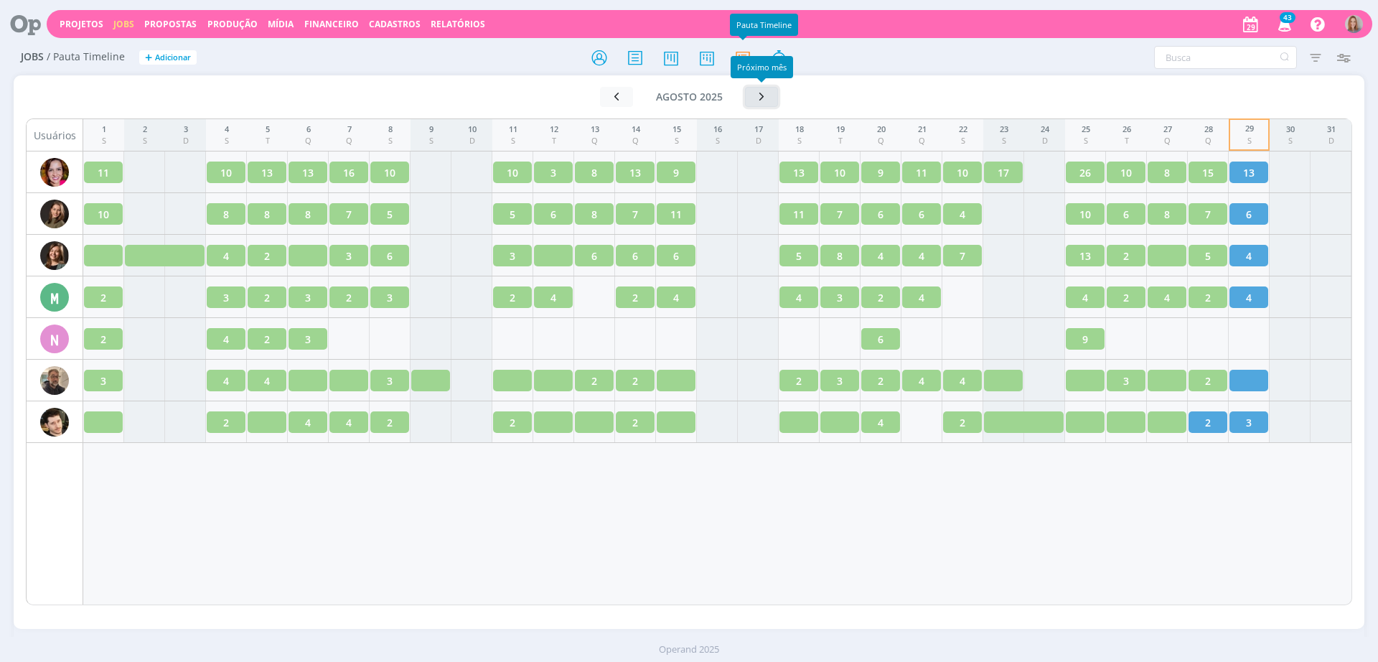
click at [761, 103] on icon "button" at bounding box center [761, 97] width 14 height 14
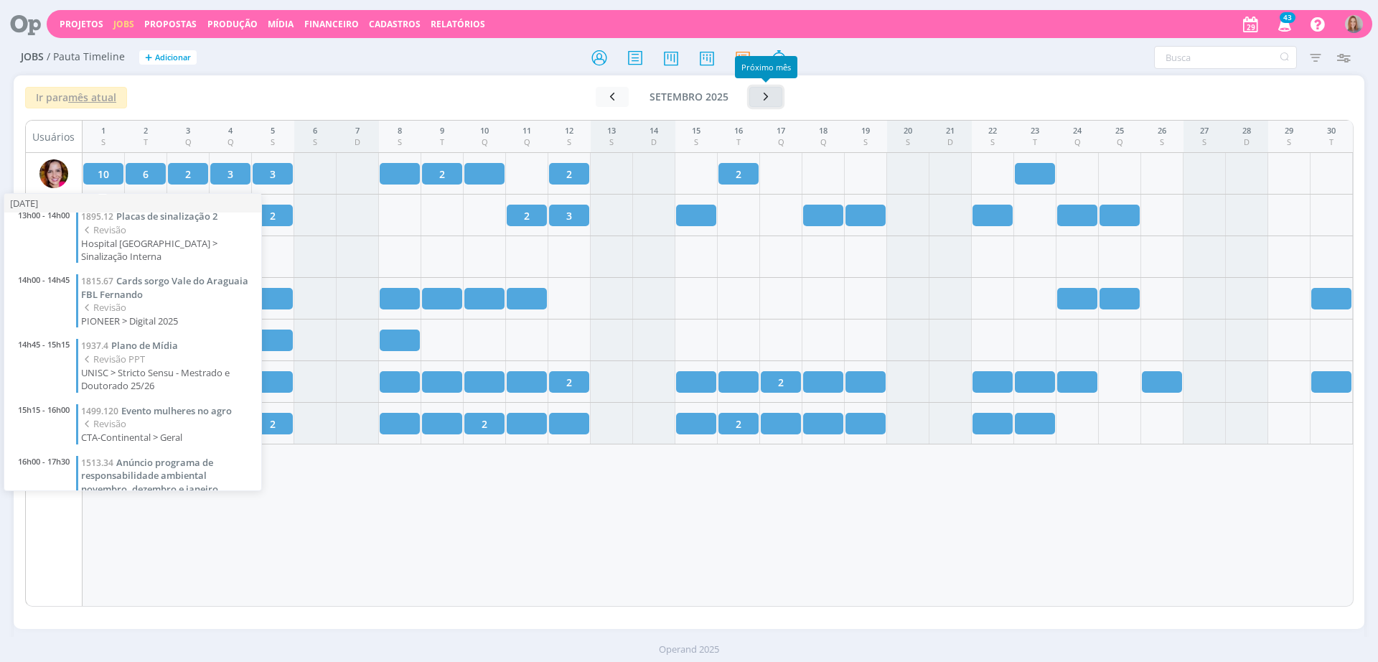
scroll to position [390, 0]
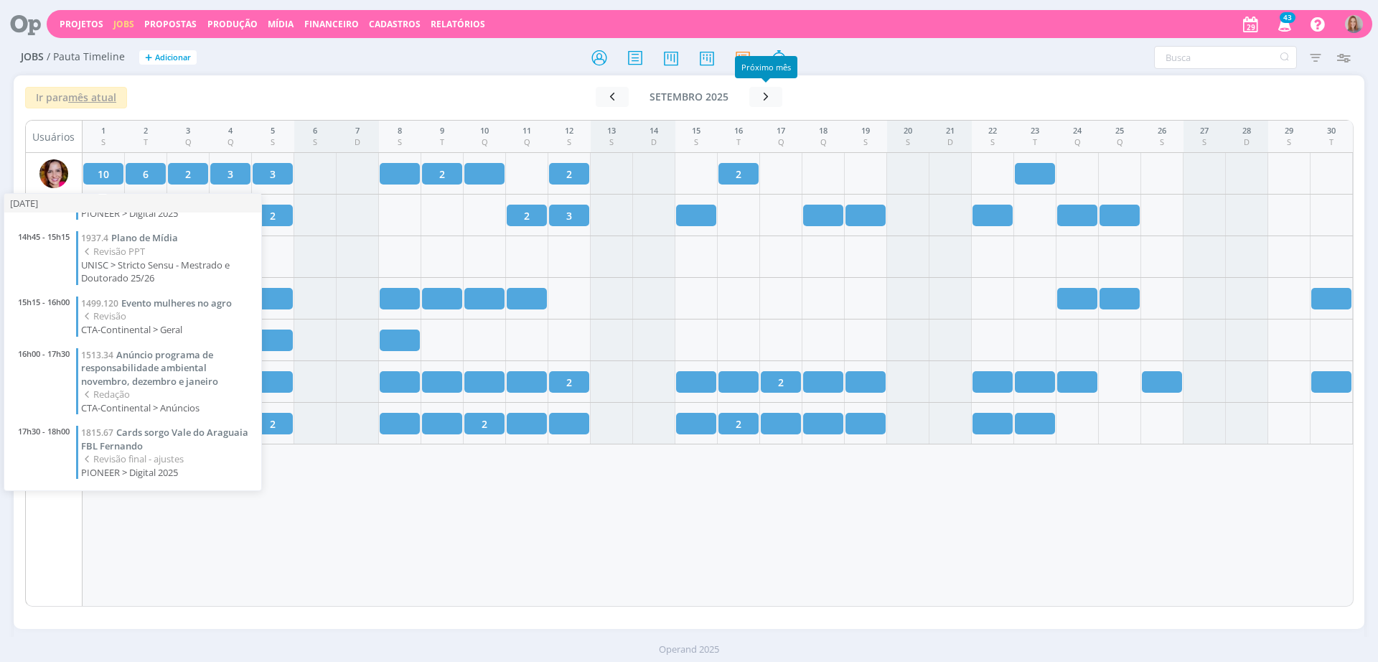
click at [521, 572] on div "1 S 2 T 3 Q 4 Q 5 S 6 S 7 D 8 S 9 T 10 Q 11 Q 12 S 13 S 14 D 15 S 16 T 17 Q 18 …" at bounding box center [718, 363] width 1271 height 486
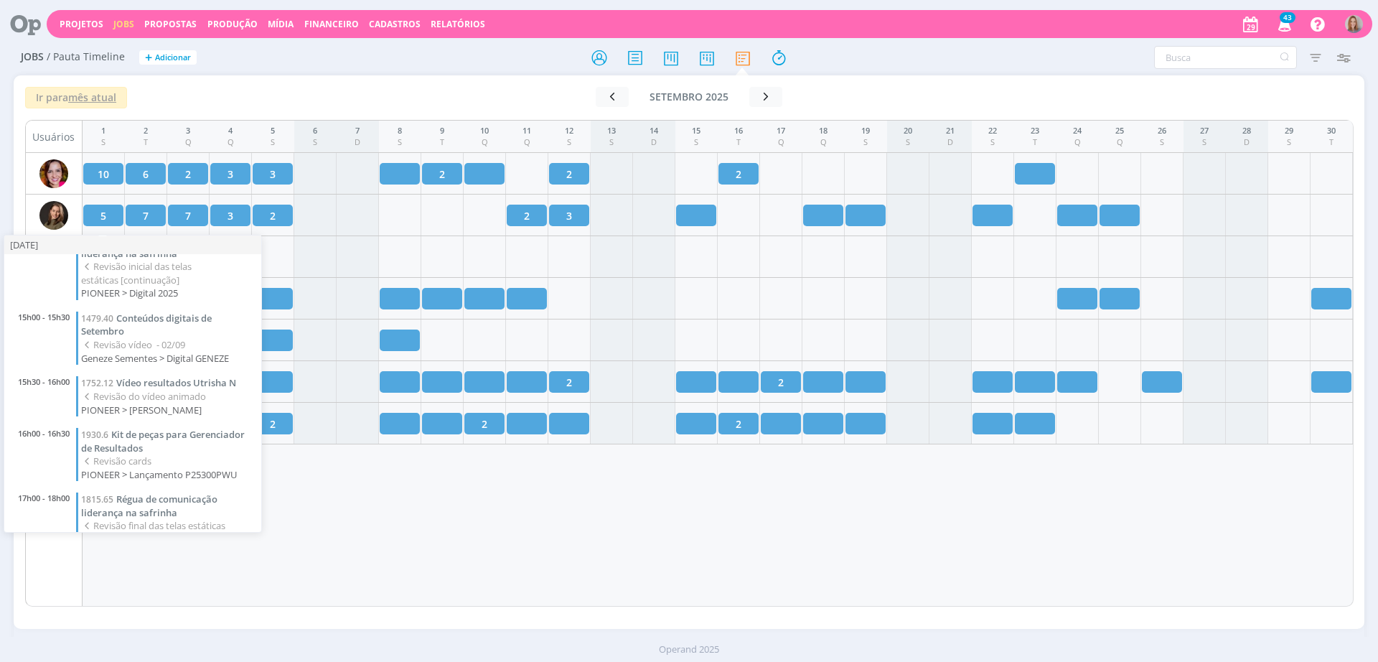
scroll to position [53, 0]
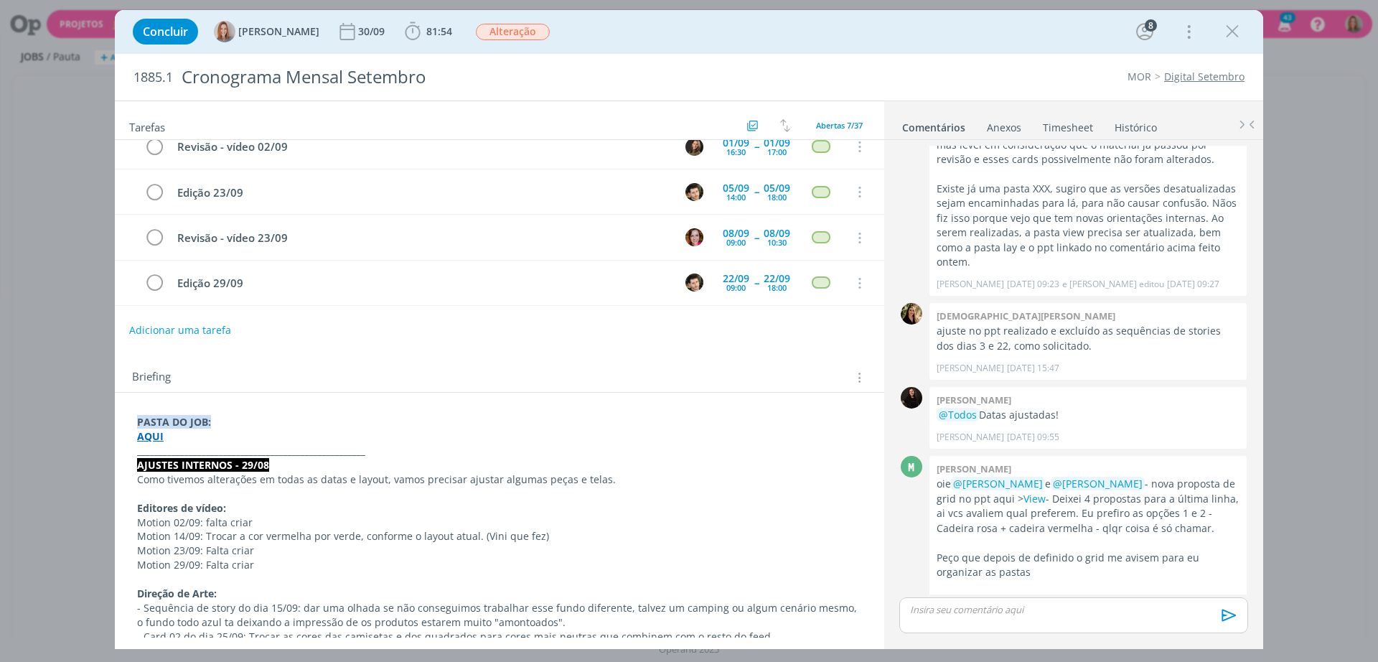
scroll to position [179, 0]
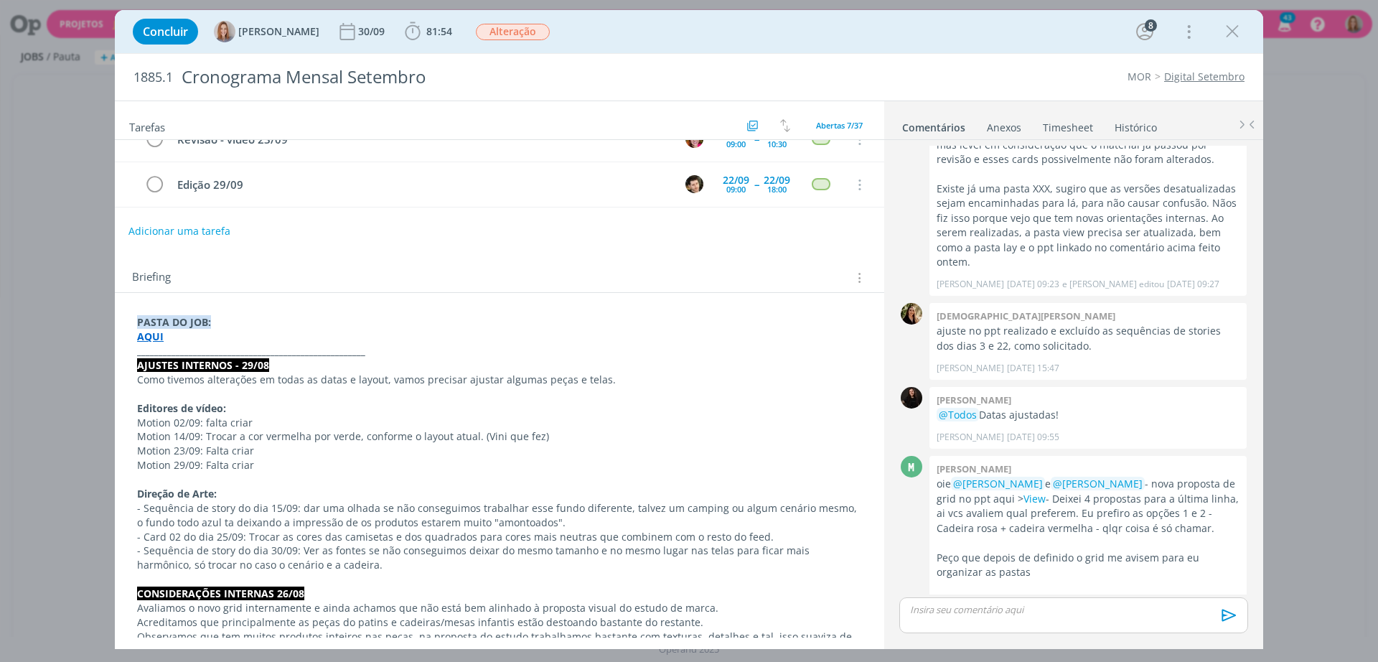
click at [219, 228] on button "Adicionar uma tarefa" at bounding box center [179, 231] width 102 height 24
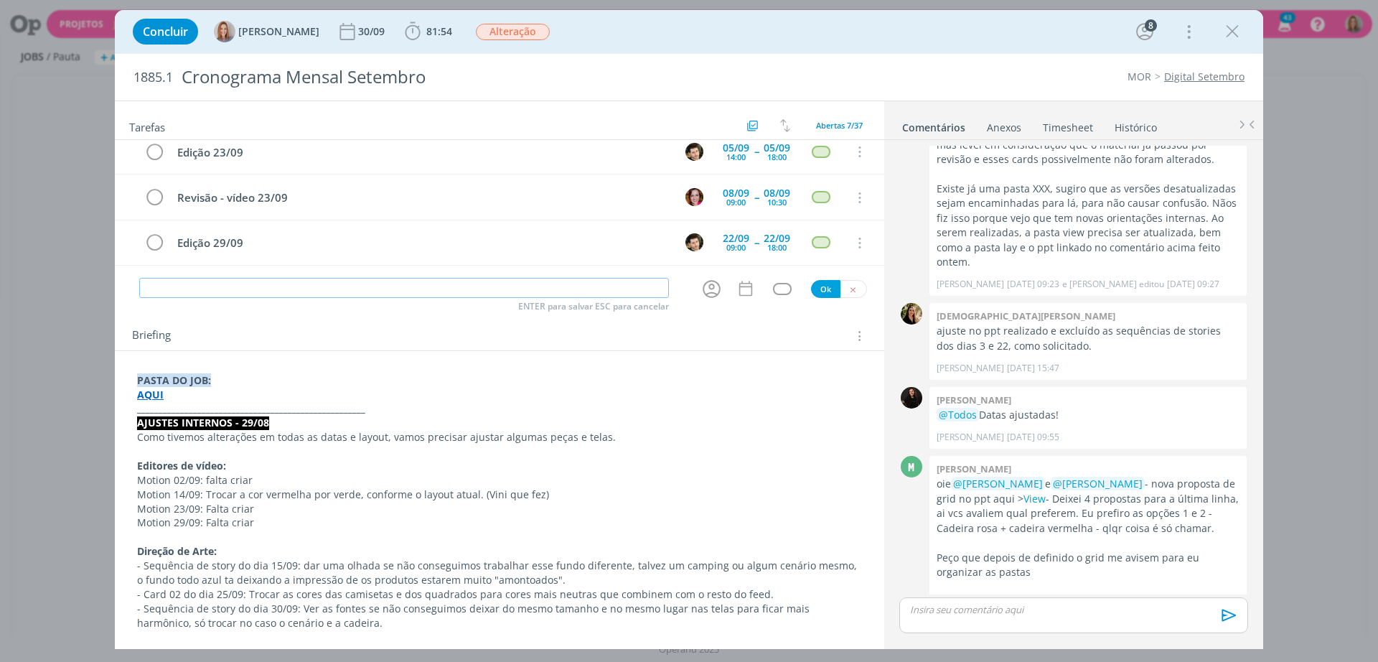
scroll to position [90, 0]
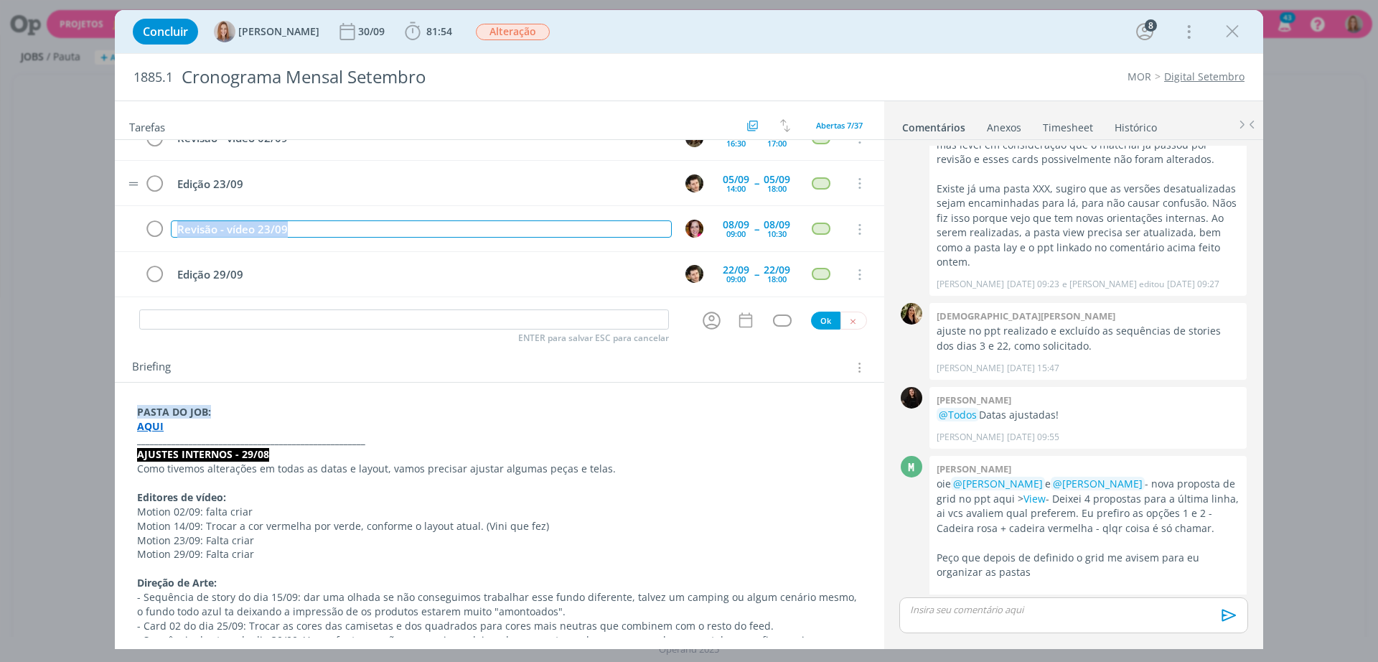
drag, startPoint x: 300, startPoint y: 235, endPoint x: 165, endPoint y: 204, distance: 138.2
click at [165, 204] on div "Ajustes (chamar atendimento) M 29/08 16:00 -- 29/08 17:30 Cancelar Edição 02/09…" at bounding box center [499, 138] width 769 height 318
copy div "Revisão - vídeo 23/09"
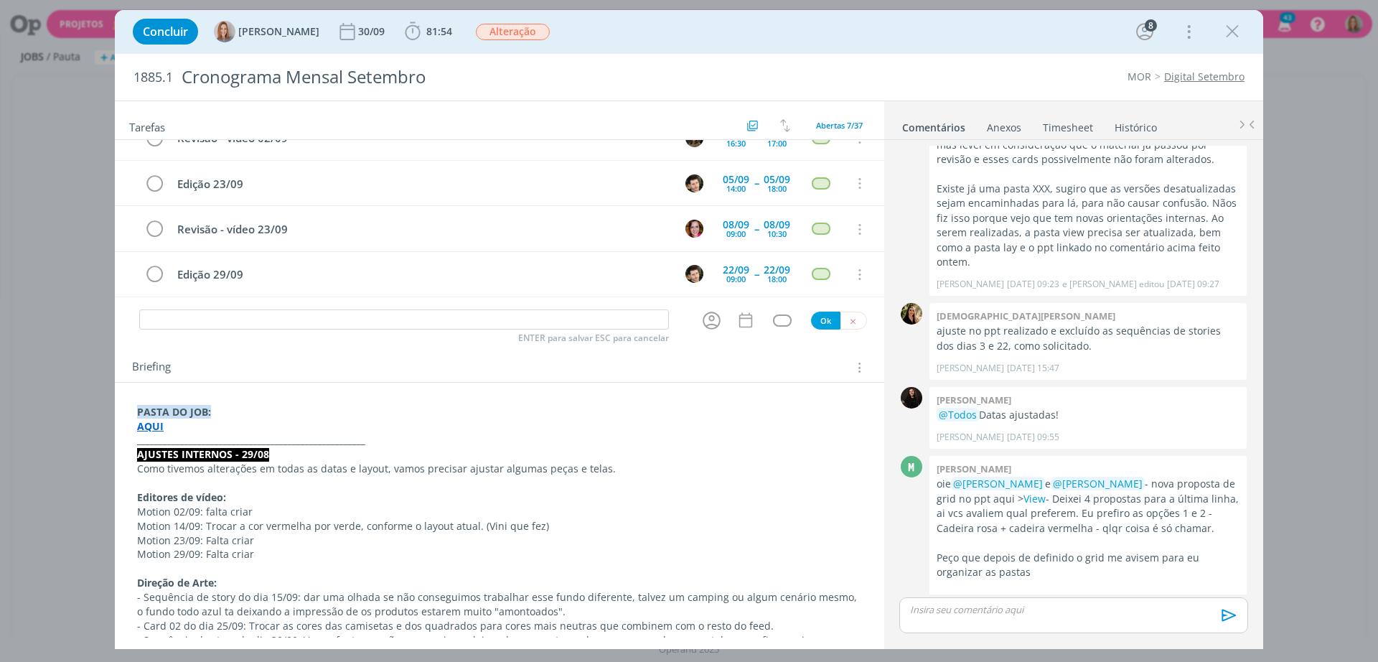
click at [234, 309] on div "ENTER para salvar ESC para cancelar Ok" at bounding box center [499, 321] width 769 height 24
click at [235, 311] on input "dialog" at bounding box center [404, 319] width 530 height 20
paste input "Revisão - vídeo 23/09"
click at [233, 315] on input "Revisão - vídeo 23/09" at bounding box center [404, 319] width 530 height 20
click at [702, 324] on icon "dialog" at bounding box center [711, 320] width 18 height 18
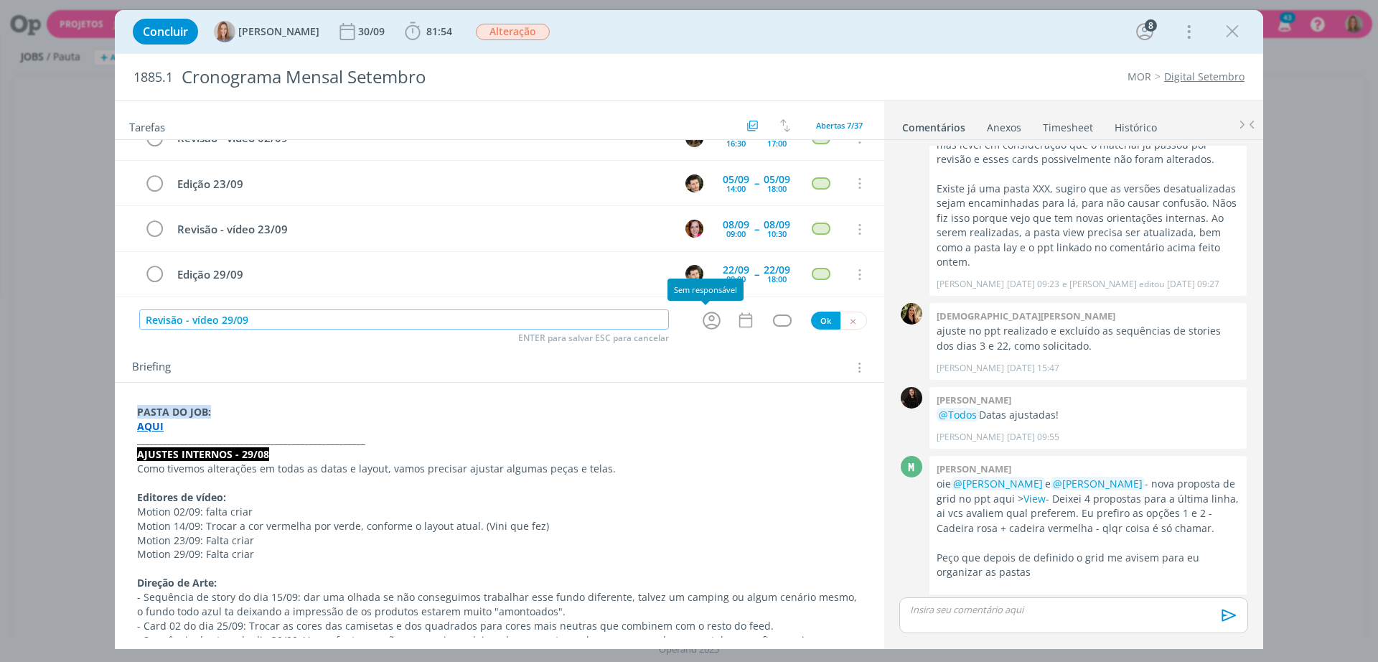
type input "Revisão - vídeo 29/09"
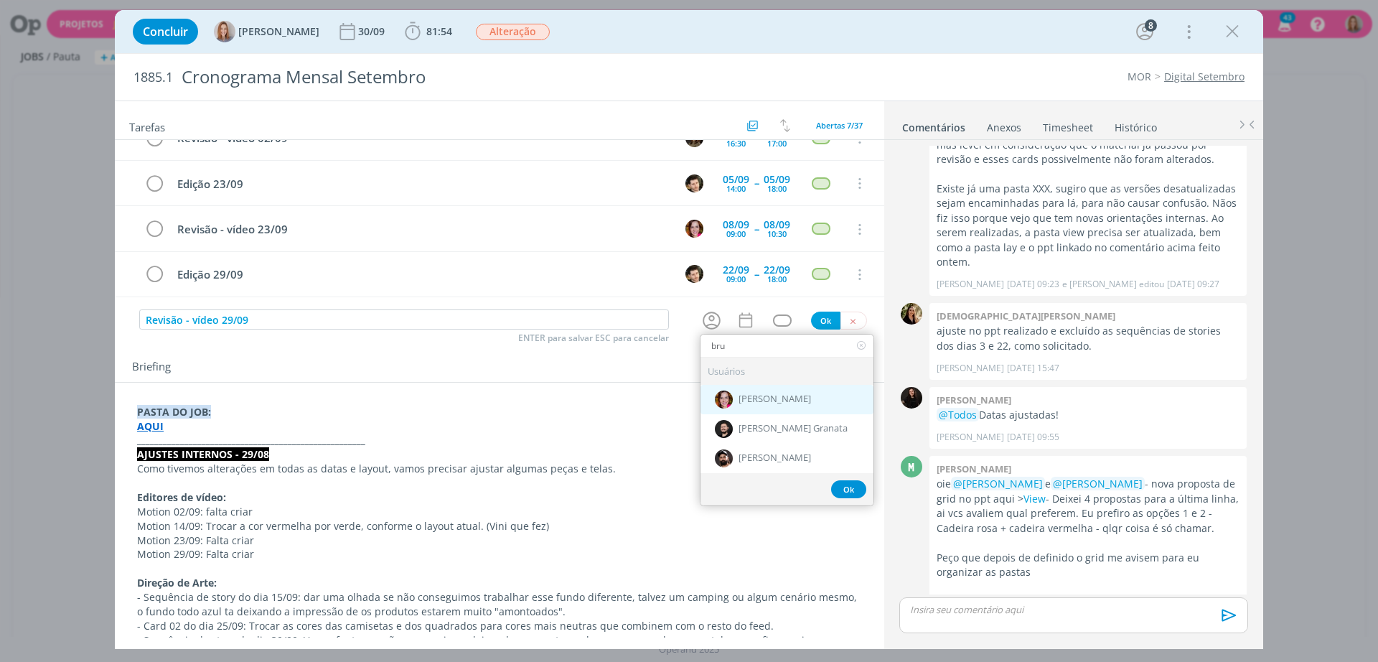
type input "bru"
drag, startPoint x: 736, startPoint y: 395, endPoint x: 728, endPoint y: 370, distance: 25.6
click at [738, 394] on span "[PERSON_NAME]" at bounding box center [774, 398] width 72 height 11
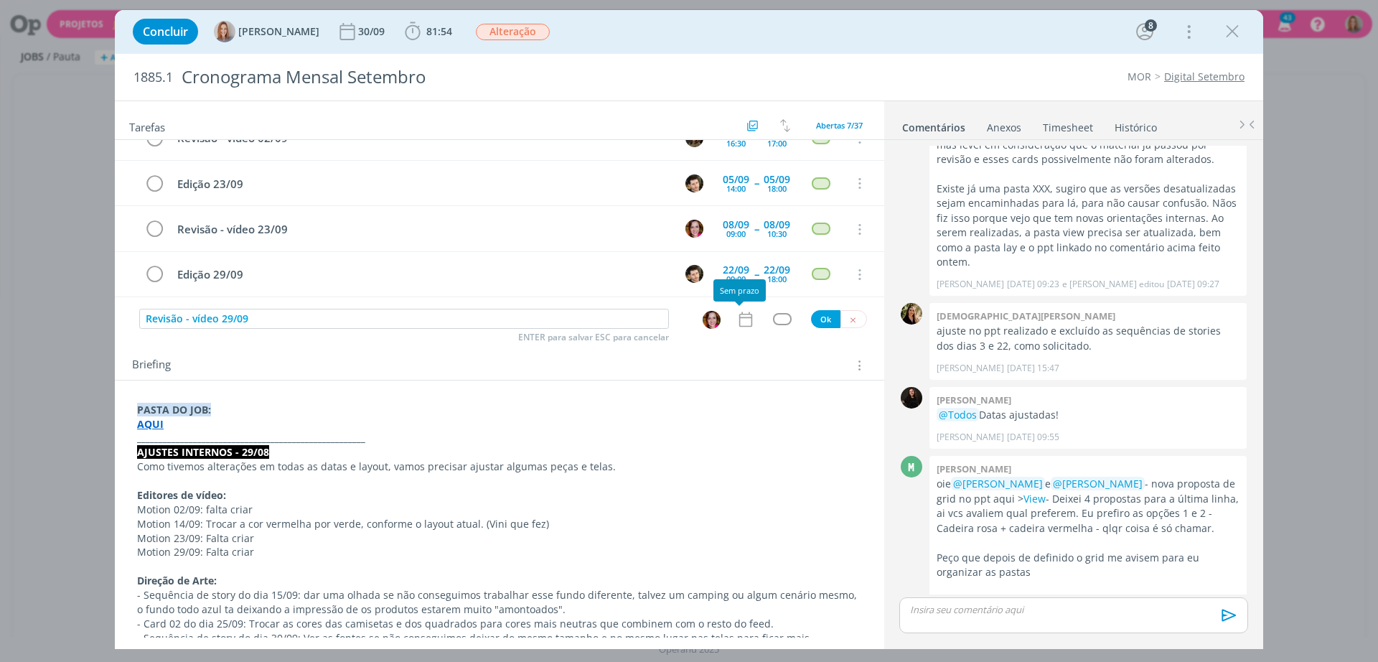
click at [736, 324] on icon "dialog" at bounding box center [745, 319] width 19 height 19
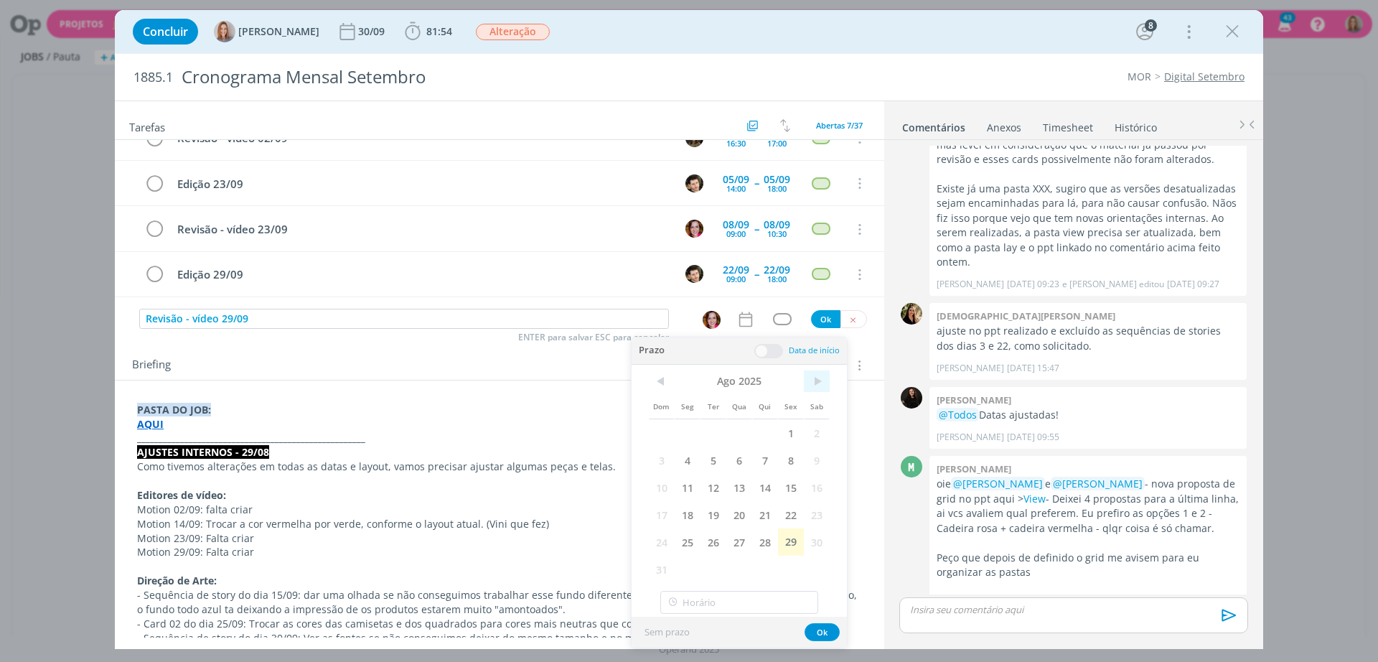
click at [826, 386] on span ">" at bounding box center [817, 381] width 26 height 22
click at [711, 516] on span "23" at bounding box center [713, 514] width 26 height 27
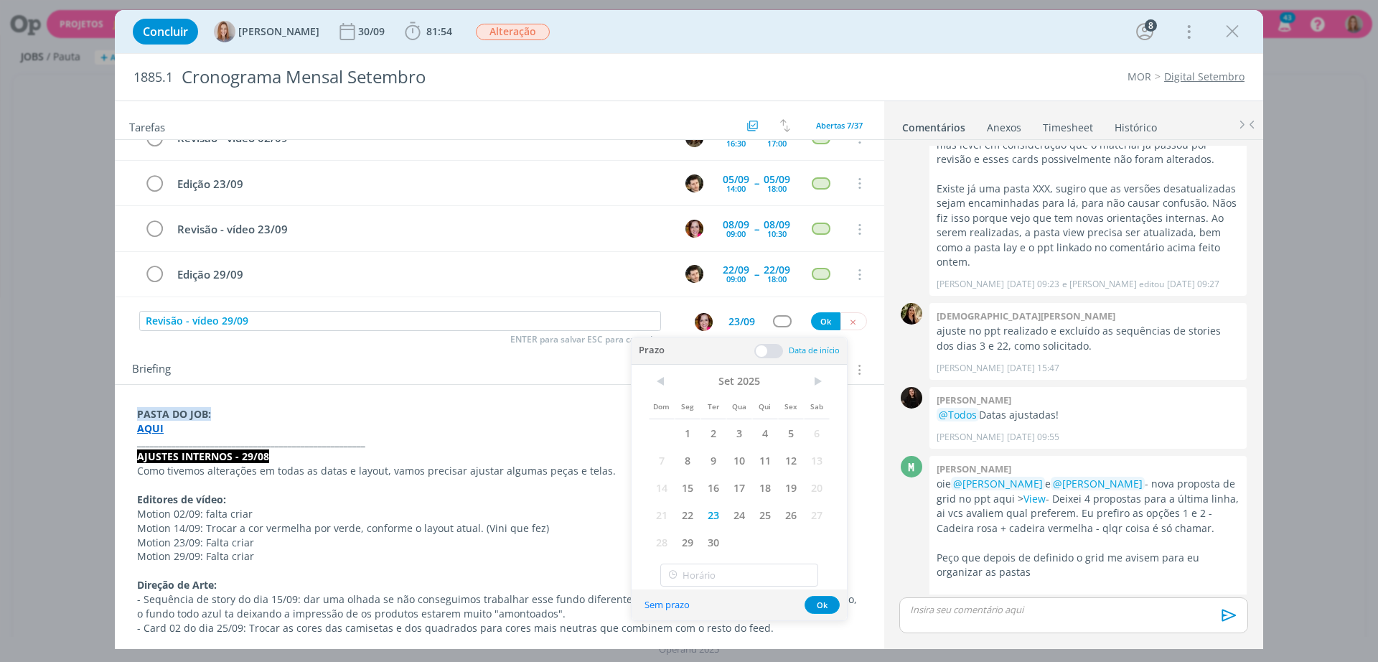
click at [765, 350] on span at bounding box center [768, 351] width 29 height 14
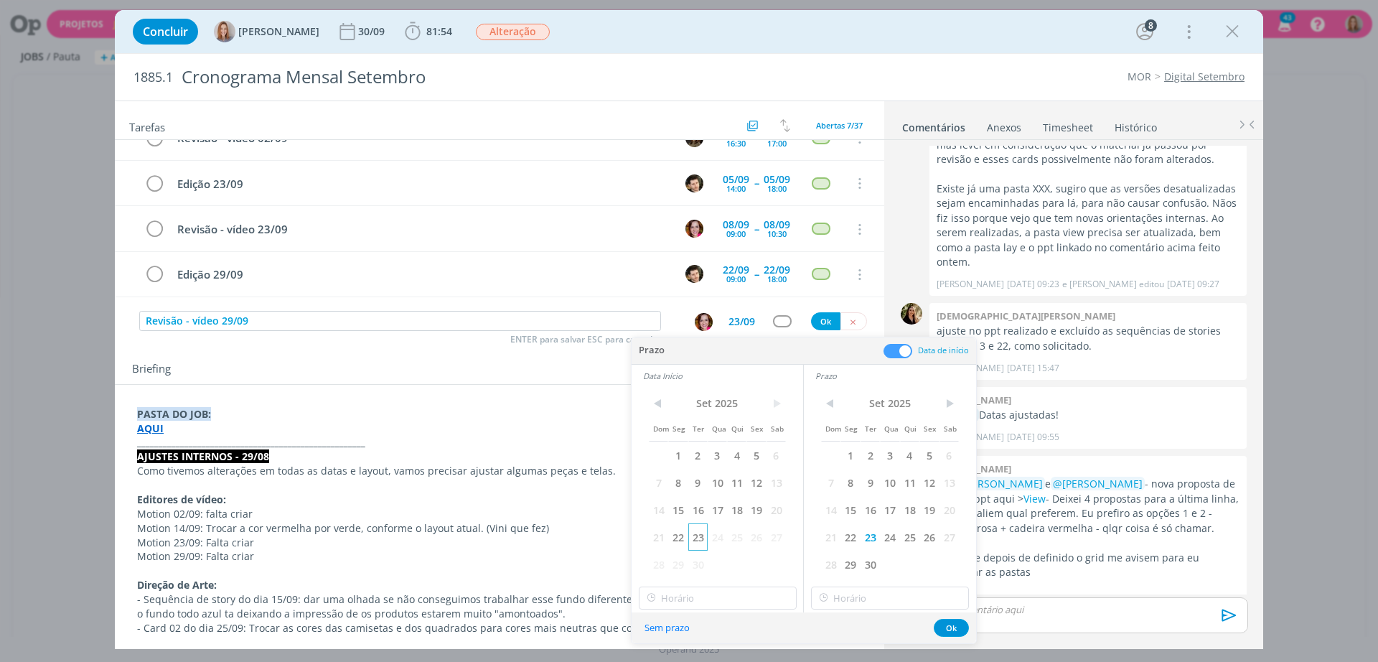
click at [701, 540] on span "23" at bounding box center [697, 536] width 19 height 27
click at [704, 591] on input "14:00" at bounding box center [718, 597] width 158 height 23
click at [684, 509] on div "11:00" at bounding box center [719, 519] width 161 height 26
type input "11:00"
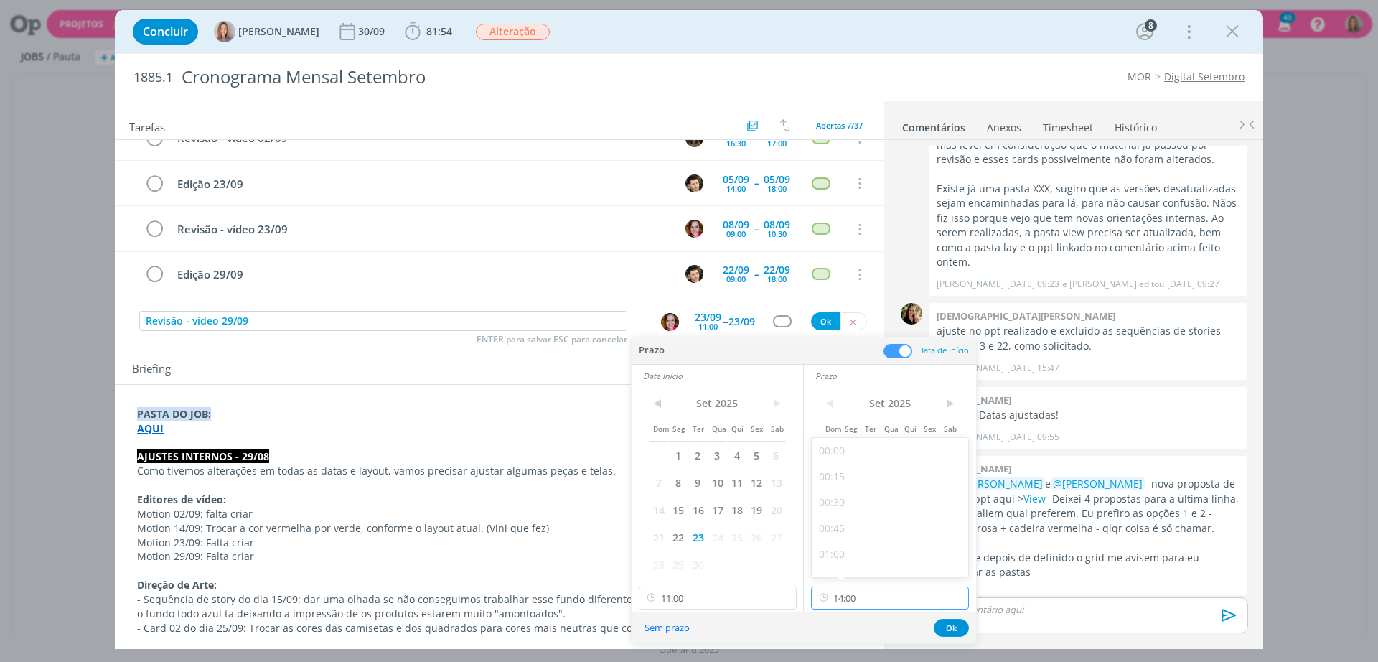
click at [913, 587] on input "14:00" at bounding box center [890, 597] width 158 height 23
click at [857, 531] on div "12:00" at bounding box center [892, 532] width 161 height 26
type input "12:00"
click at [948, 628] on button "Ok" at bounding box center [950, 628] width 35 height 18
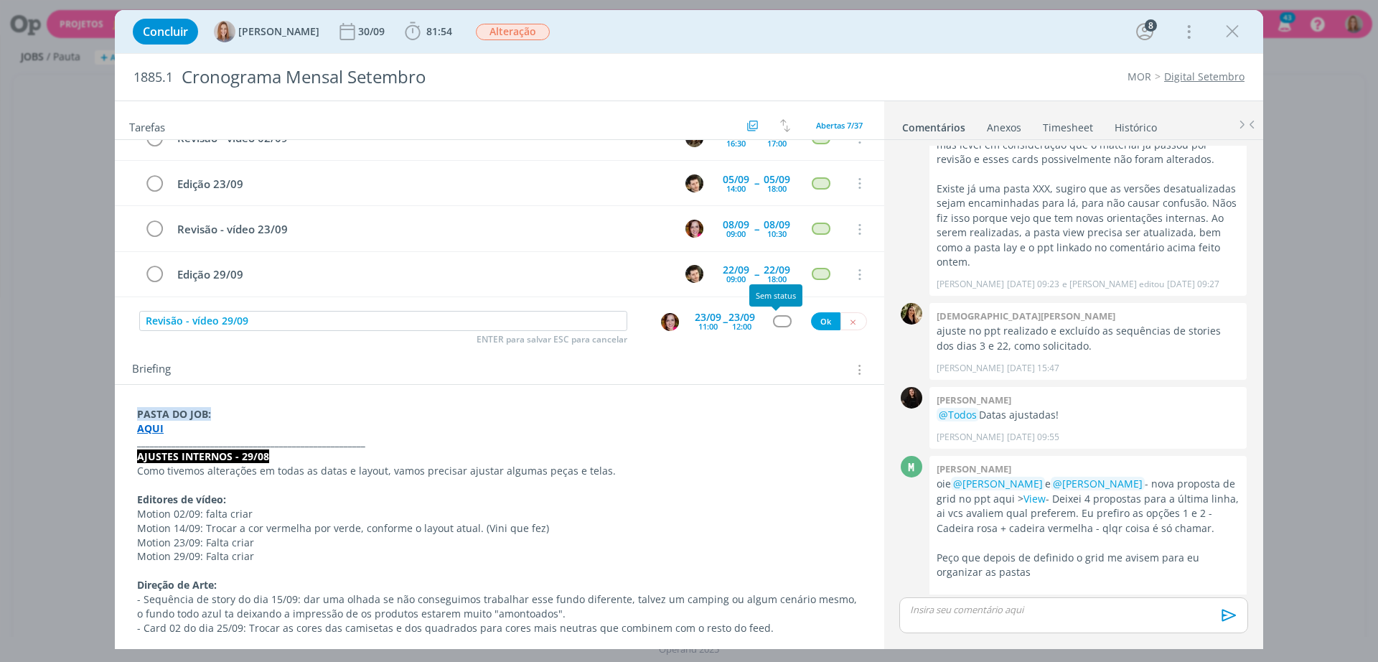
click at [771, 327] on div "Revisão - vídeo 29/09 ENTER para salvar ESC para cancelar 23/09 11:00 -- 23/09 …" at bounding box center [499, 322] width 769 height 26
click at [773, 324] on div "dialog" at bounding box center [782, 321] width 18 height 12
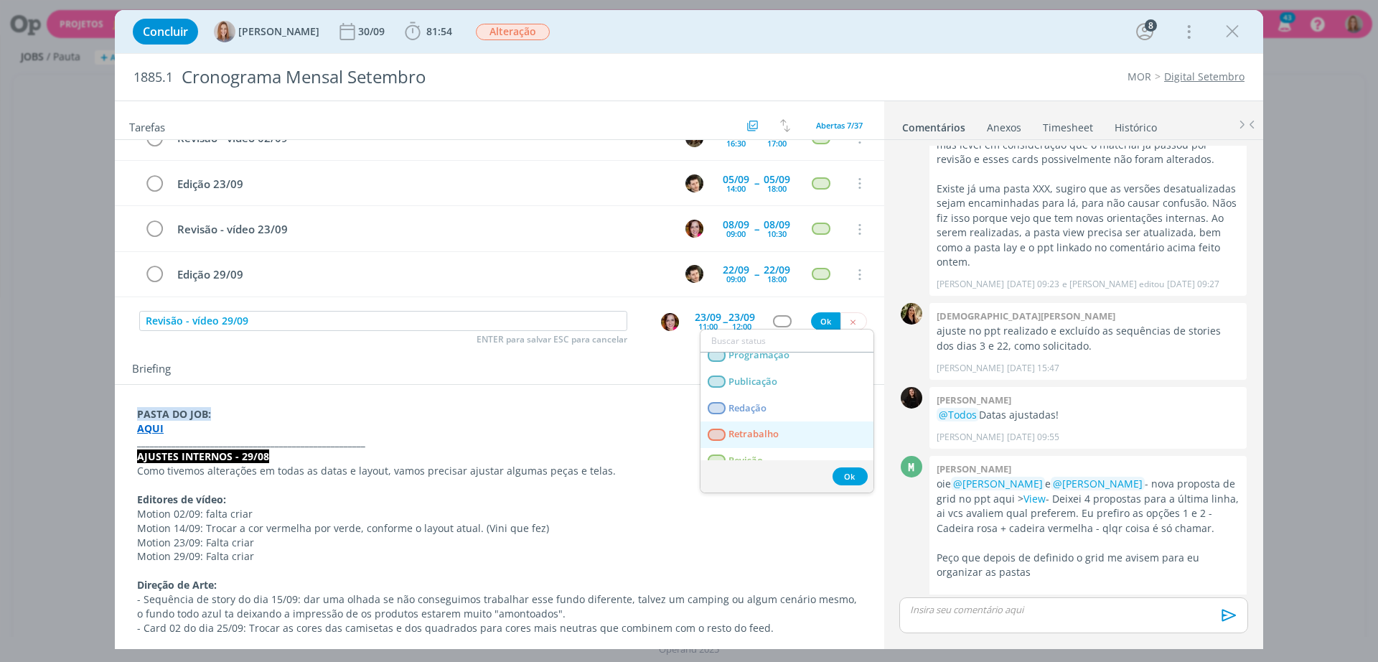
scroll to position [314, 0]
click at [758, 443] on span "Revisão" at bounding box center [745, 446] width 34 height 11
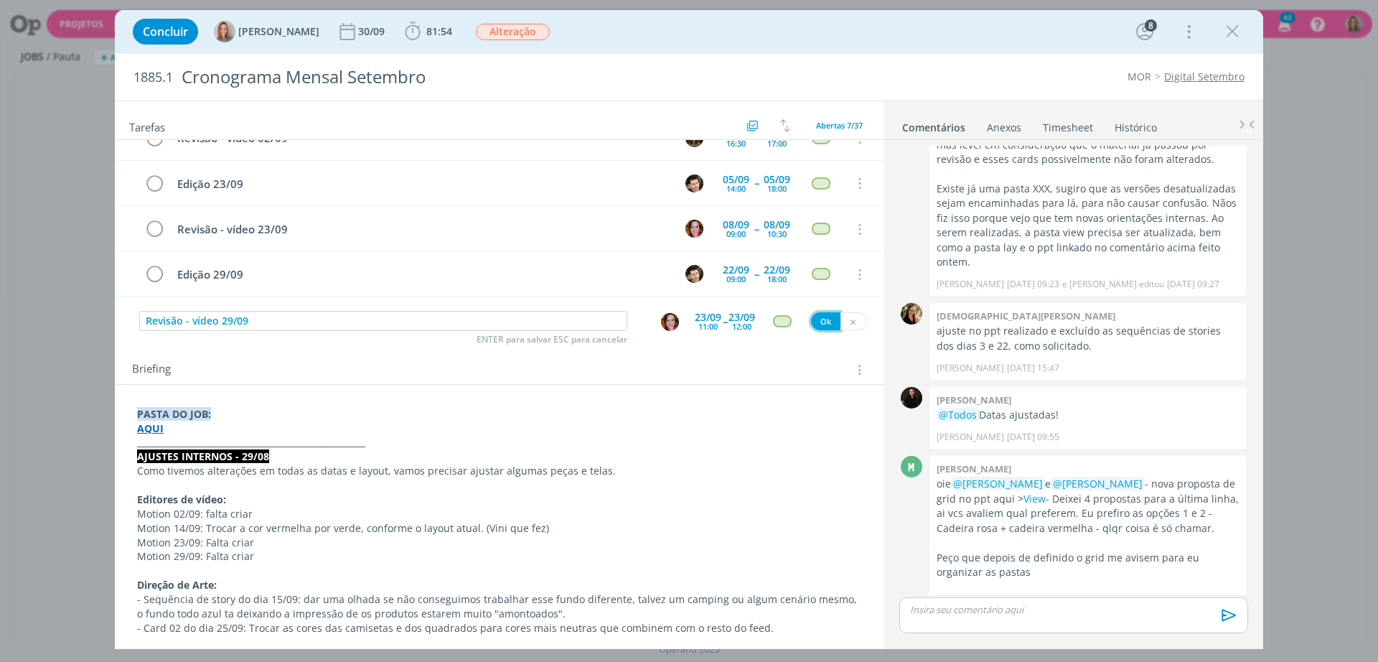
click at [820, 316] on button "Ok" at bounding box center [825, 321] width 29 height 18
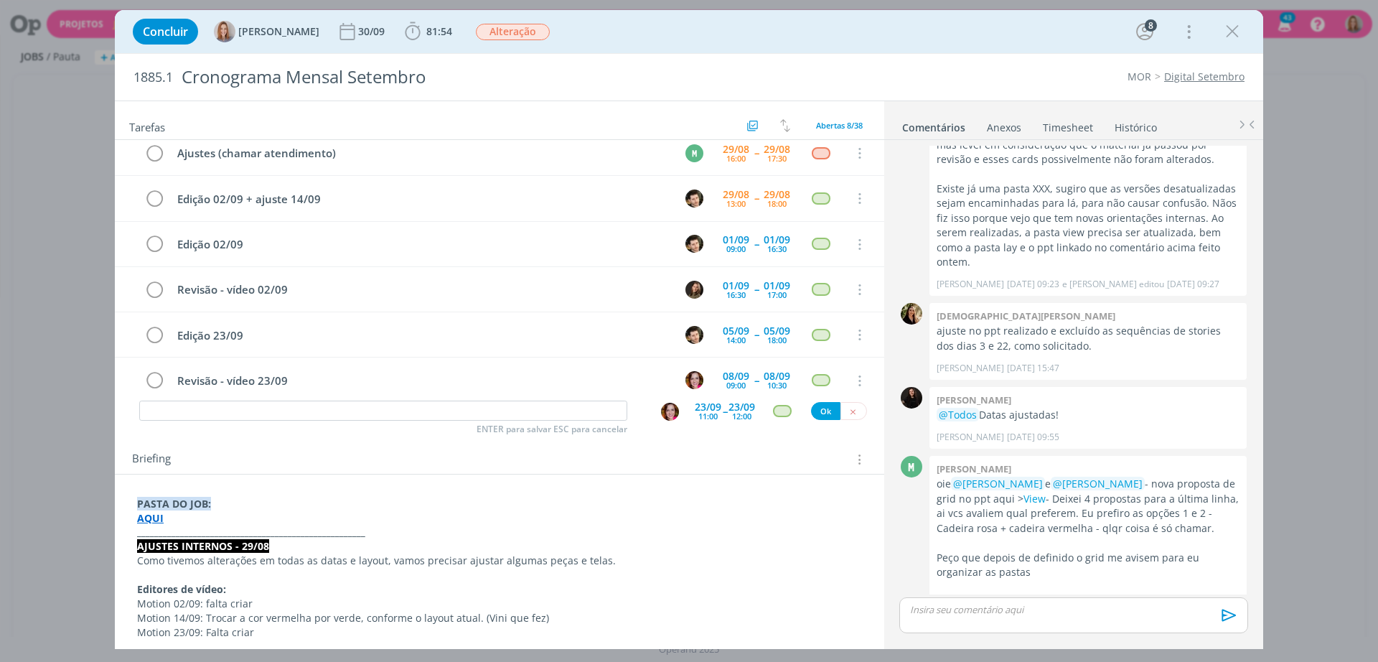
scroll to position [0, 0]
